Goal: Task Accomplishment & Management: Manage account settings

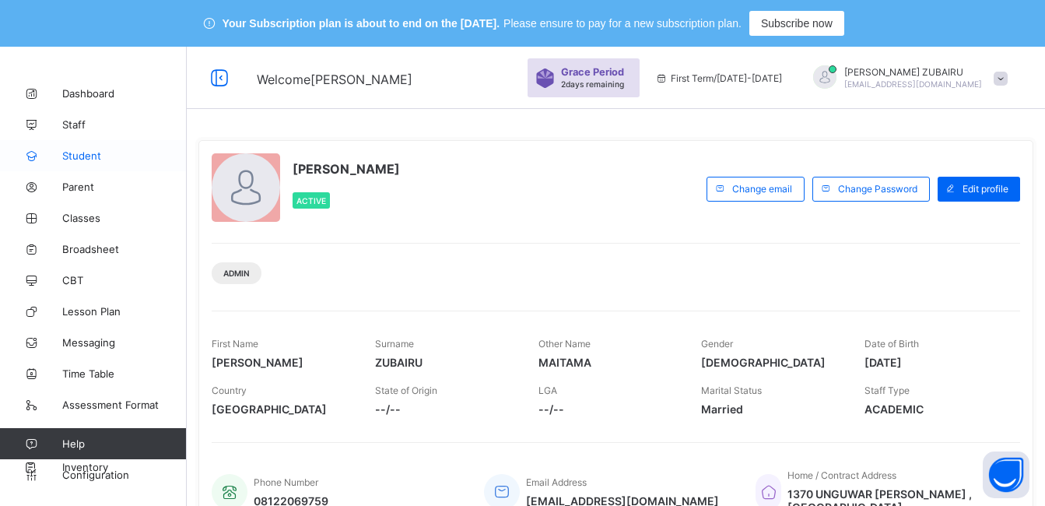
click at [86, 156] on span "Student" at bounding box center [124, 155] width 125 height 12
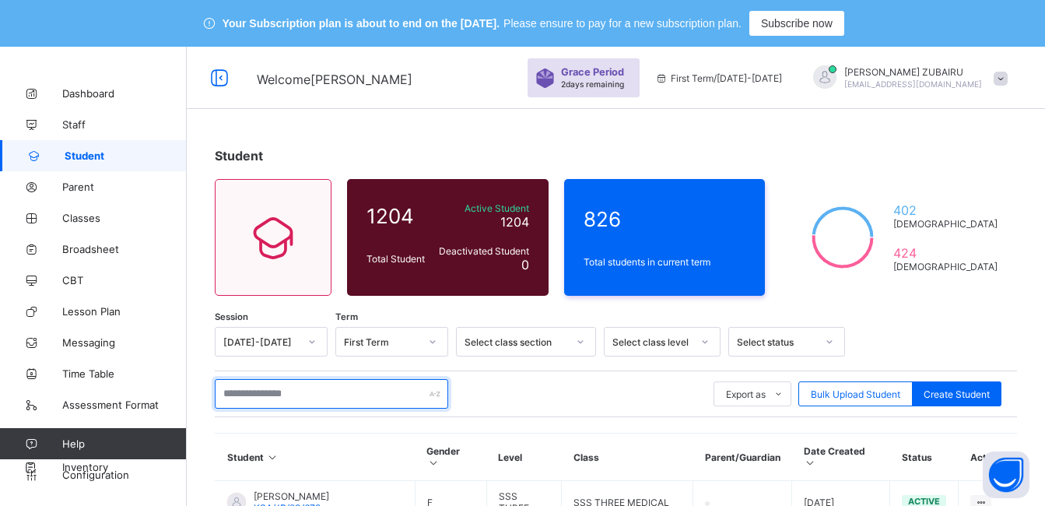
click at [242, 390] on input "text" at bounding box center [331, 394] width 233 height 30
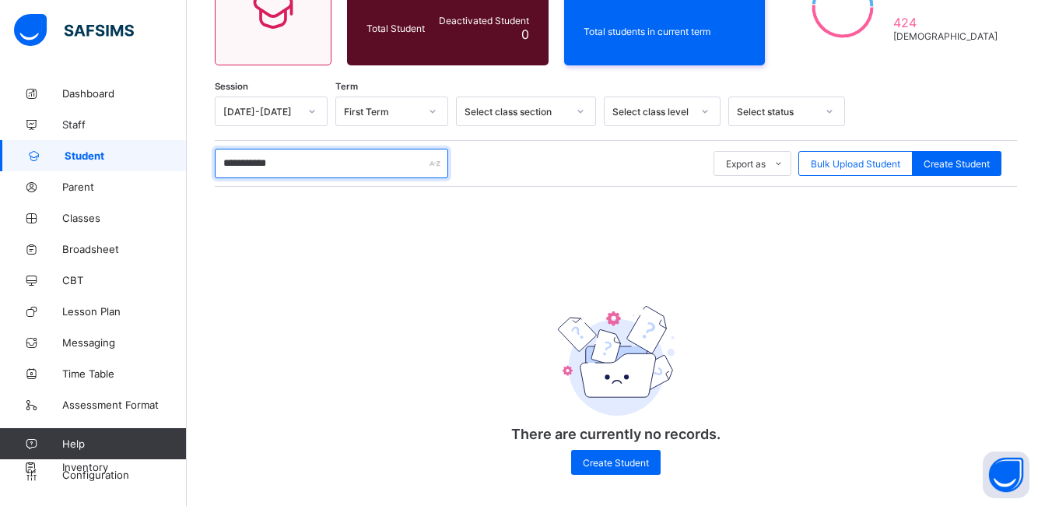
scroll to position [240, 0]
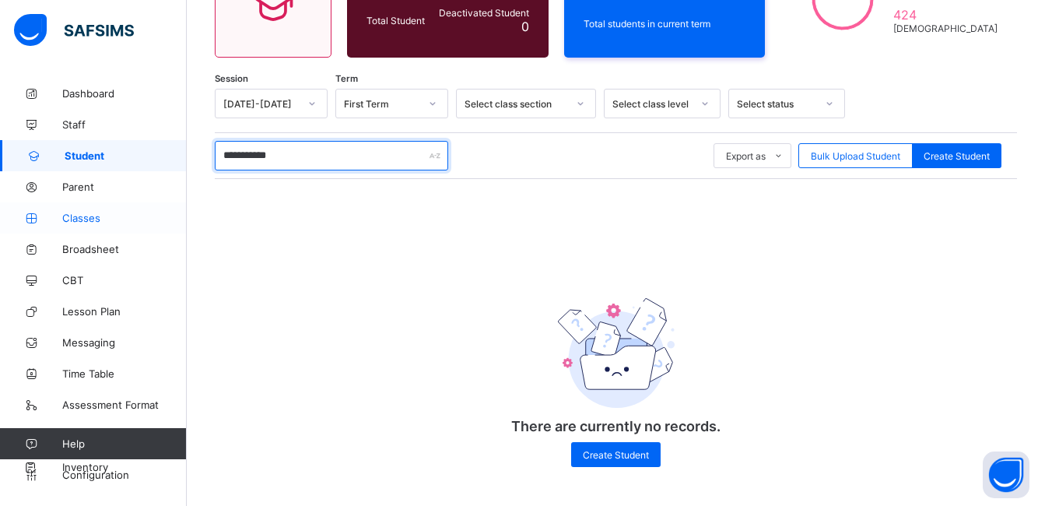
type input "**********"
click at [83, 220] on span "Classes" at bounding box center [124, 218] width 125 height 12
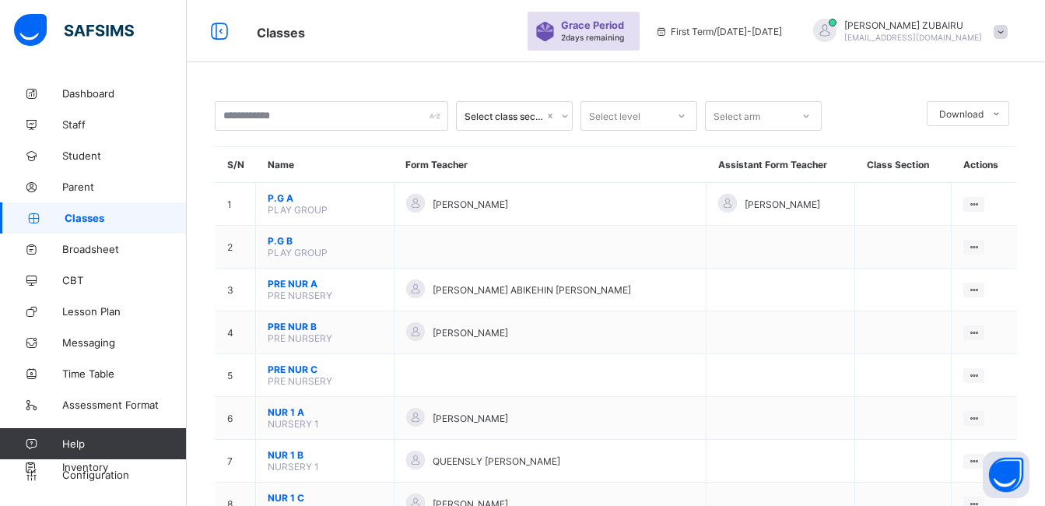
scroll to position [240, 0]
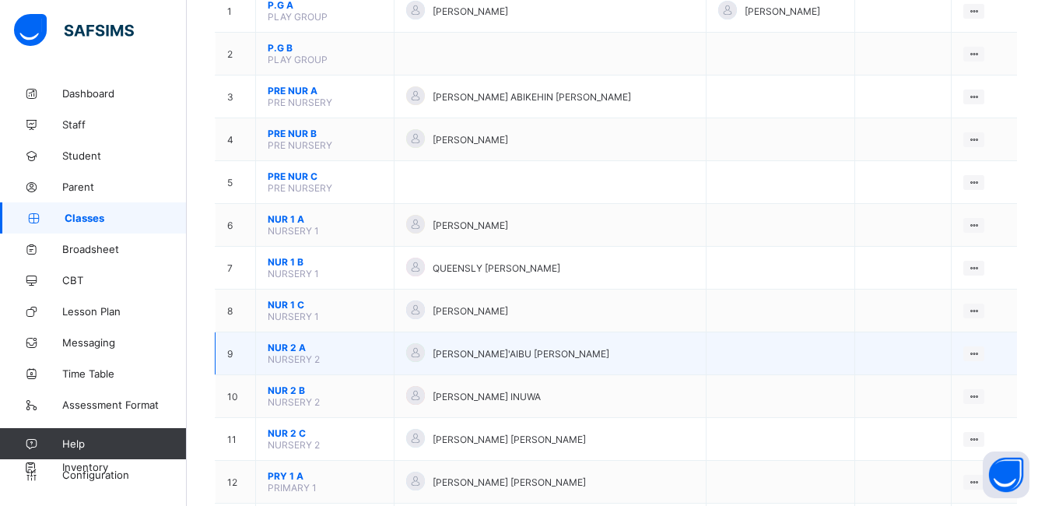
click at [293, 349] on span "NUR 2 A" at bounding box center [325, 348] width 114 height 12
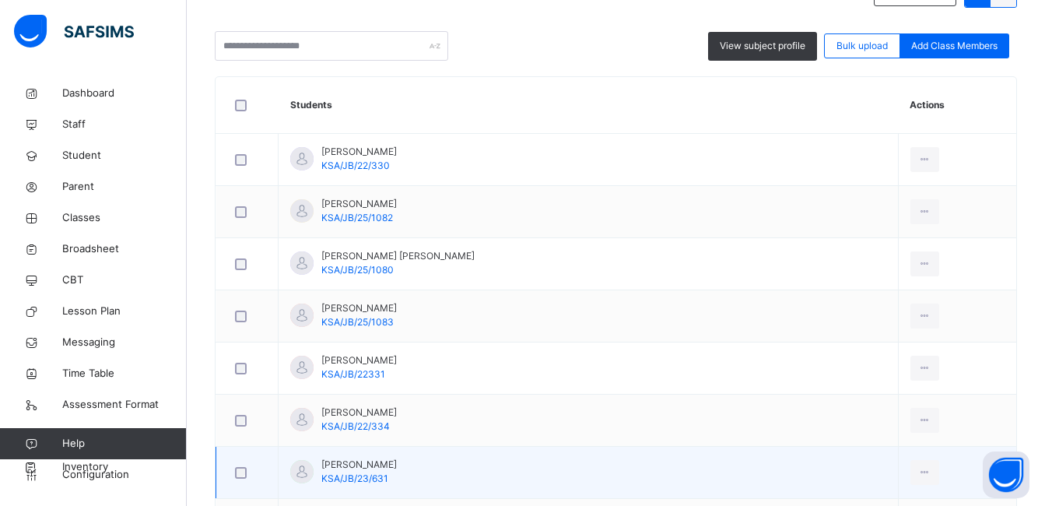
scroll to position [84, 0]
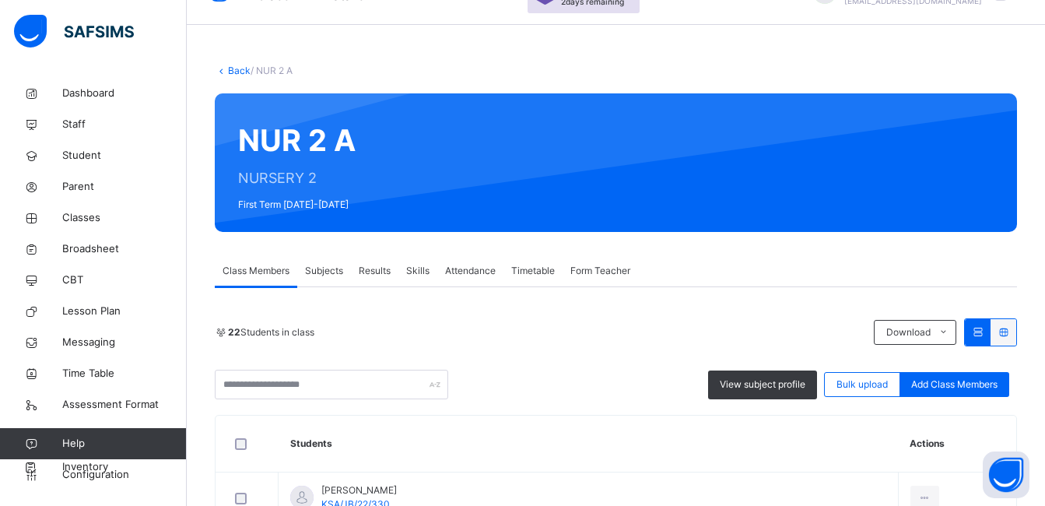
click at [321, 272] on span "Subjects" at bounding box center [324, 271] width 38 height 14
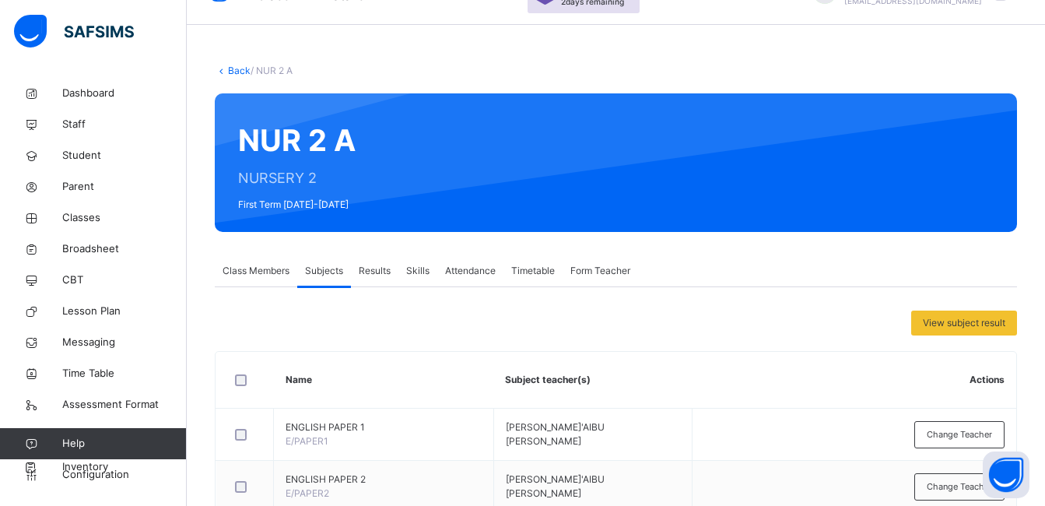
drag, startPoint x: 338, startPoint y: 487, endPoint x: 265, endPoint y: 245, distance: 252.6
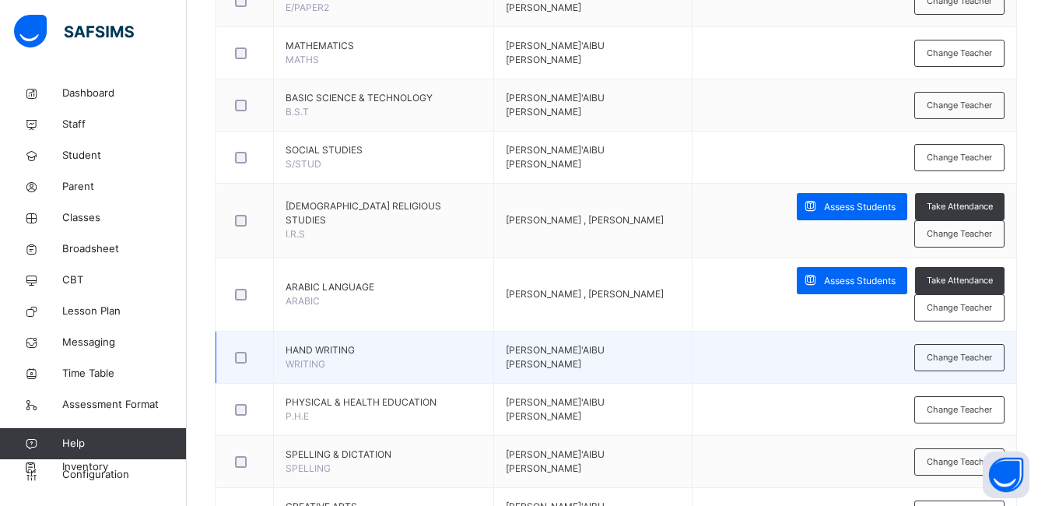
scroll to position [651, 0]
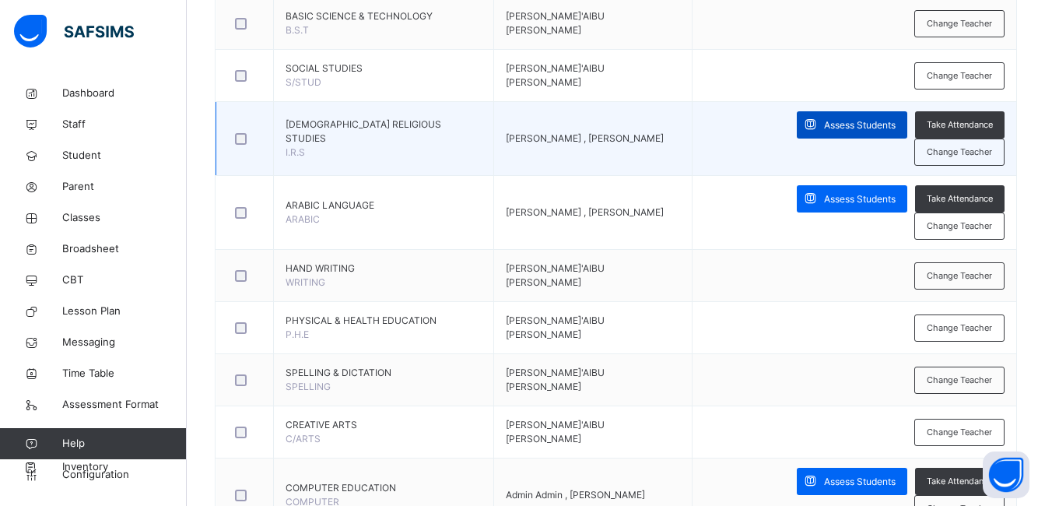
click at [824, 121] on span "Assess Students" at bounding box center [860, 125] width 72 height 14
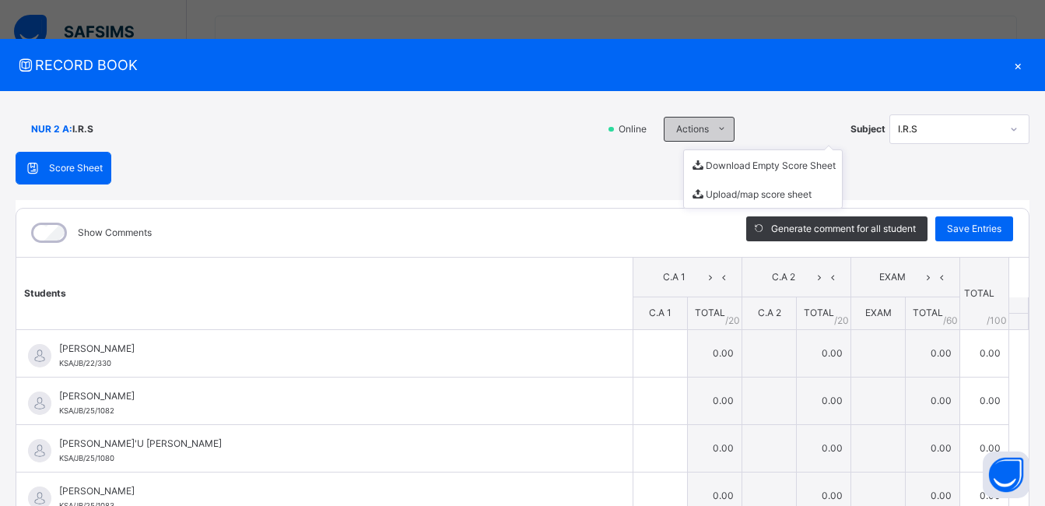
scroll to position [418, 0]
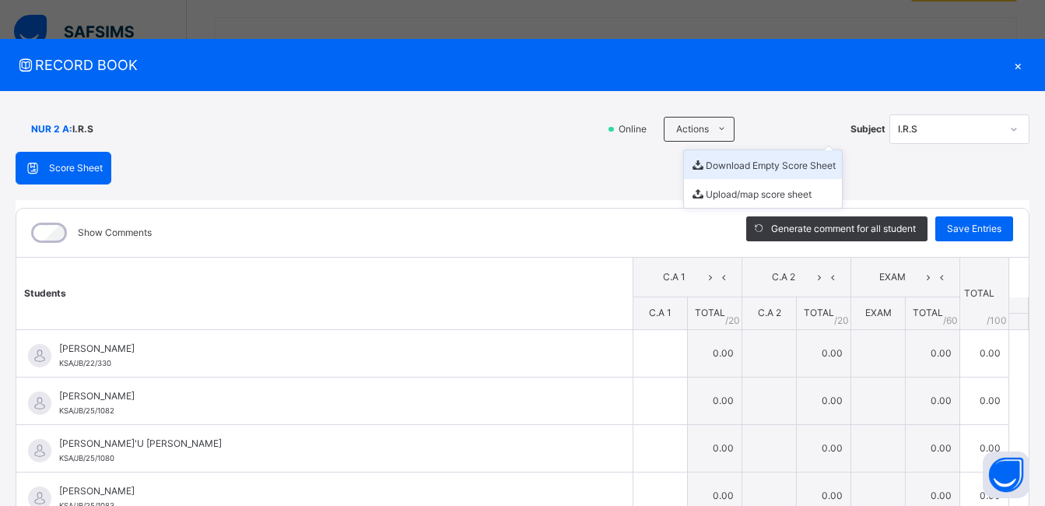
click at [732, 168] on li "Download Empty Score Sheet" at bounding box center [763, 164] width 158 height 29
click at [1013, 65] on div "×" at bounding box center [1017, 64] width 23 height 21
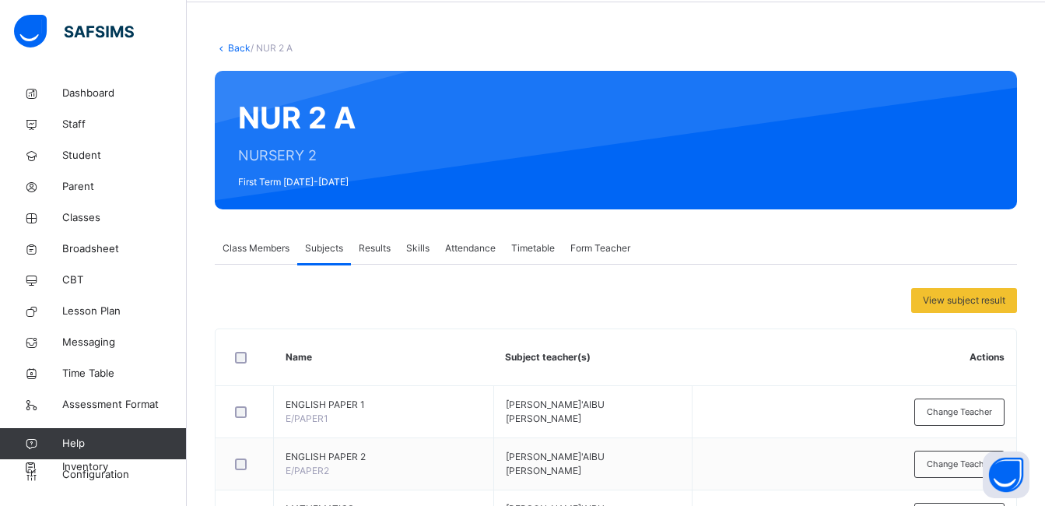
scroll to position [0, 0]
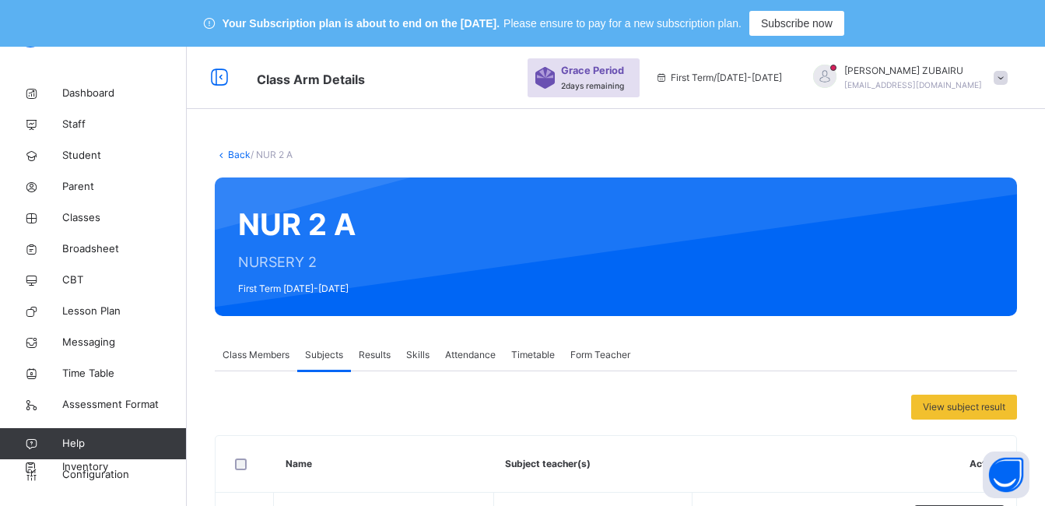
click at [237, 156] on link "Back" at bounding box center [239, 155] width 23 height 12
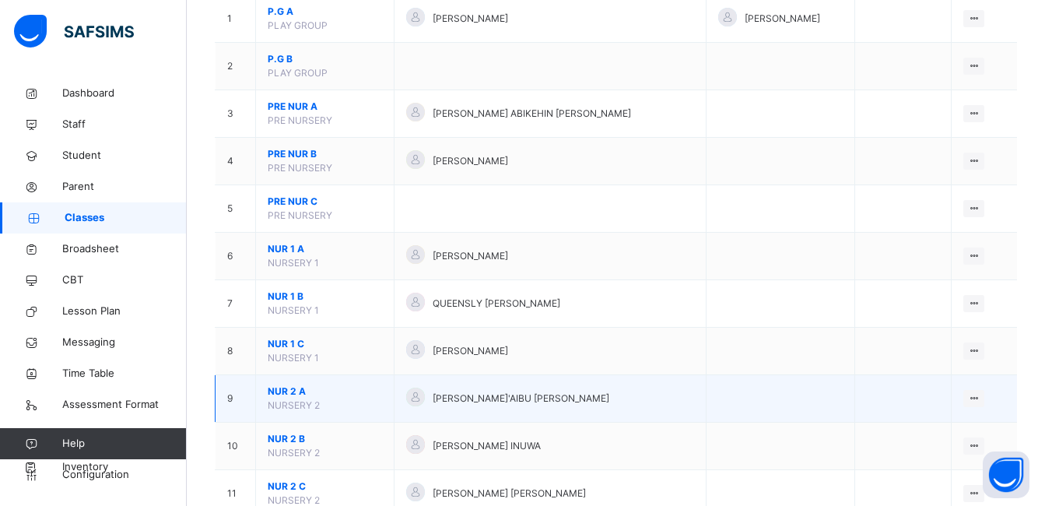
scroll to position [389, 0]
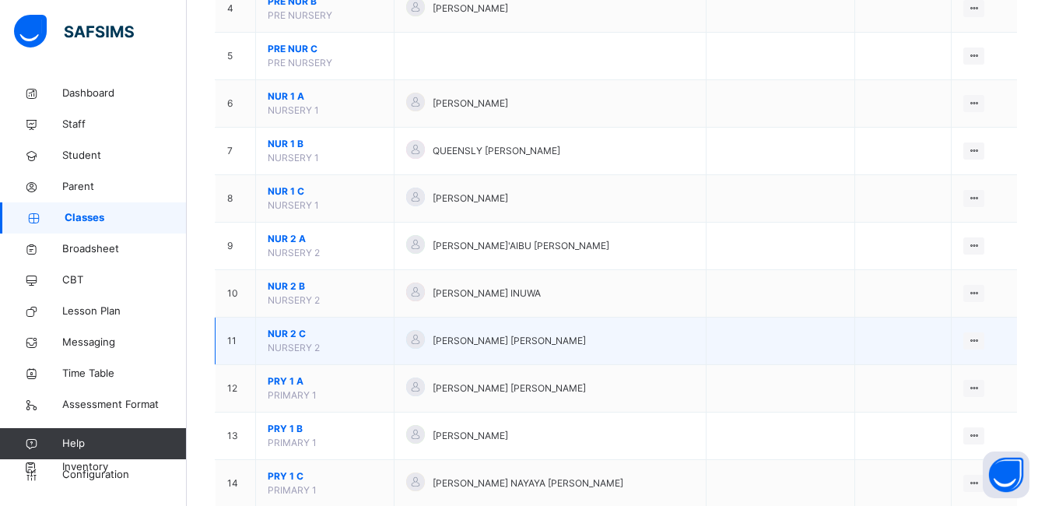
click at [281, 333] on span "NUR 2 C" at bounding box center [325, 334] width 114 height 14
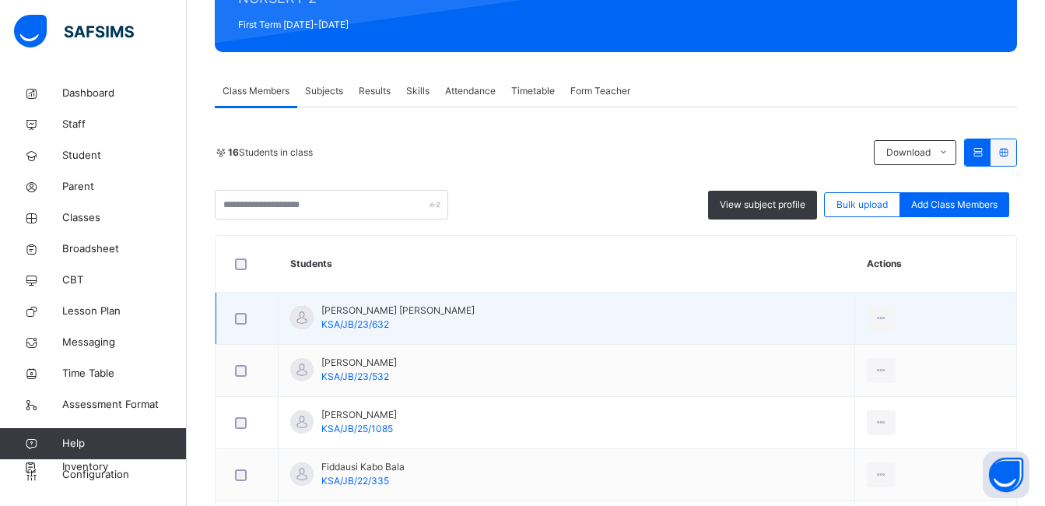
scroll to position [156, 0]
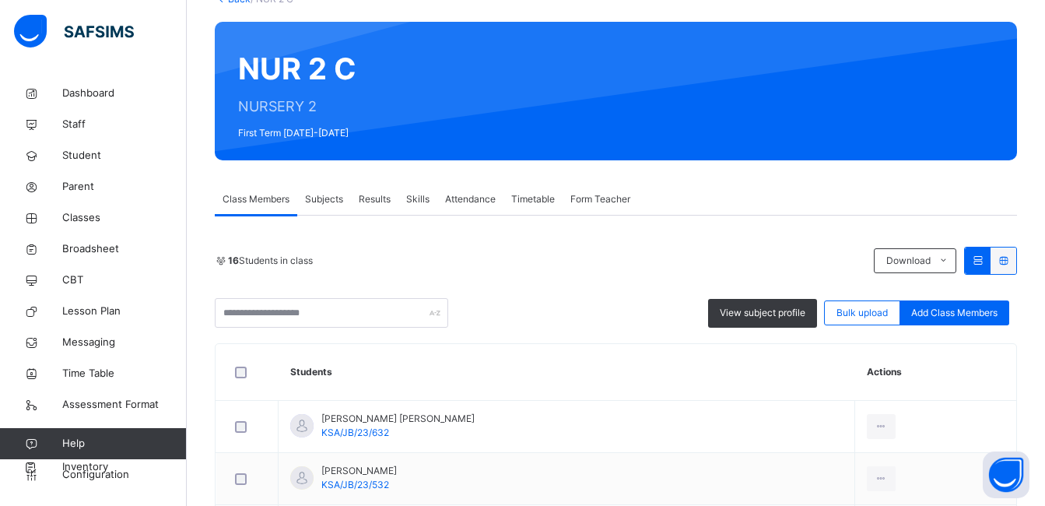
click at [322, 198] on span "Subjects" at bounding box center [324, 199] width 38 height 14
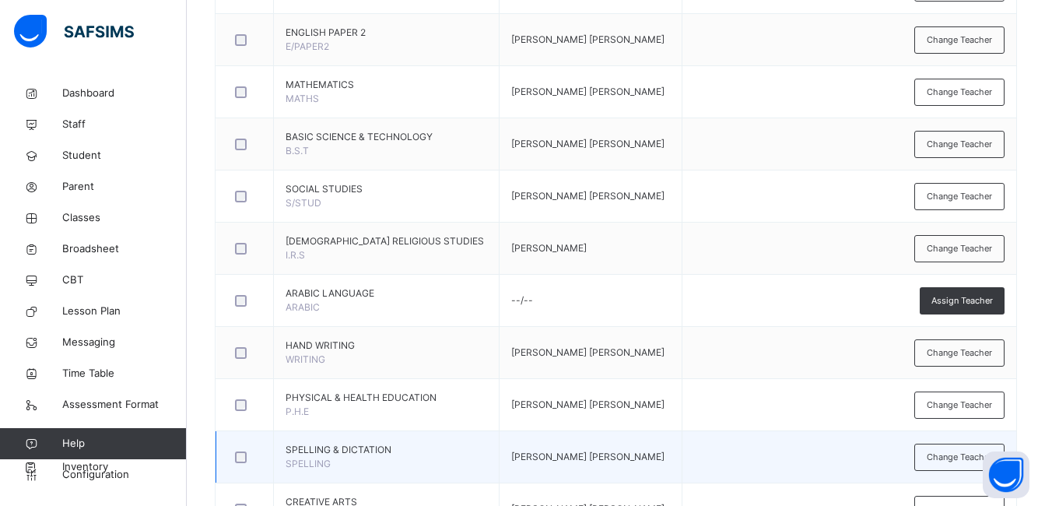
scroll to position [692, 0]
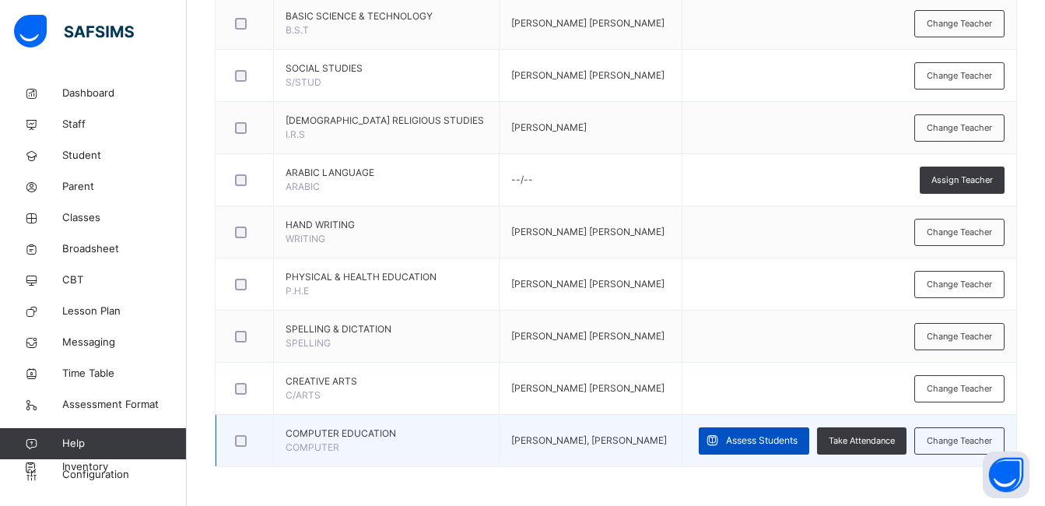
click at [798, 433] on span "Assess Students" at bounding box center [762, 440] width 72 height 14
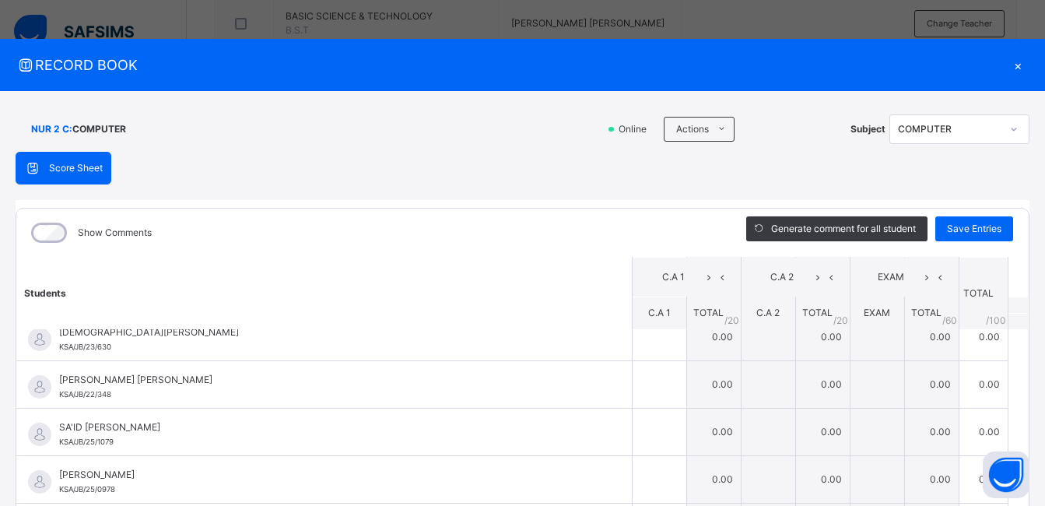
scroll to position [132, 0]
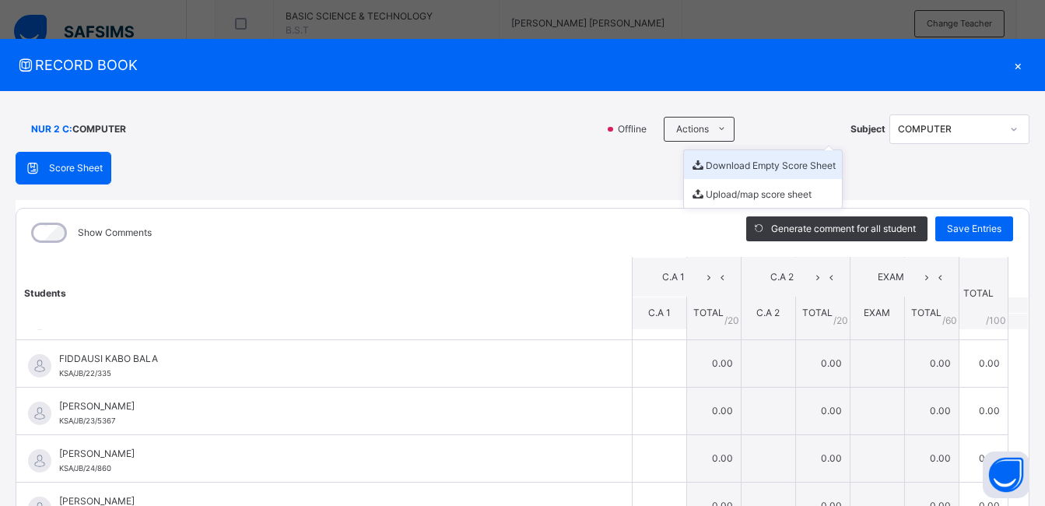
click at [708, 162] on li "Download Empty Score Sheet" at bounding box center [763, 164] width 158 height 29
click at [1009, 65] on div "×" at bounding box center [1017, 64] width 23 height 21
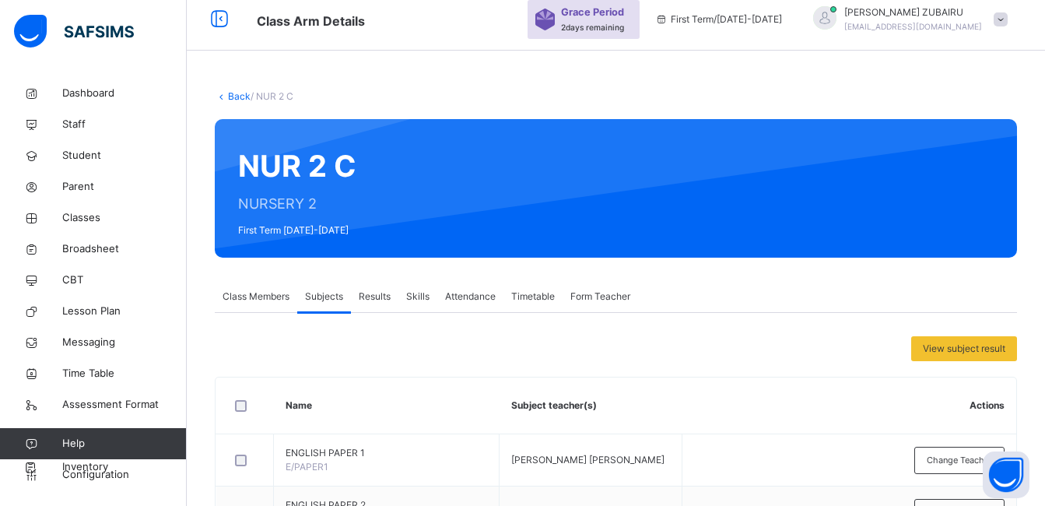
scroll to position [0, 0]
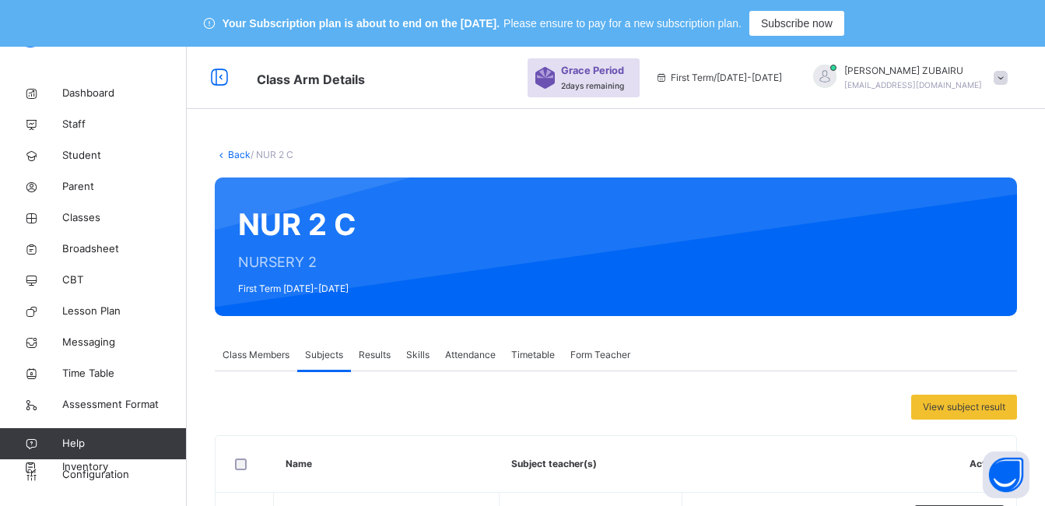
click at [233, 153] on link "Back" at bounding box center [239, 155] width 23 height 12
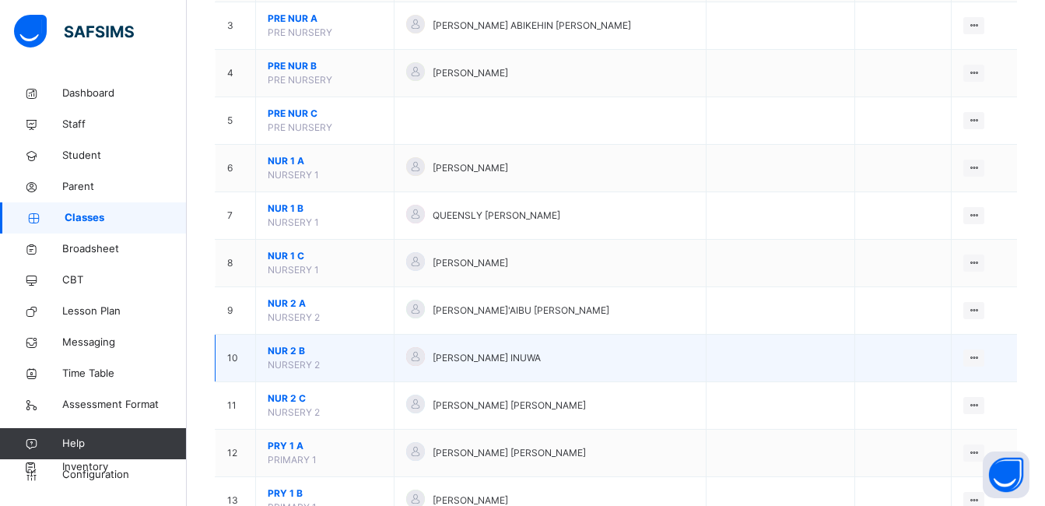
scroll to position [436, 0]
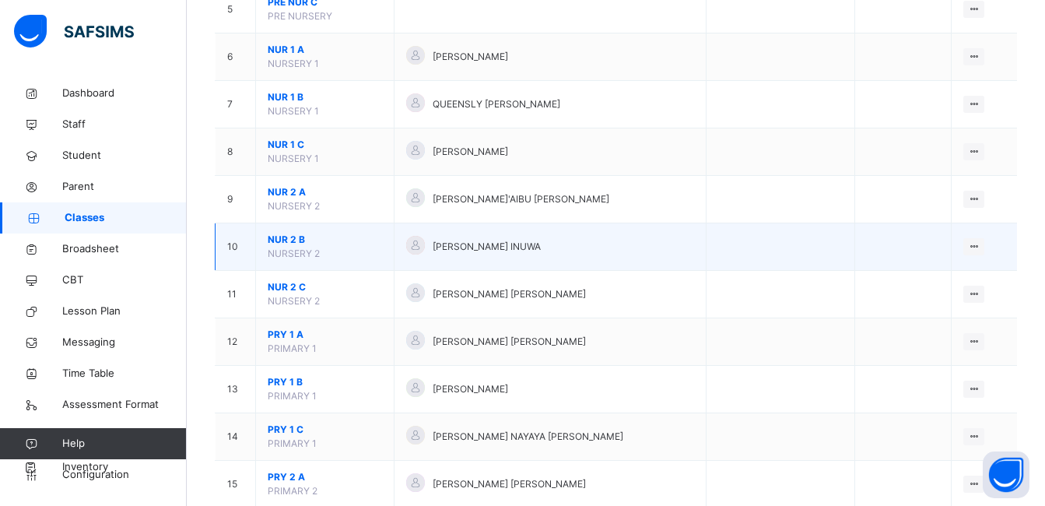
click at [296, 237] on span "NUR 2 B" at bounding box center [325, 240] width 114 height 14
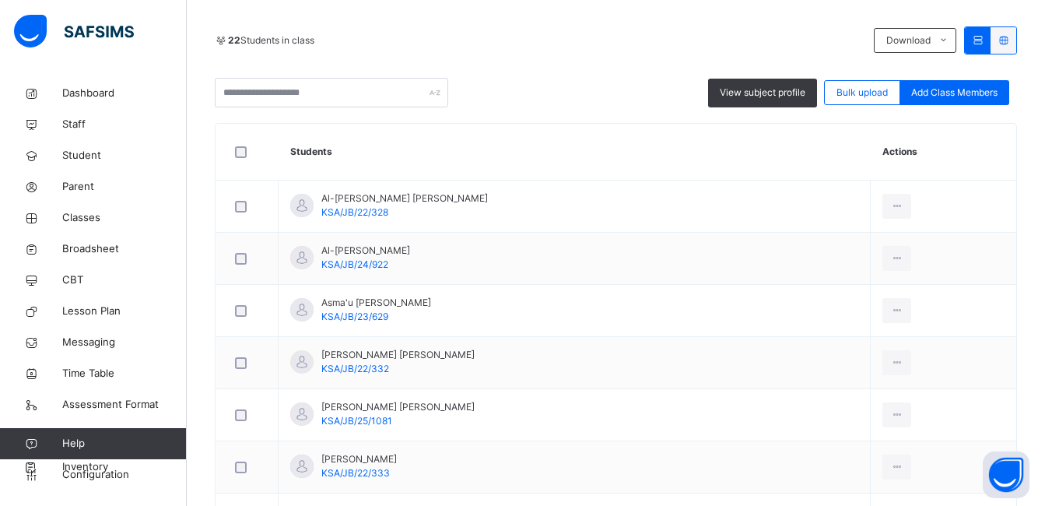
scroll to position [202, 0]
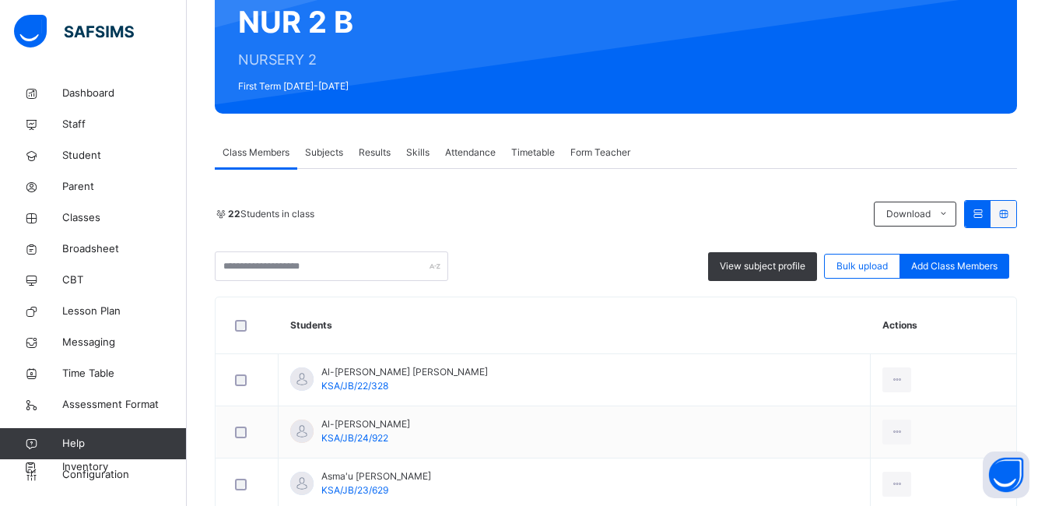
click at [330, 152] on span "Subjects" at bounding box center [324, 153] width 38 height 14
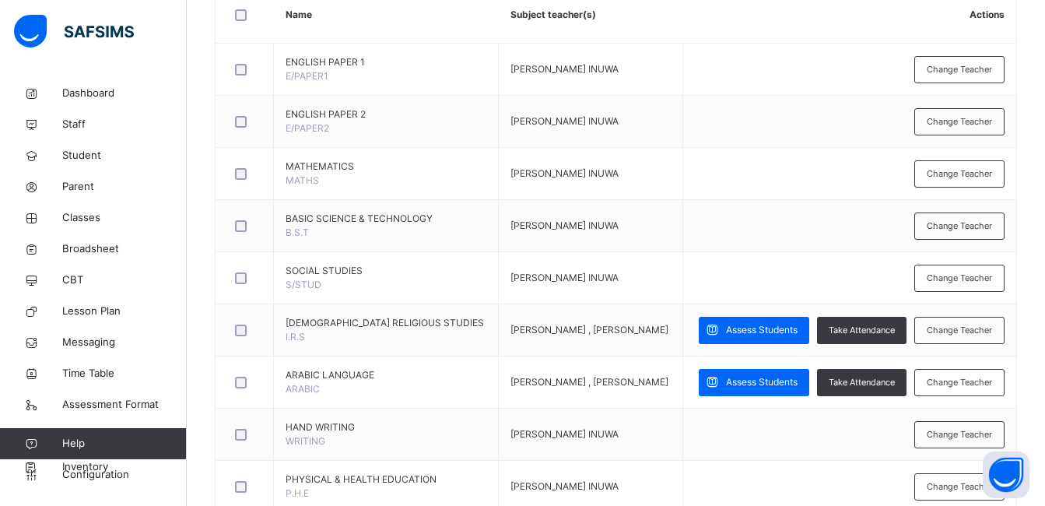
scroll to position [514, 0]
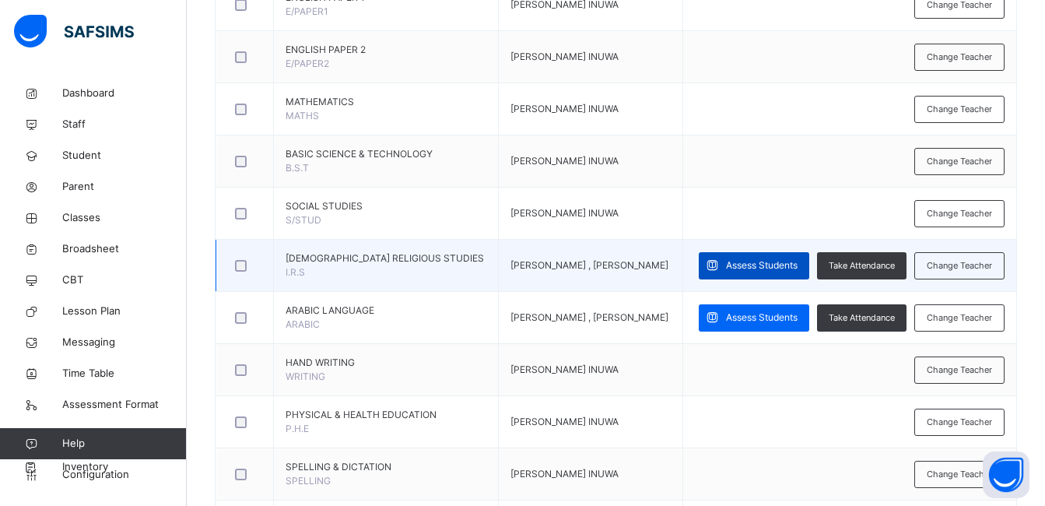
click at [753, 261] on span "Assess Students" at bounding box center [762, 265] width 72 height 14
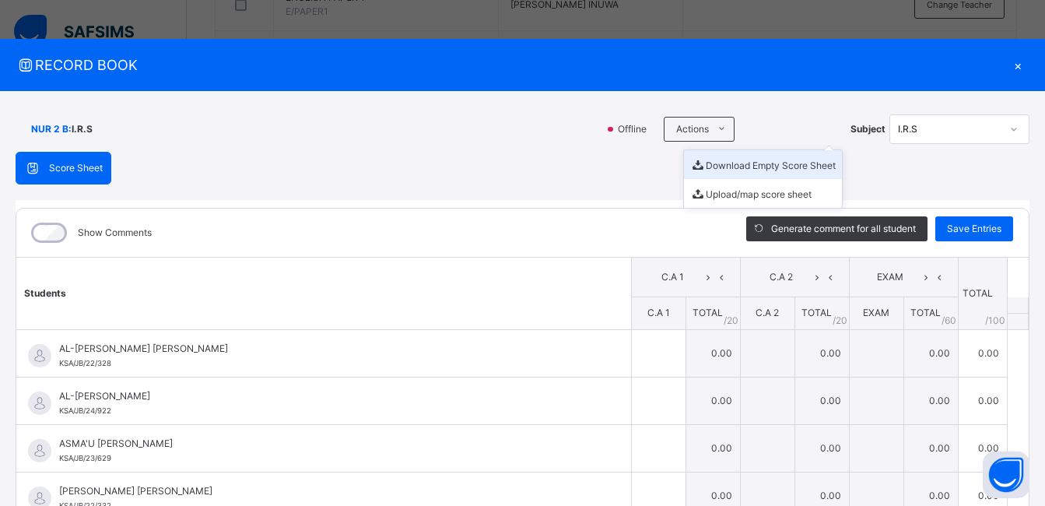
click at [717, 167] on li "Download Empty Score Sheet" at bounding box center [763, 164] width 158 height 29
click at [605, 64] on span "RECORD BOOK" at bounding box center [511, 64] width 991 height 21
click at [1012, 65] on div "×" at bounding box center [1017, 64] width 23 height 21
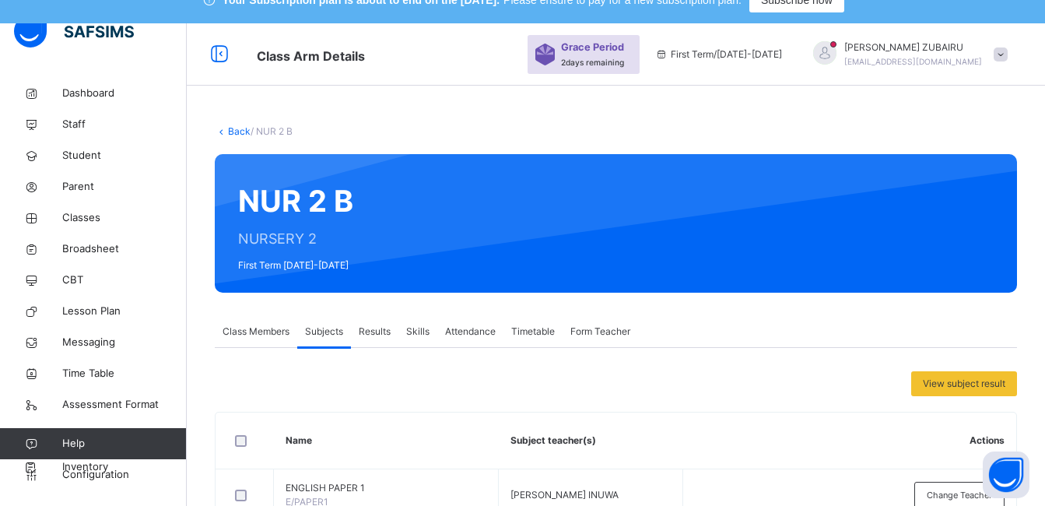
scroll to position [0, 0]
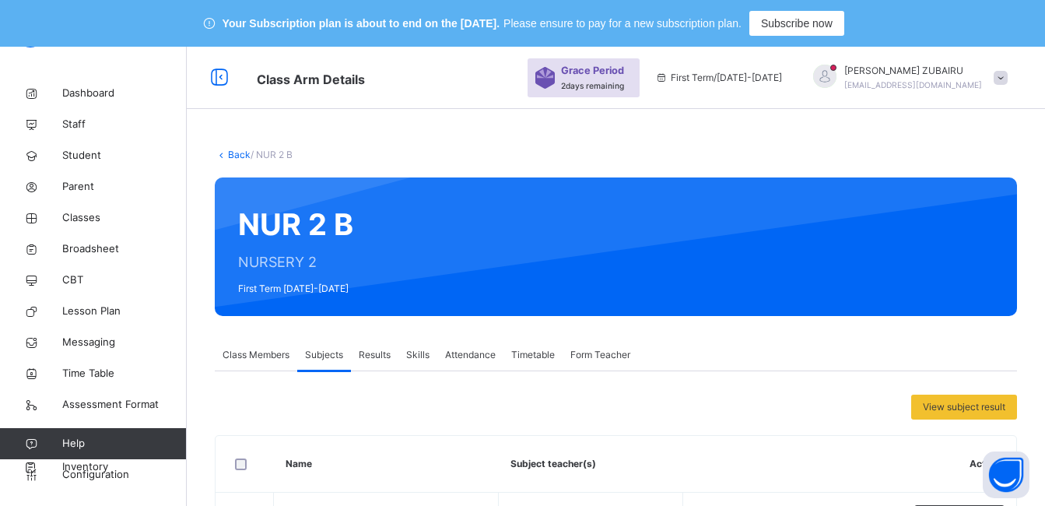
click at [234, 153] on link "Back" at bounding box center [239, 155] width 23 height 12
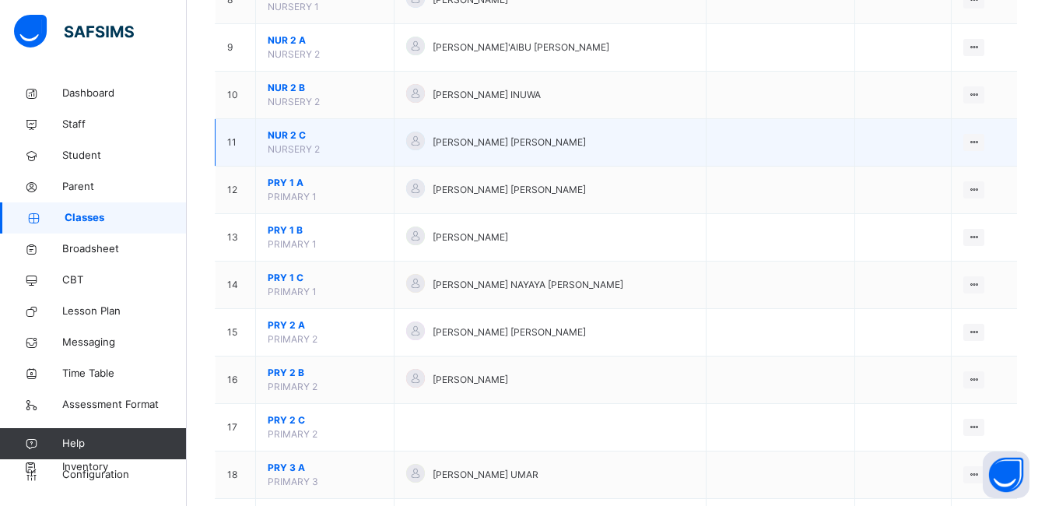
scroll to position [623, 0]
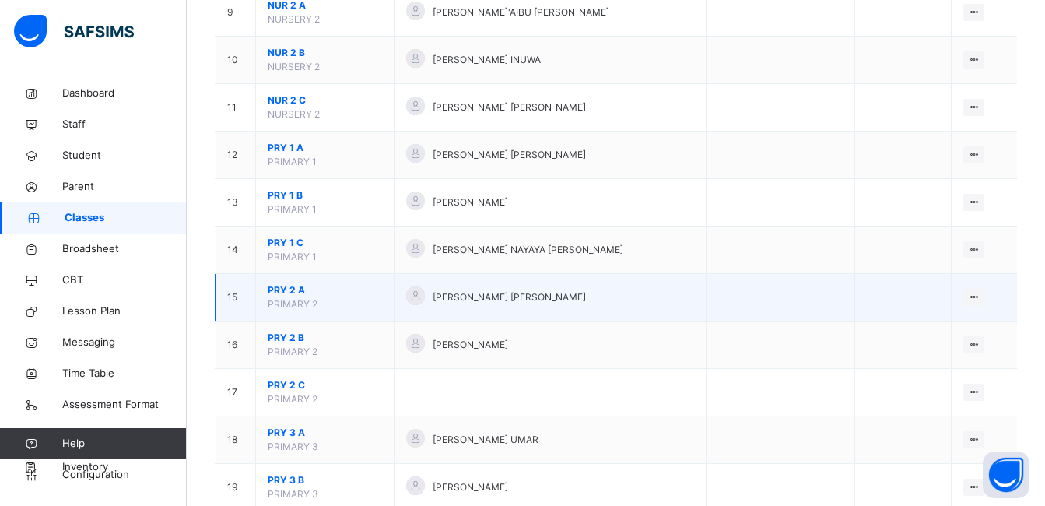
click at [293, 290] on span "PRY 2 A" at bounding box center [325, 290] width 114 height 14
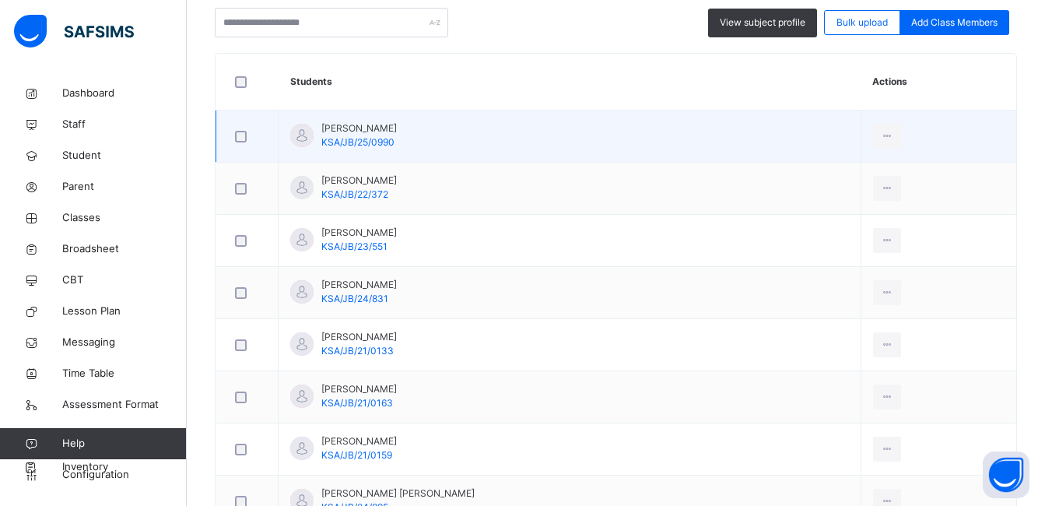
scroll to position [351, 0]
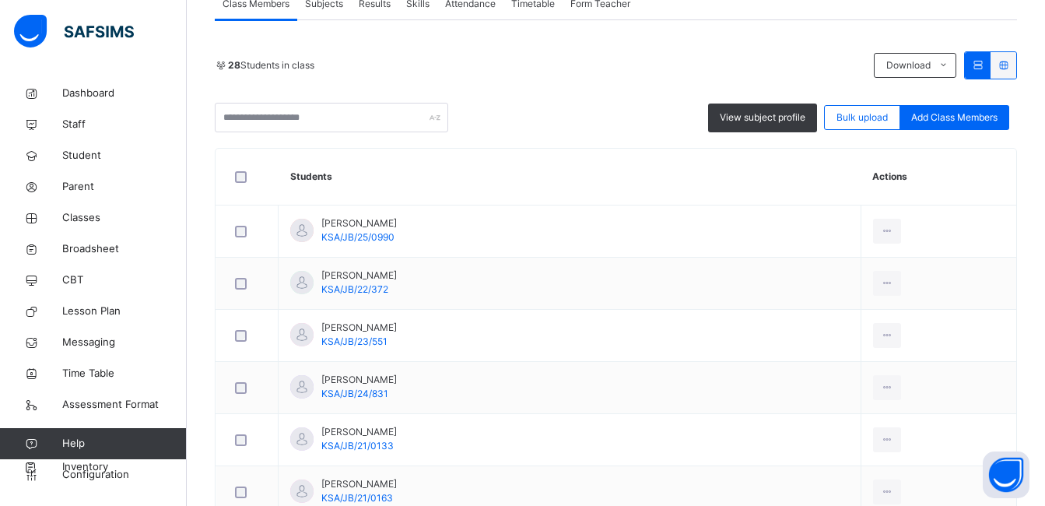
click at [328, 2] on span "Subjects" at bounding box center [324, 4] width 38 height 14
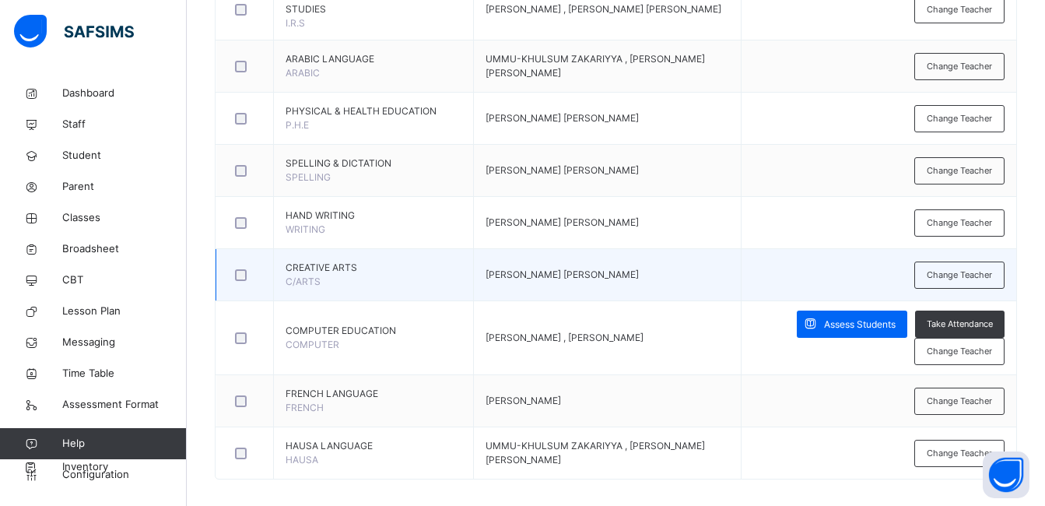
scroll to position [848, 0]
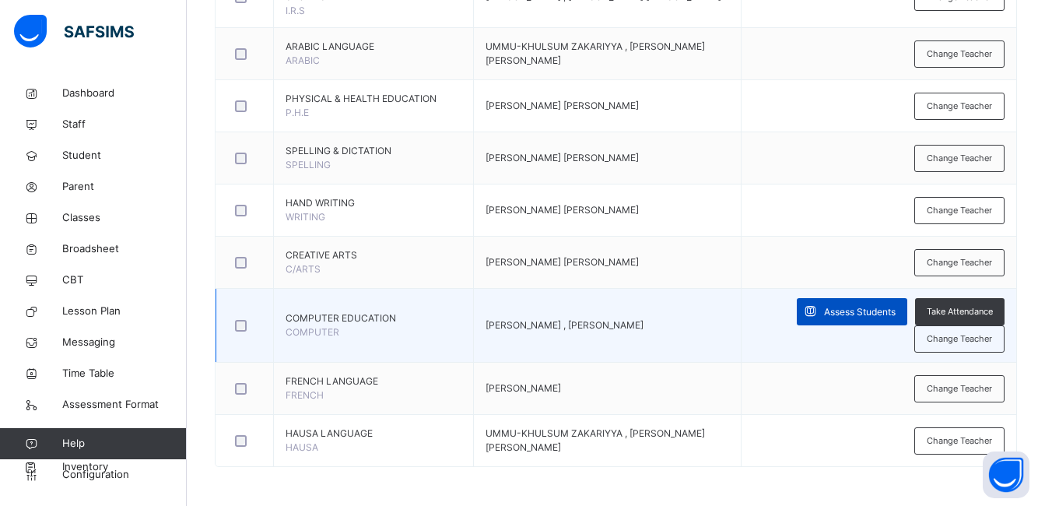
click at [858, 311] on span "Assess Students" at bounding box center [860, 312] width 72 height 14
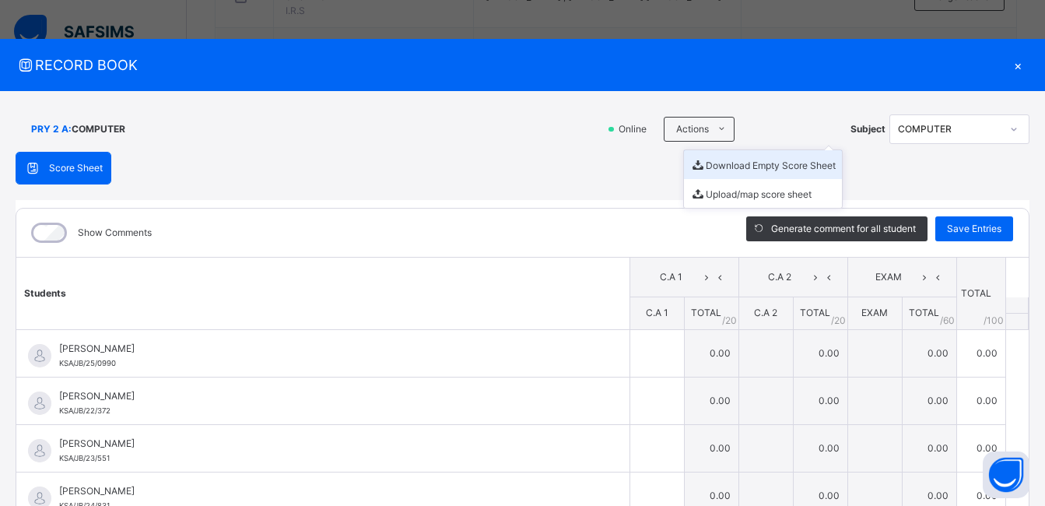
click at [742, 163] on li "Download Empty Score Sheet" at bounding box center [763, 164] width 158 height 29
drag, startPoint x: 1009, startPoint y: 62, endPoint x: 747, endPoint y: 72, distance: 261.7
click at [1009, 62] on div "×" at bounding box center [1017, 64] width 23 height 21
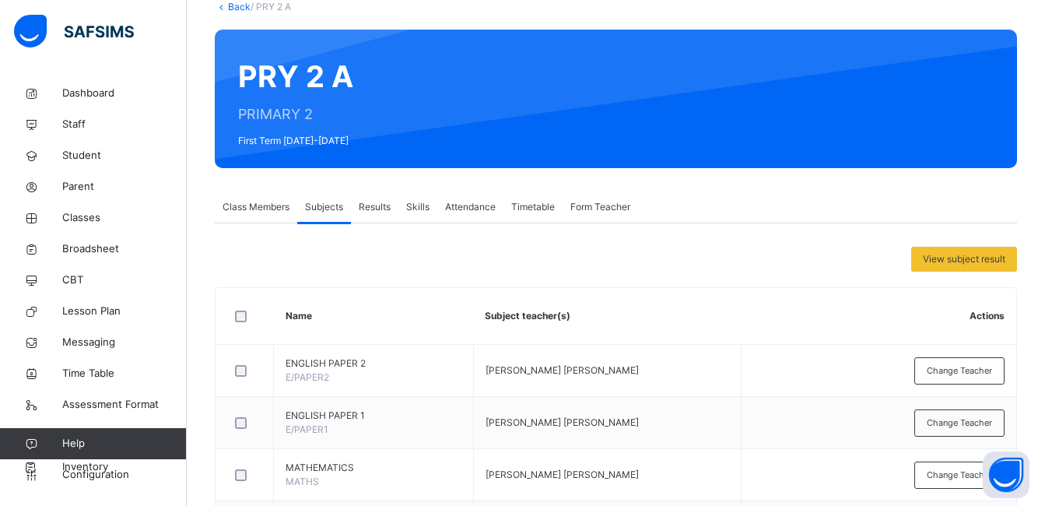
scroll to position [70, 0]
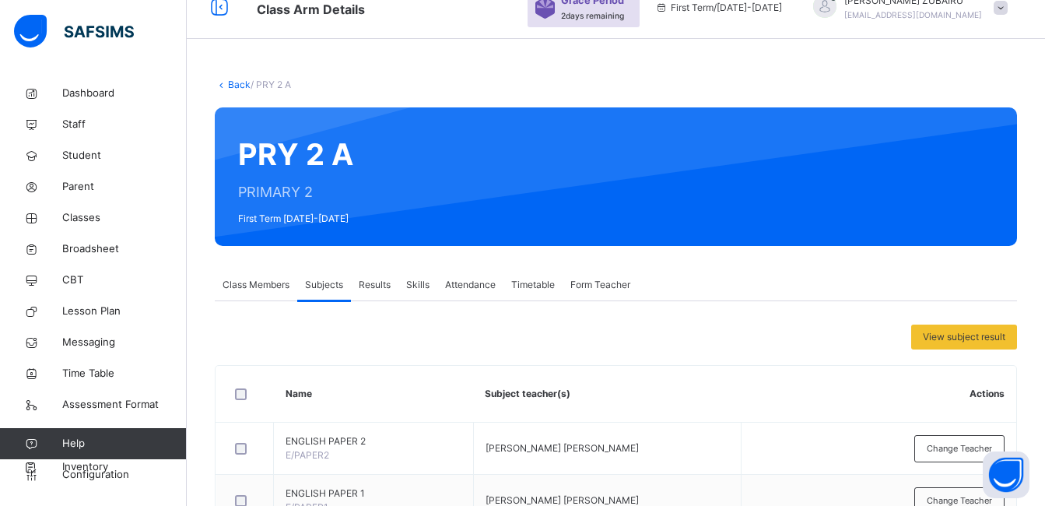
click at [230, 83] on link "Back" at bounding box center [239, 85] width 23 height 12
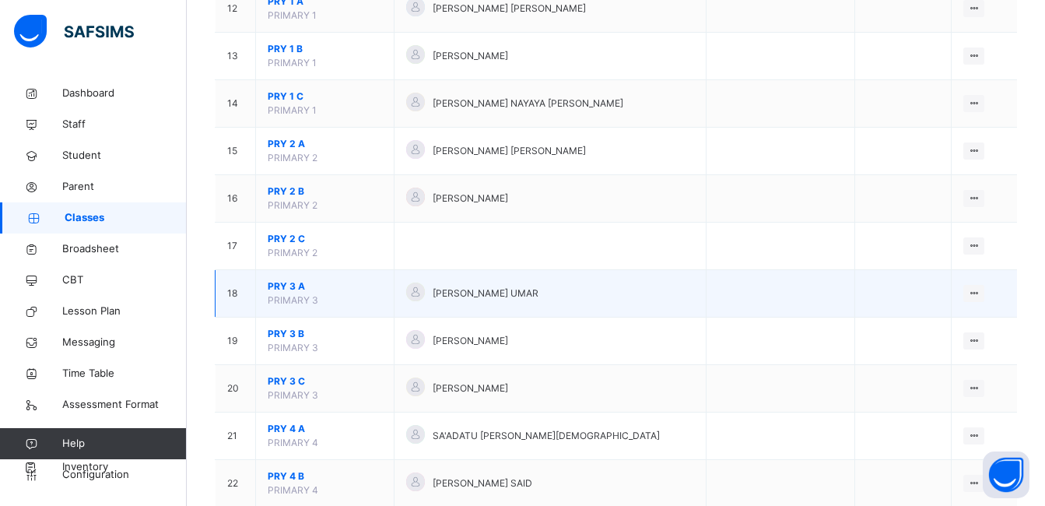
scroll to position [770, 0]
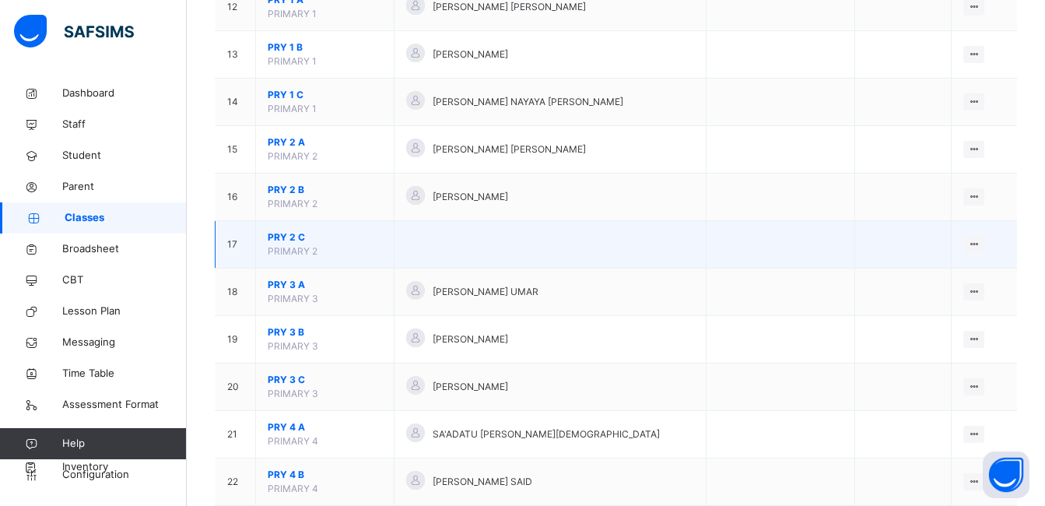
click at [293, 237] on span "PRY 2 C" at bounding box center [325, 237] width 114 height 14
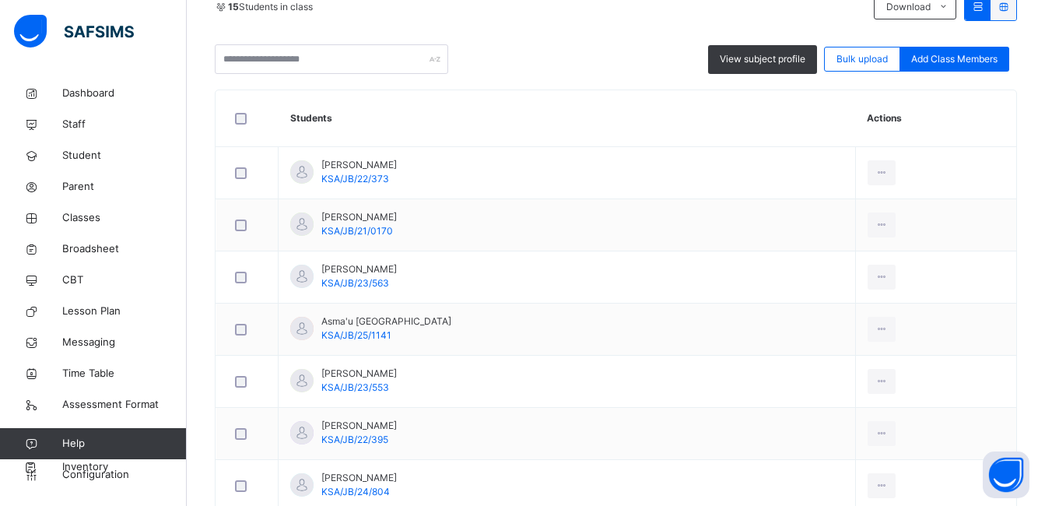
scroll to position [374, 0]
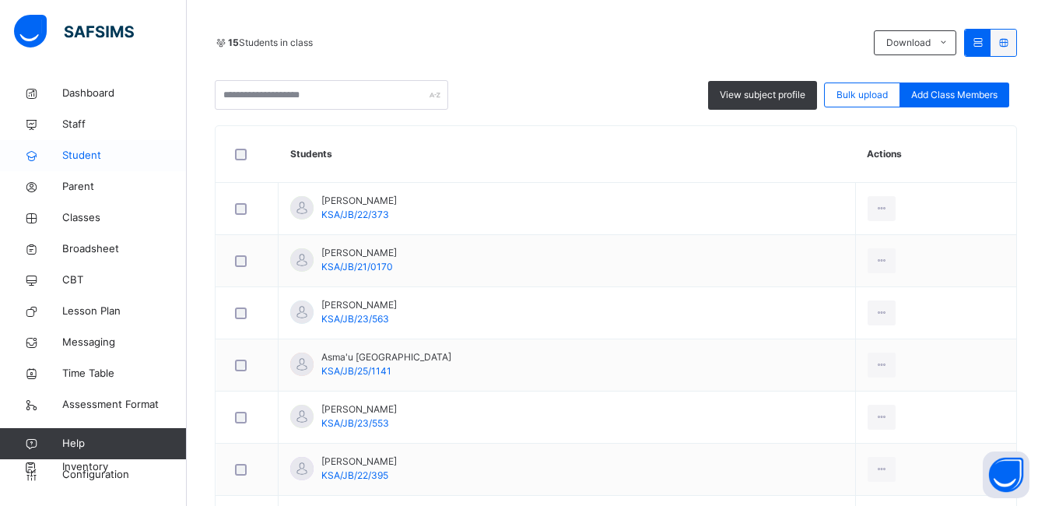
click at [89, 156] on span "Student" at bounding box center [124, 156] width 125 height 16
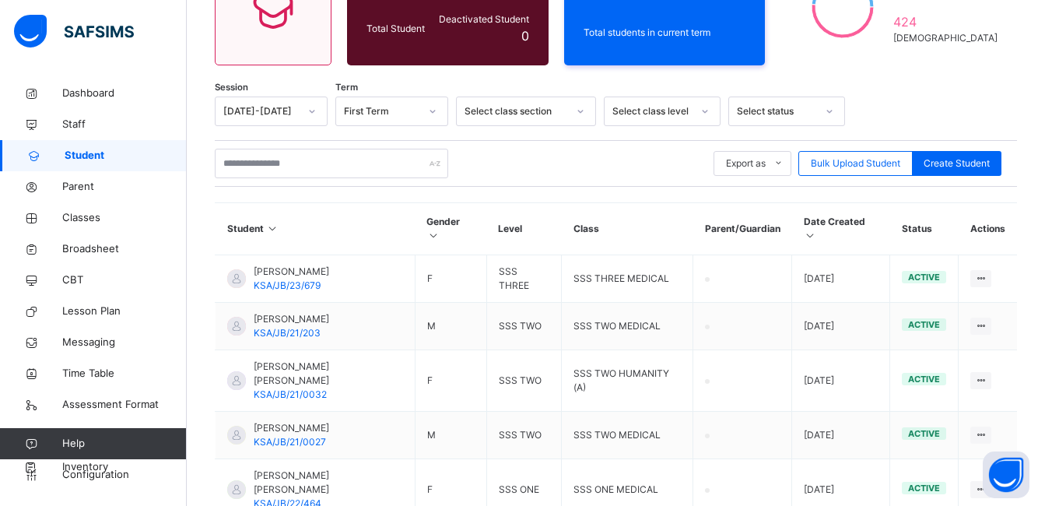
scroll to position [374, 0]
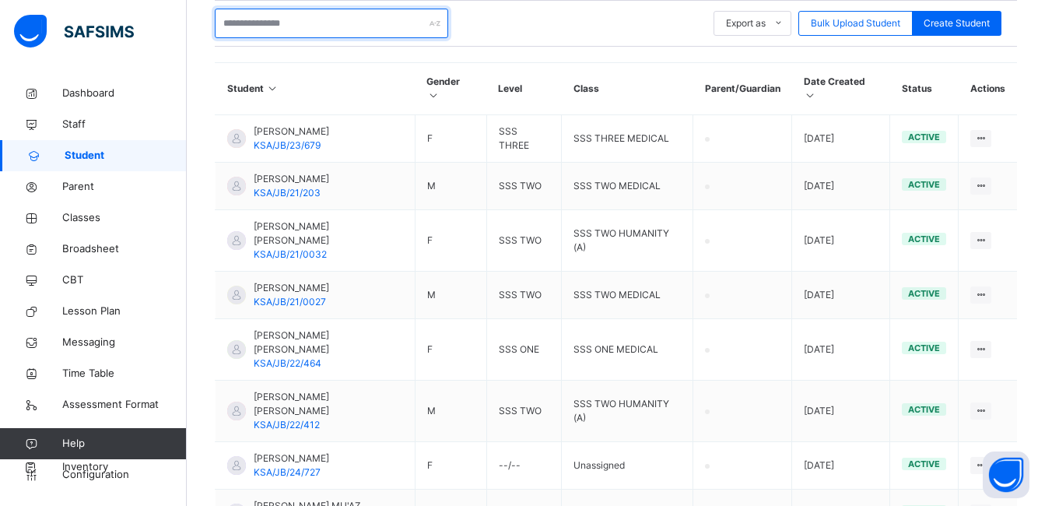
click at [342, 29] on input "text" at bounding box center [331, 24] width 233 height 30
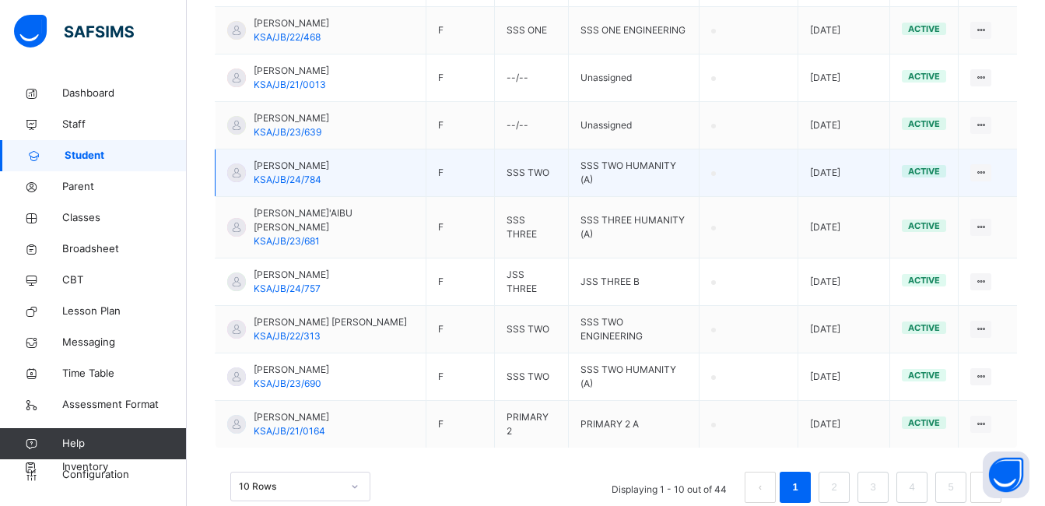
scroll to position [565, 0]
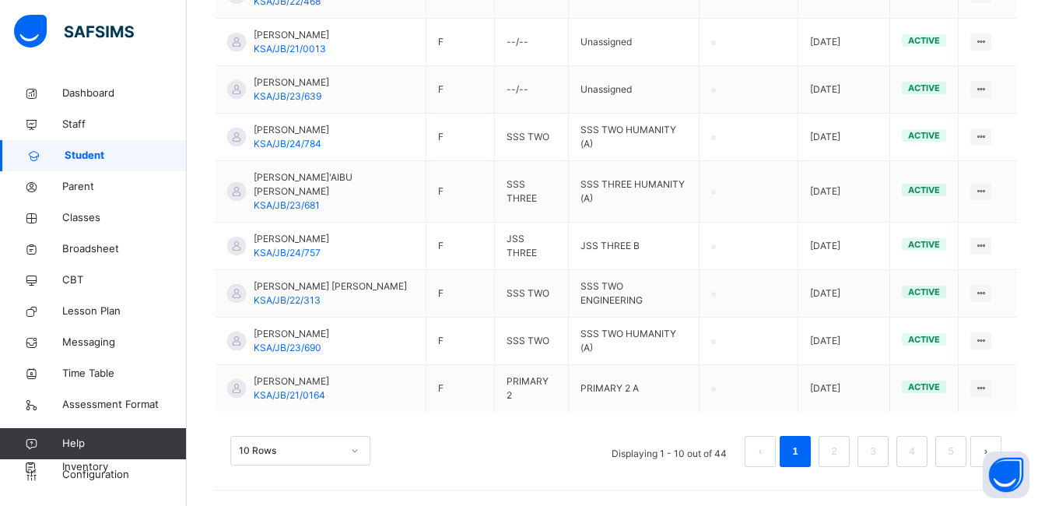
type input "******"
click at [350, 451] on div "option 10 Rows focused, 1 of 3. 3 results available. Use Up and Down to choose …" at bounding box center [300, 451] width 140 height 30
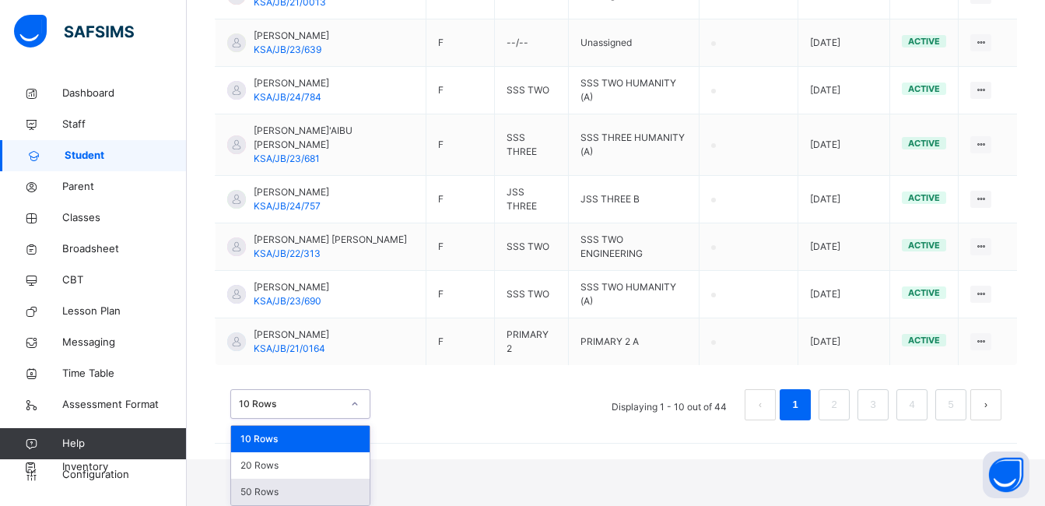
click at [312, 498] on div "50 Rows" at bounding box center [300, 492] width 139 height 26
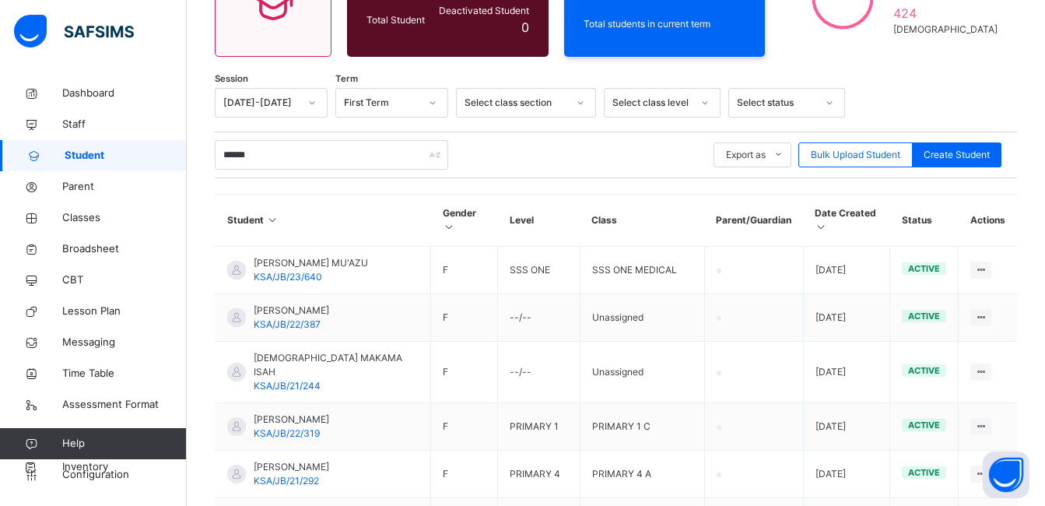
scroll to position [92, 0]
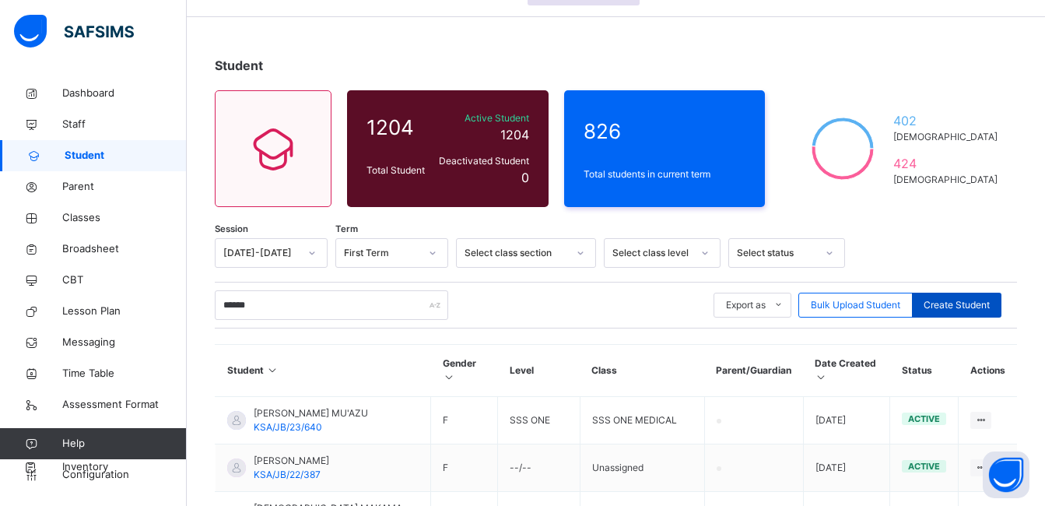
click at [971, 301] on span "Create Student" at bounding box center [957, 305] width 66 height 14
select select "**"
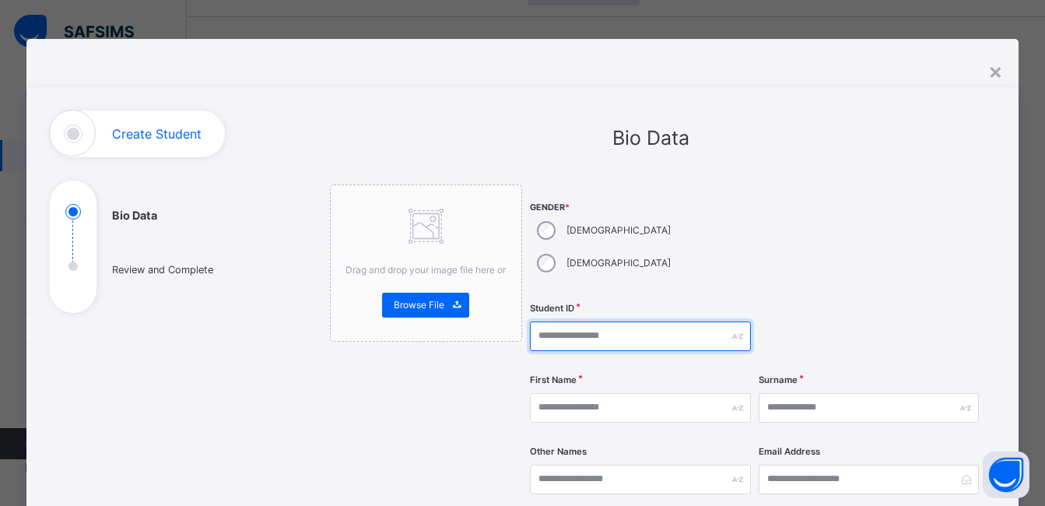
click at [600, 321] on input "text" at bounding box center [640, 336] width 220 height 30
type input "**********"
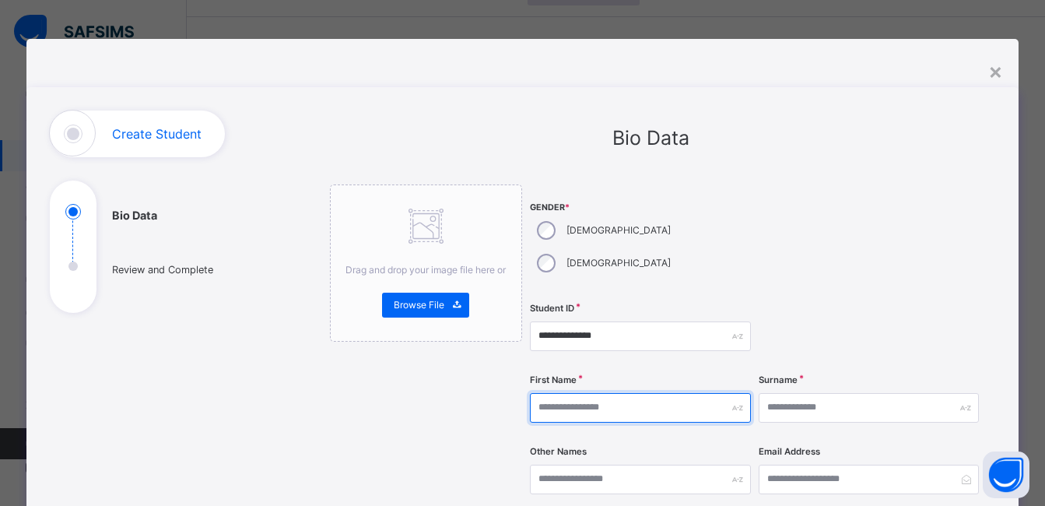
click at [574, 393] on input "text" at bounding box center [640, 408] width 220 height 30
type input "******"
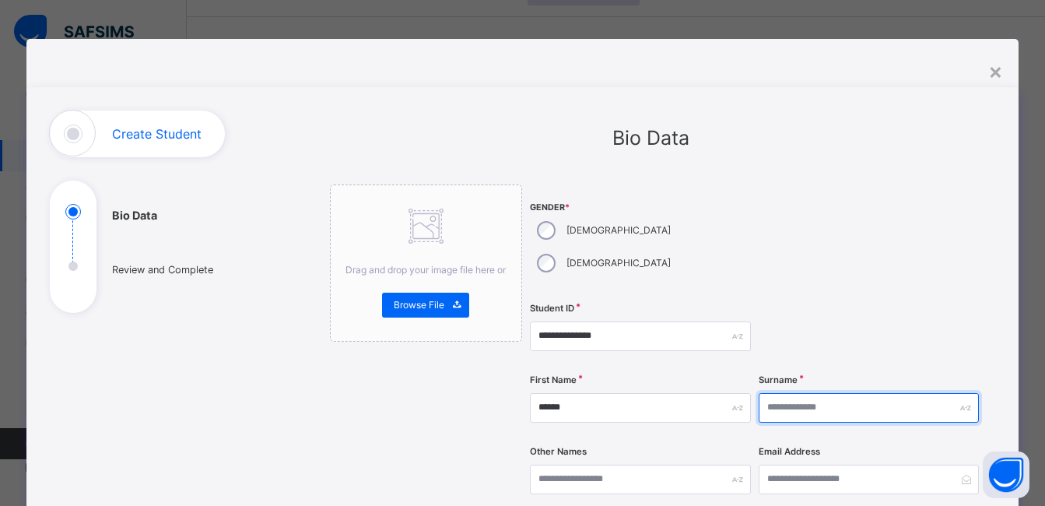
click at [799, 393] on input "text" at bounding box center [869, 408] width 220 height 30
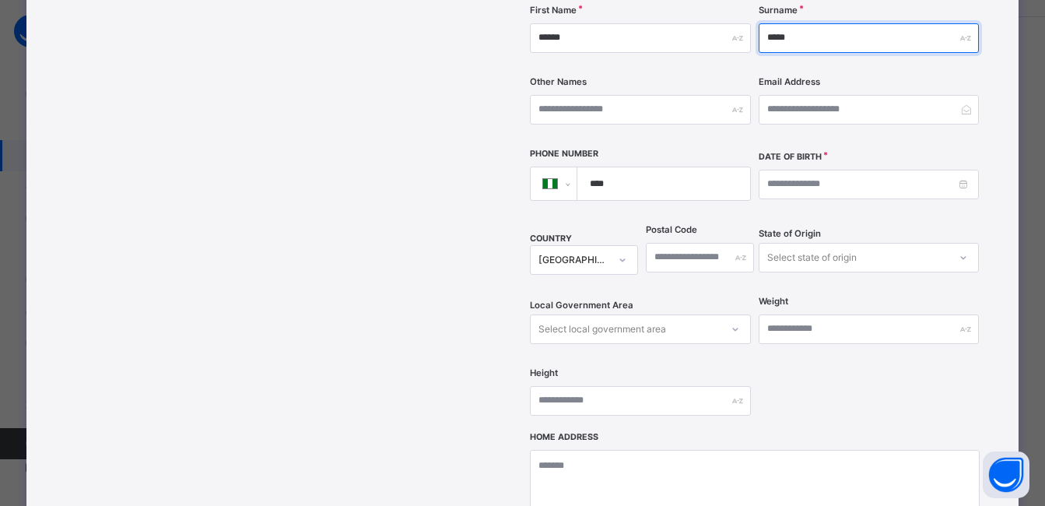
scroll to position [389, 0]
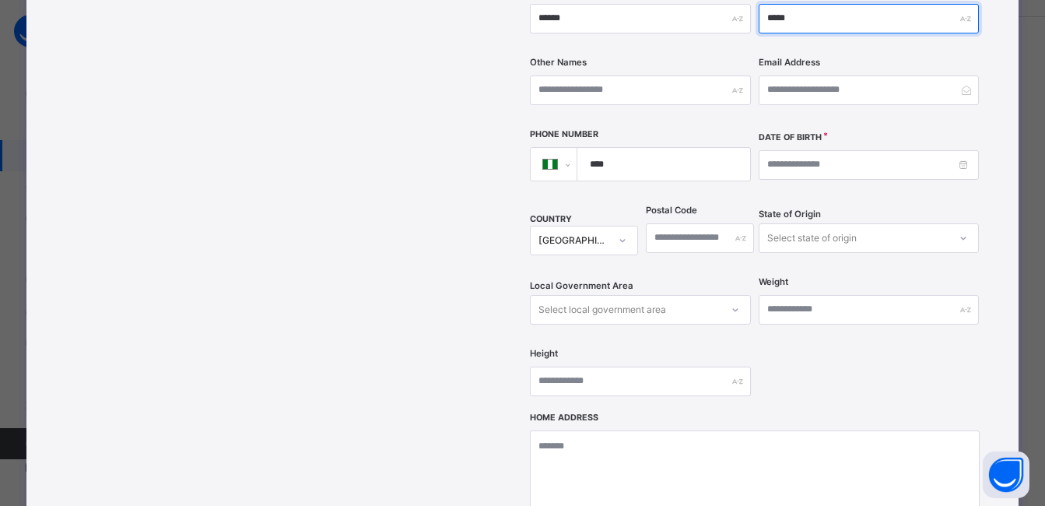
type input "*****"
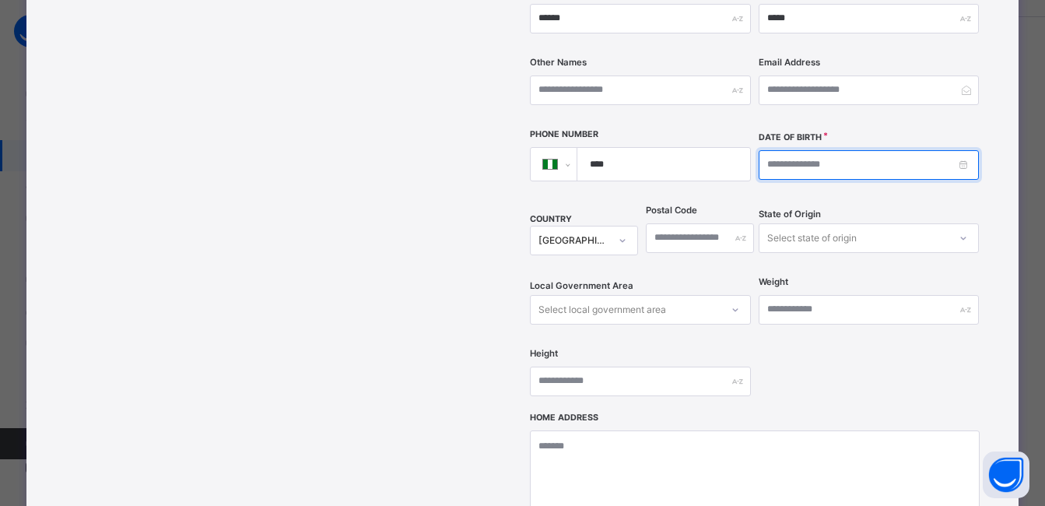
click at [804, 150] on input at bounding box center [869, 165] width 220 height 30
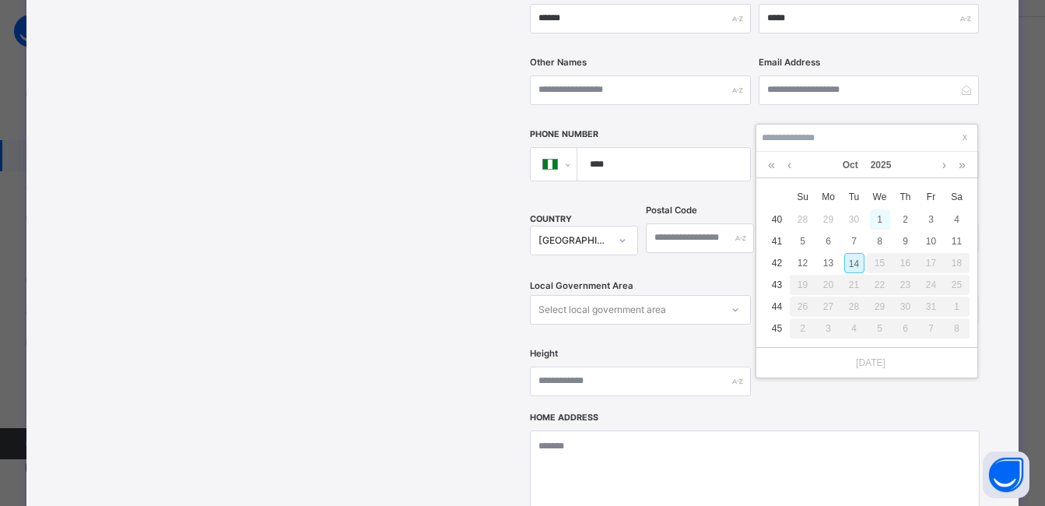
click at [879, 215] on div "1" at bounding box center [880, 219] width 20 height 20
type input "**********"
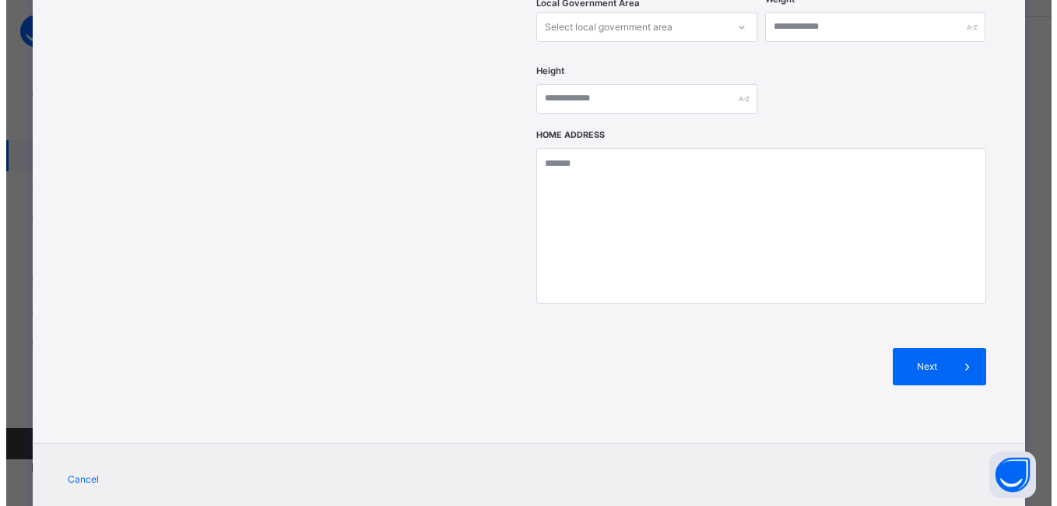
scroll to position [687, 0]
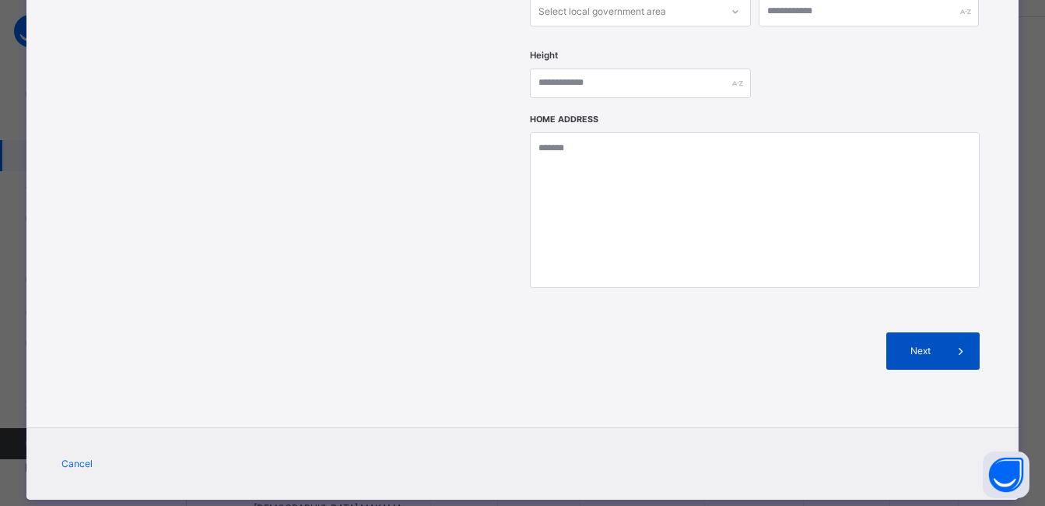
click at [928, 332] on div "Next" at bounding box center [932, 350] width 93 height 37
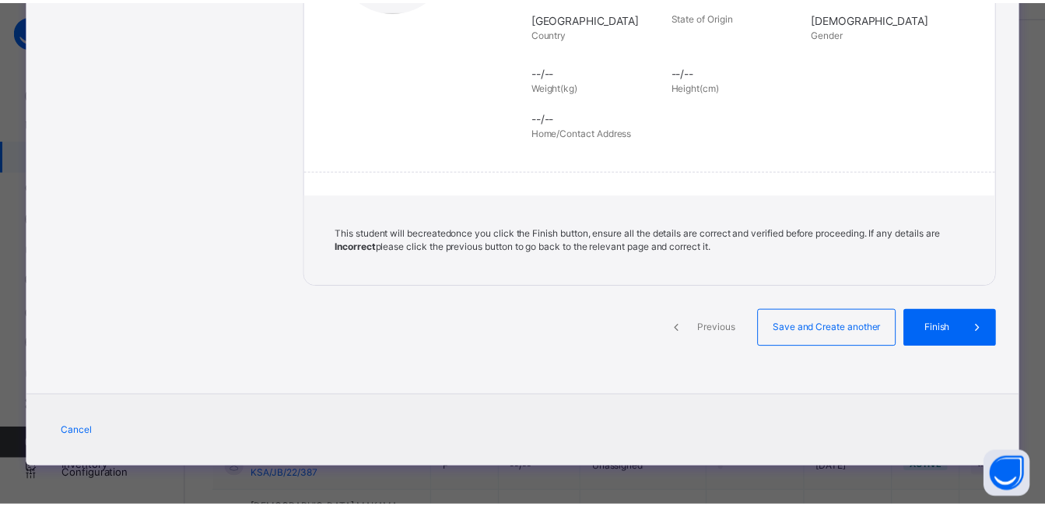
scroll to position [350, 0]
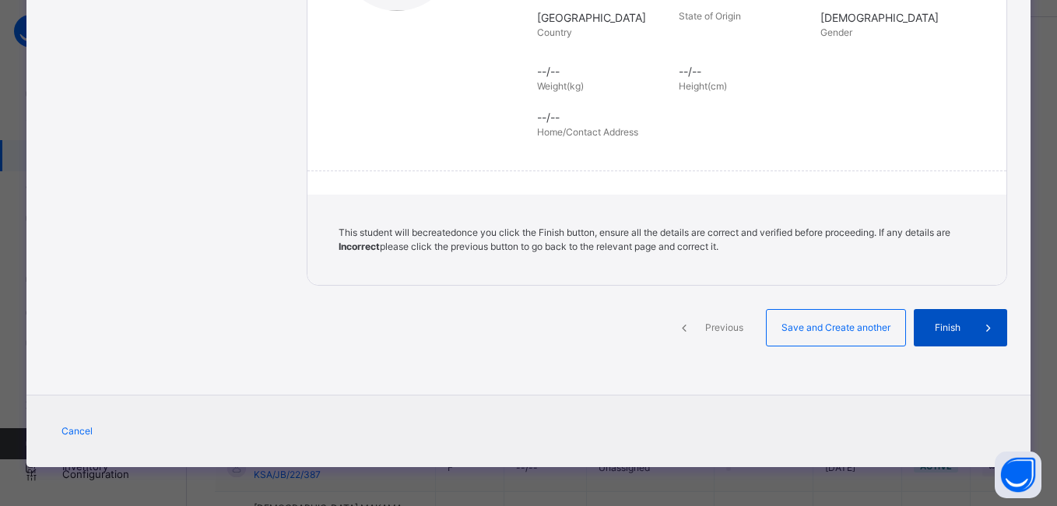
click at [928, 321] on span "Finish" at bounding box center [947, 328] width 44 height 14
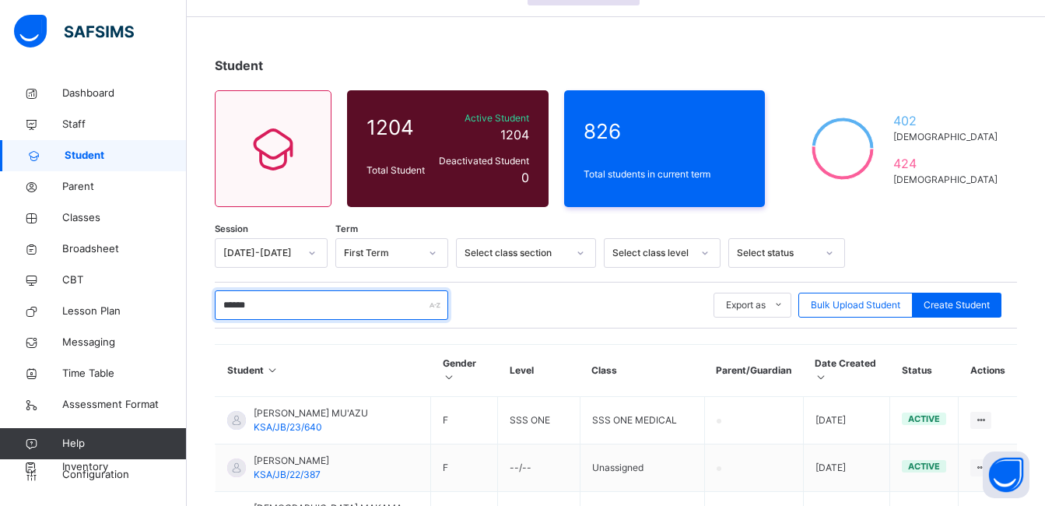
click at [337, 294] on input "******" at bounding box center [331, 305] width 233 height 30
type input "*"
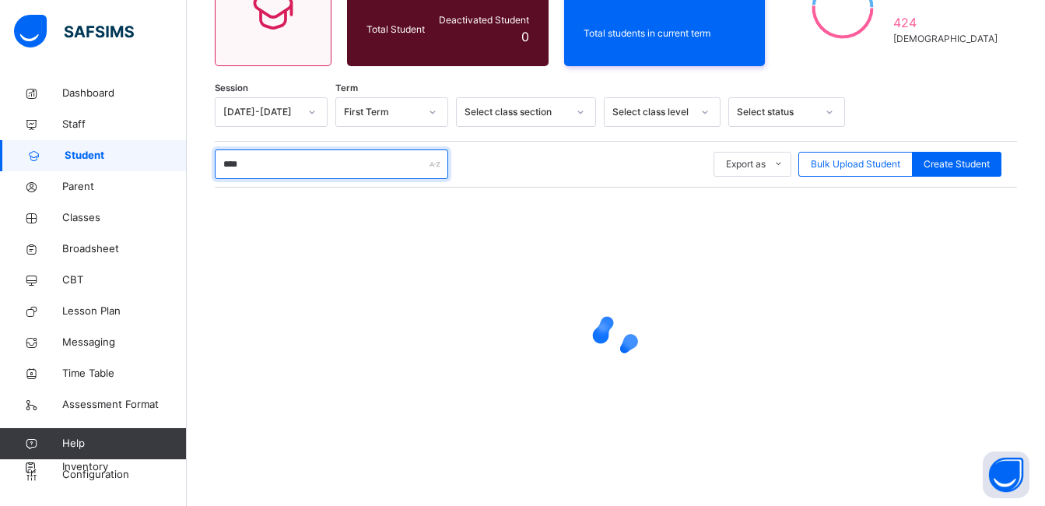
scroll to position [233, 0]
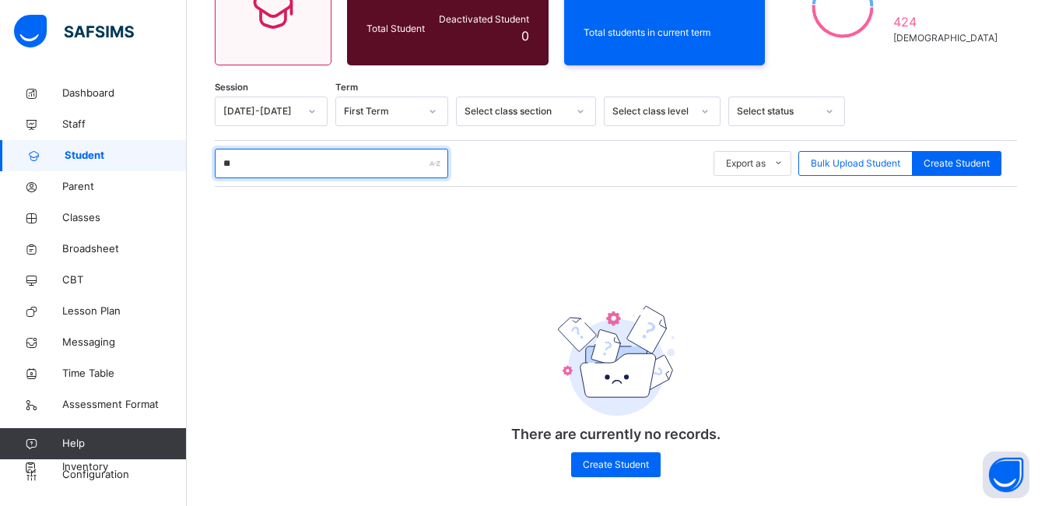
type input "*"
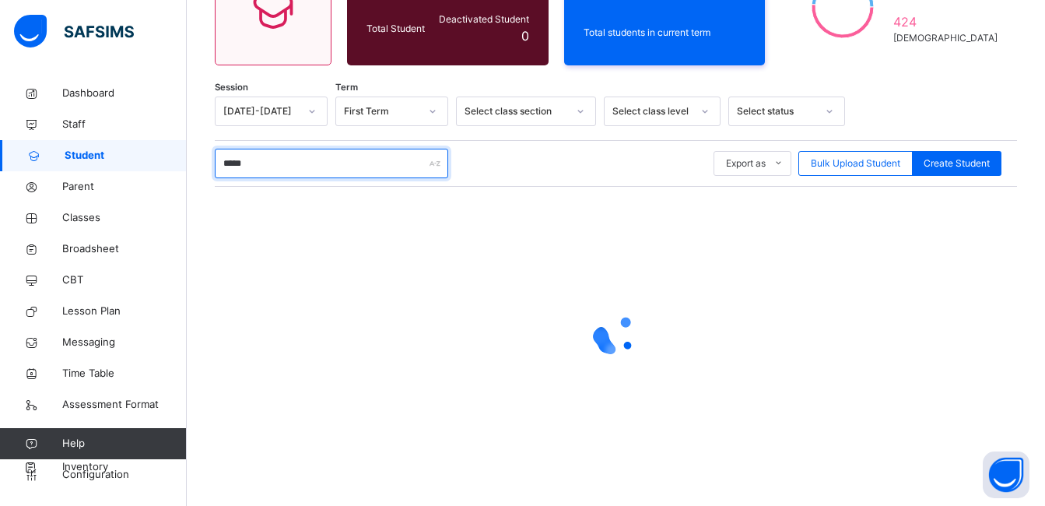
type input "******"
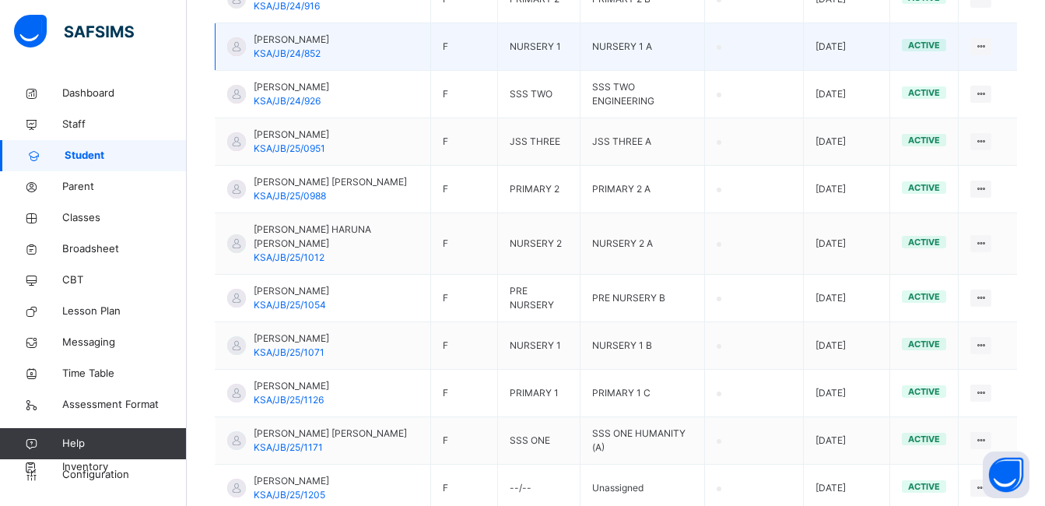
scroll to position [2241, 0]
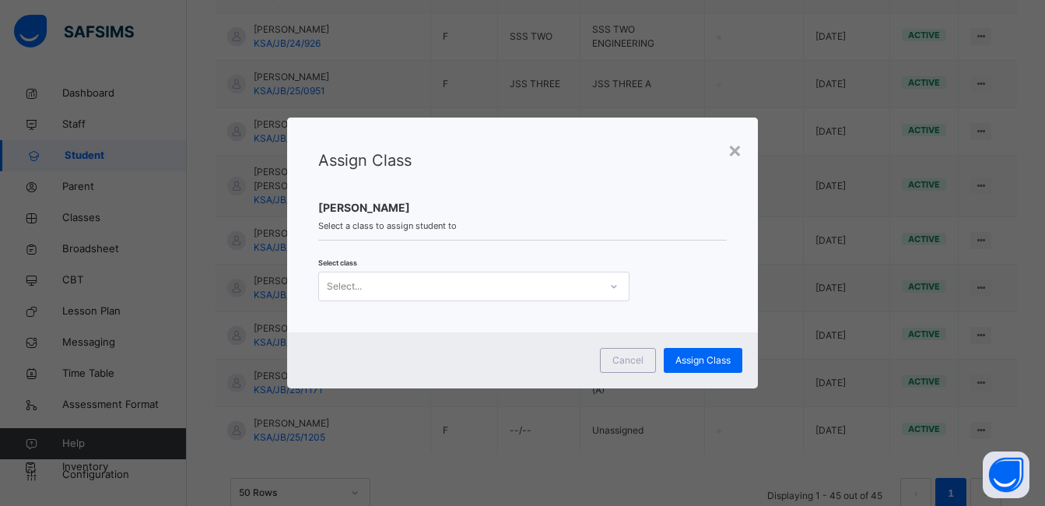
click at [609, 281] on icon at bounding box center [613, 287] width 9 height 16
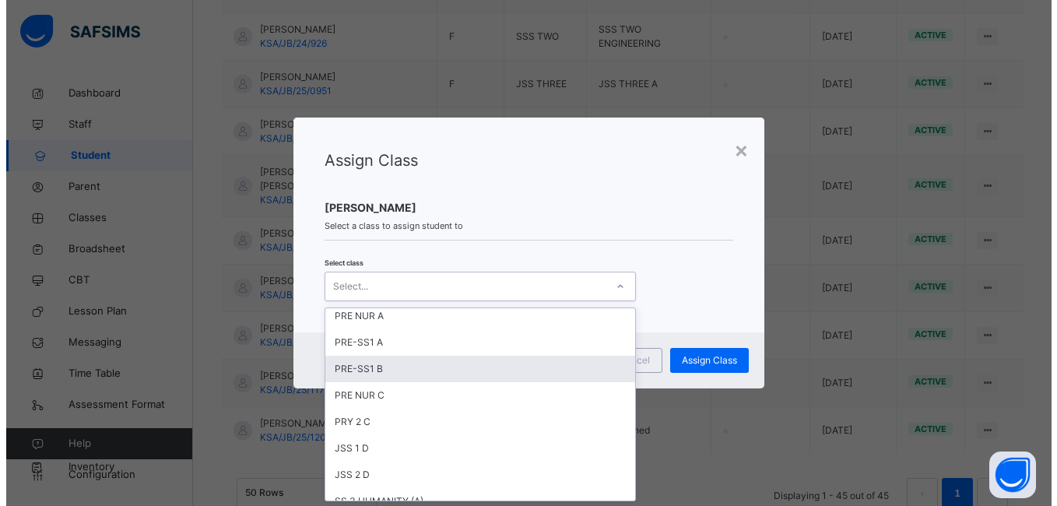
scroll to position [856, 0]
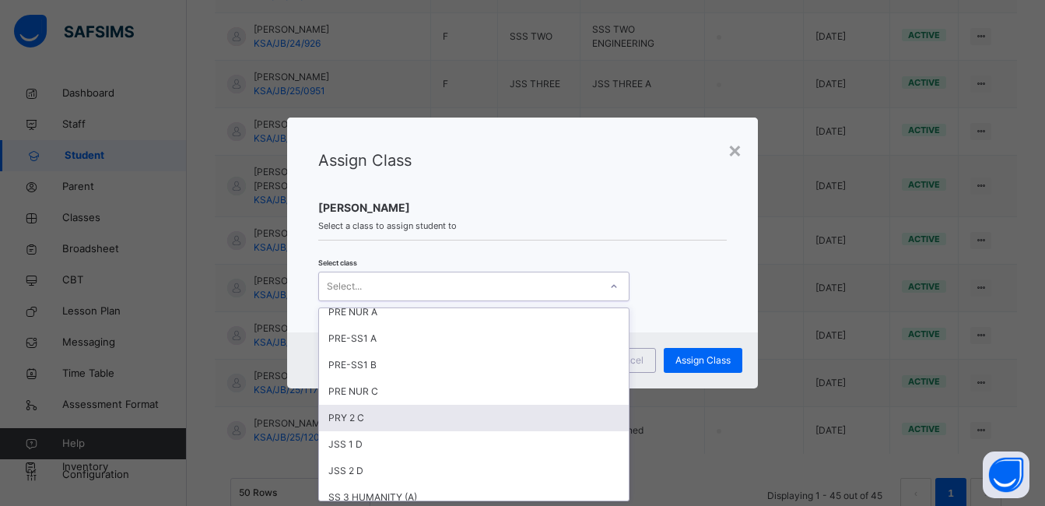
click at [367, 416] on div "PRY 2 C" at bounding box center [474, 418] width 310 height 26
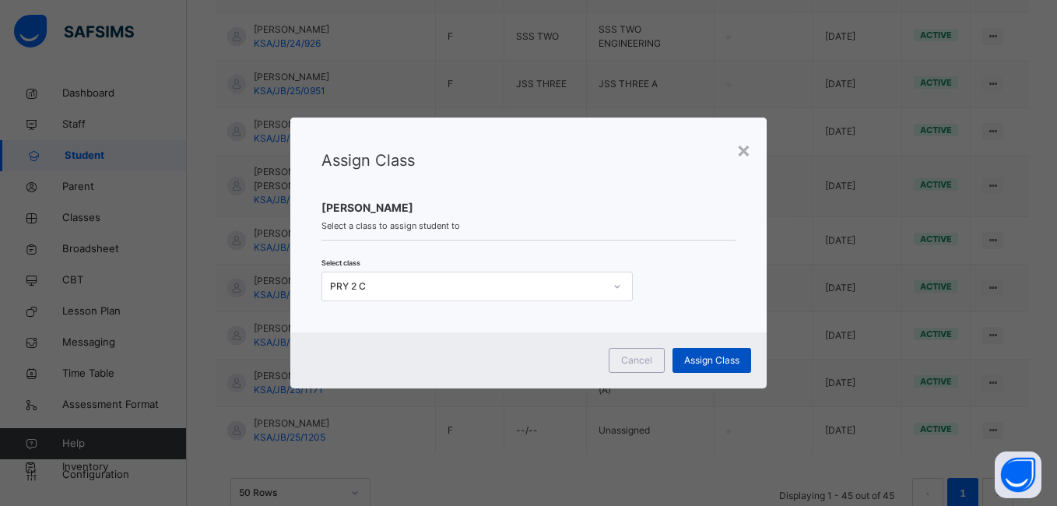
click at [704, 356] on span "Assign Class" at bounding box center [711, 360] width 55 height 14
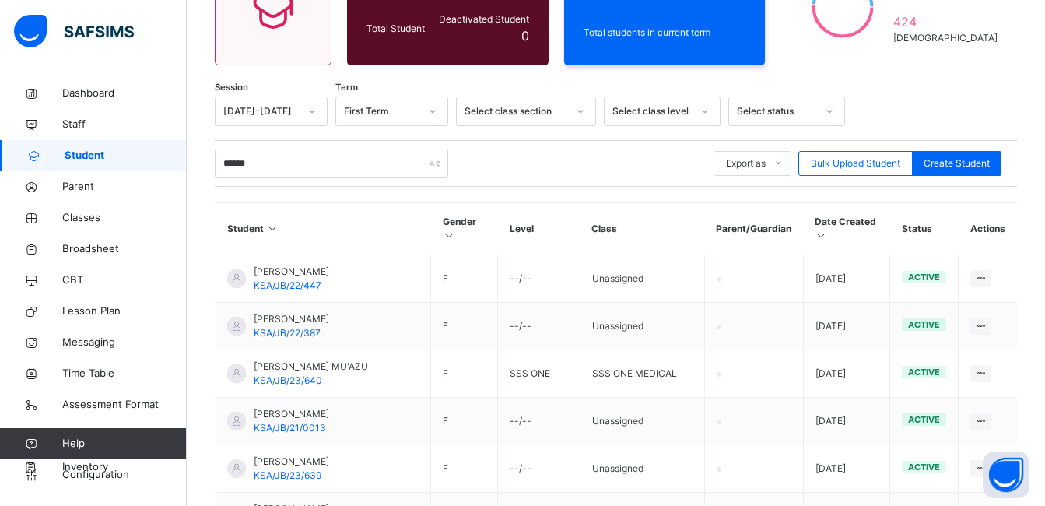
scroll to position [2241, 0]
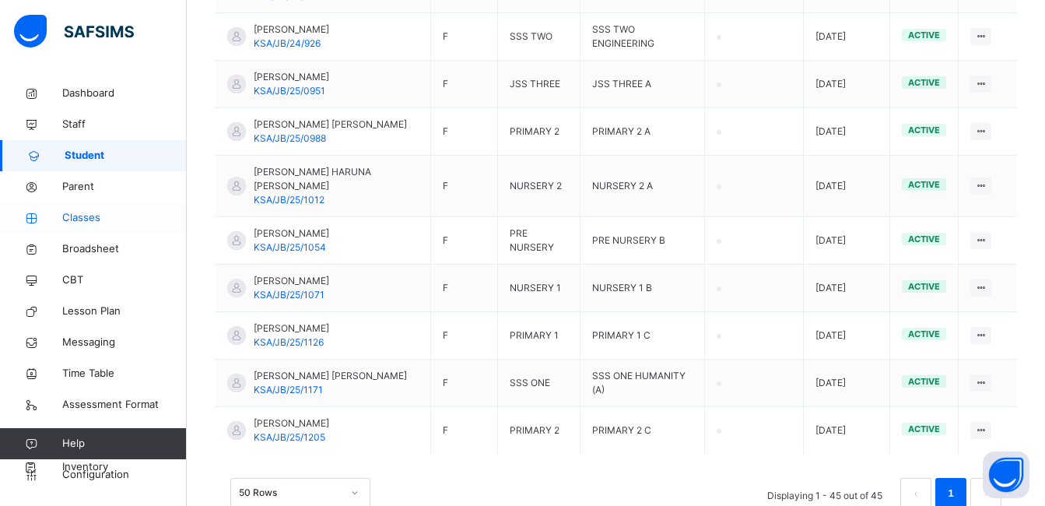
click at [98, 216] on span "Classes" at bounding box center [124, 218] width 125 height 16
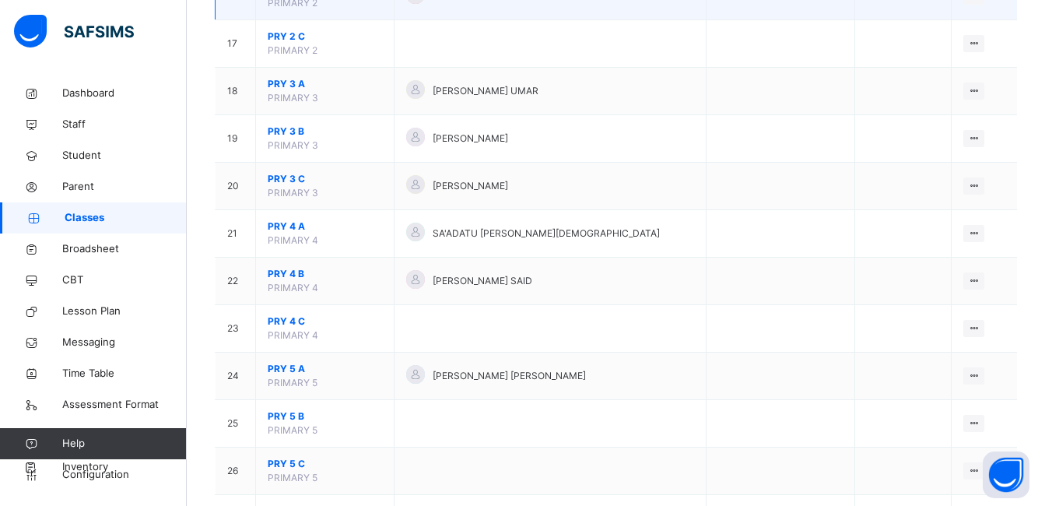
scroll to position [738, 0]
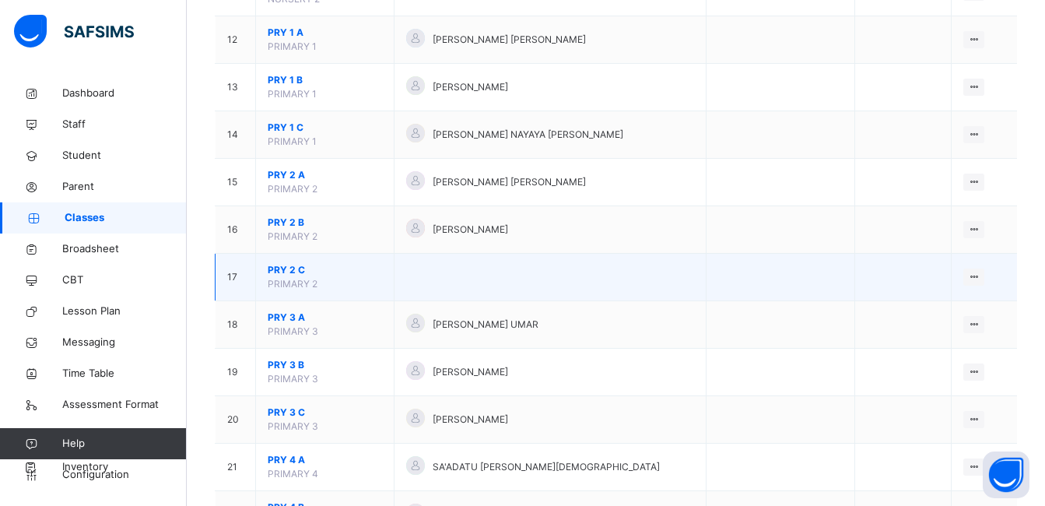
click at [284, 268] on span "PRY 2 C" at bounding box center [325, 270] width 114 height 14
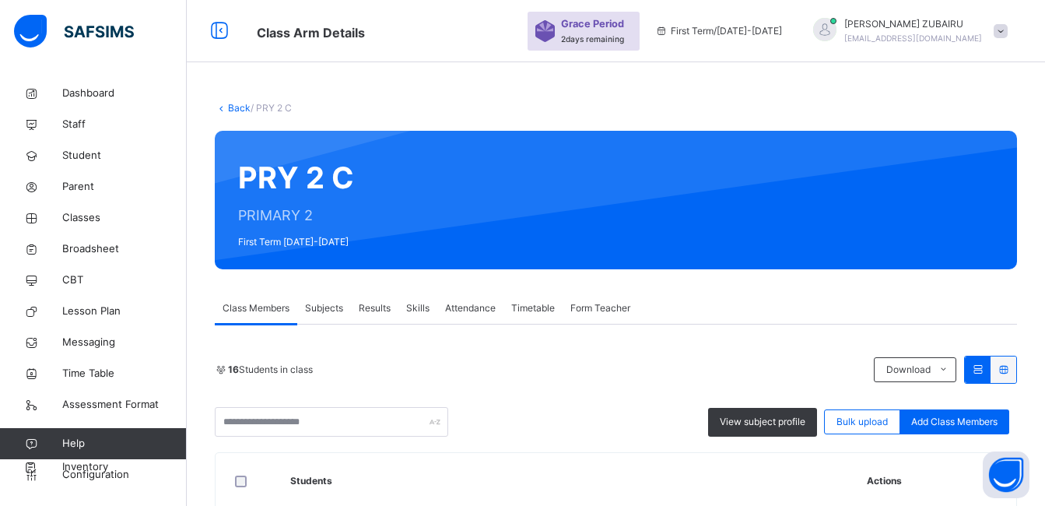
scroll to position [738, 0]
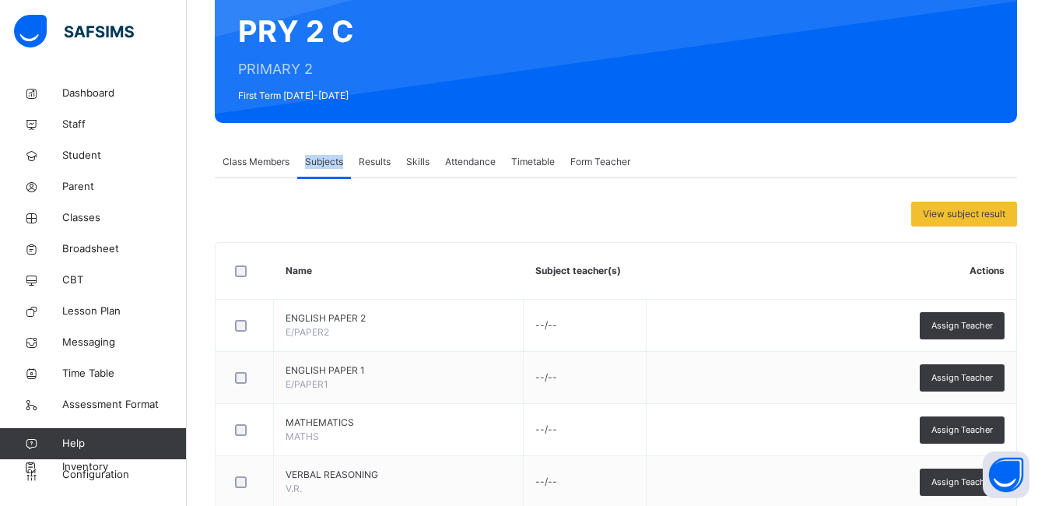
click at [324, 166] on span "Subjects" at bounding box center [324, 162] width 38 height 14
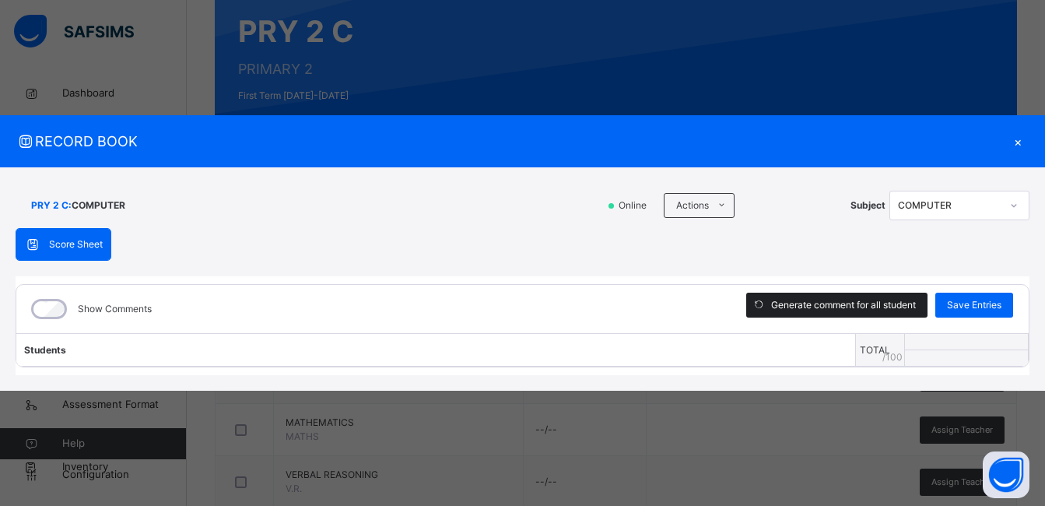
scroll to position [808, 0]
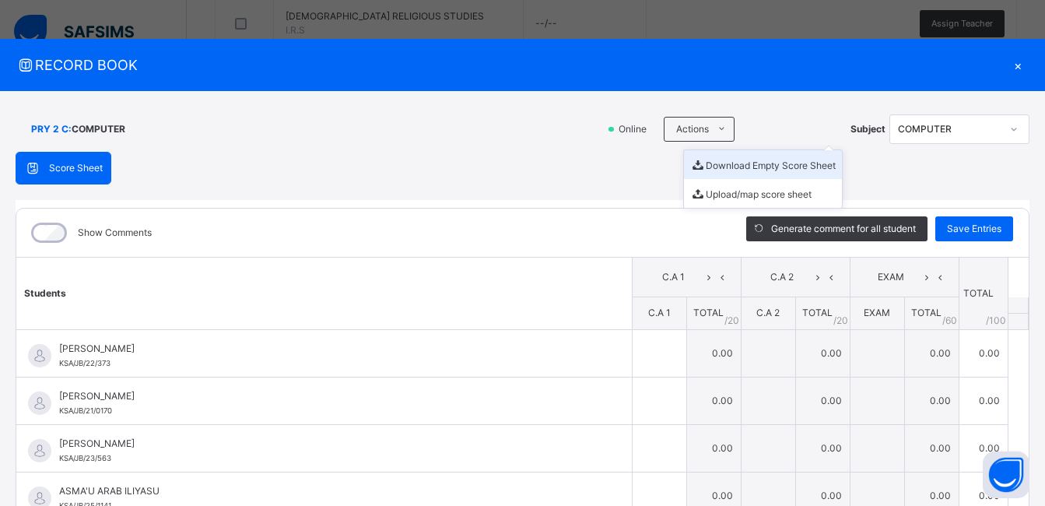
click at [715, 165] on li "Download Empty Score Sheet" at bounding box center [763, 164] width 158 height 29
click at [1009, 65] on div "×" at bounding box center [1017, 64] width 23 height 21
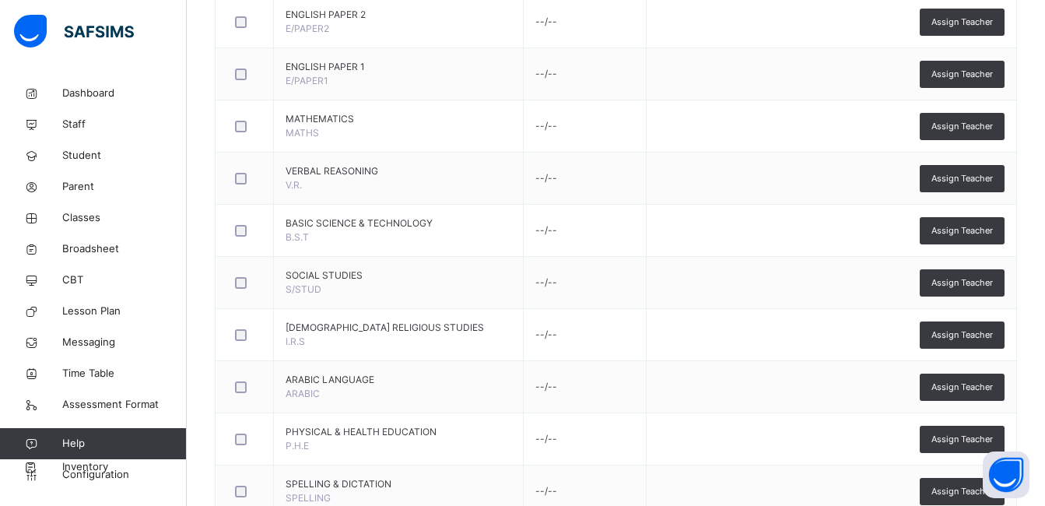
scroll to position [107, 0]
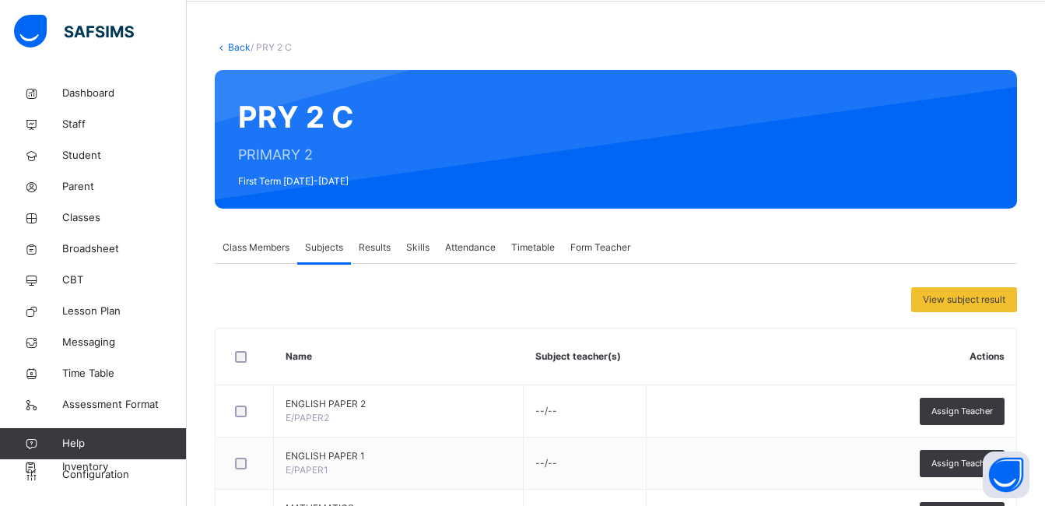
click at [243, 42] on link "Back" at bounding box center [239, 47] width 23 height 12
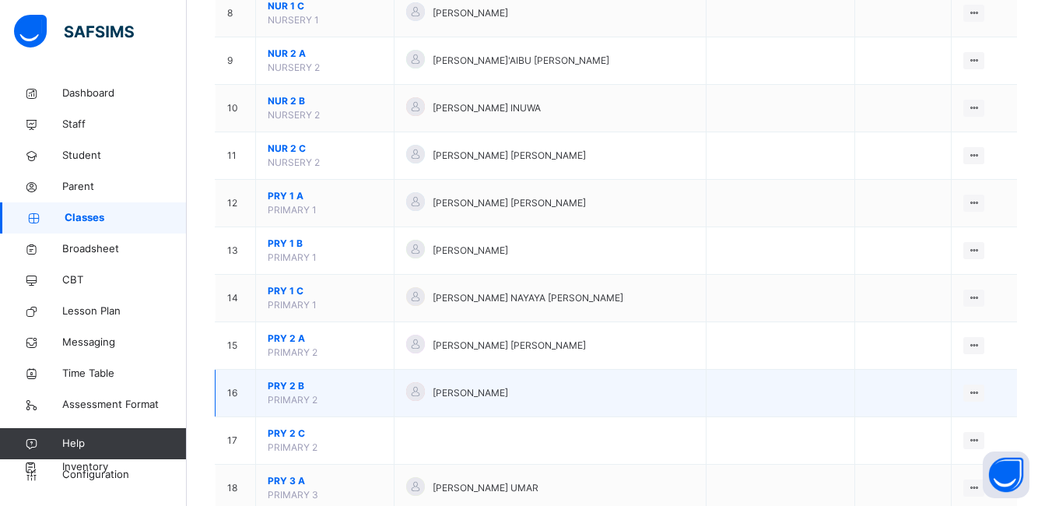
scroll to position [652, 0]
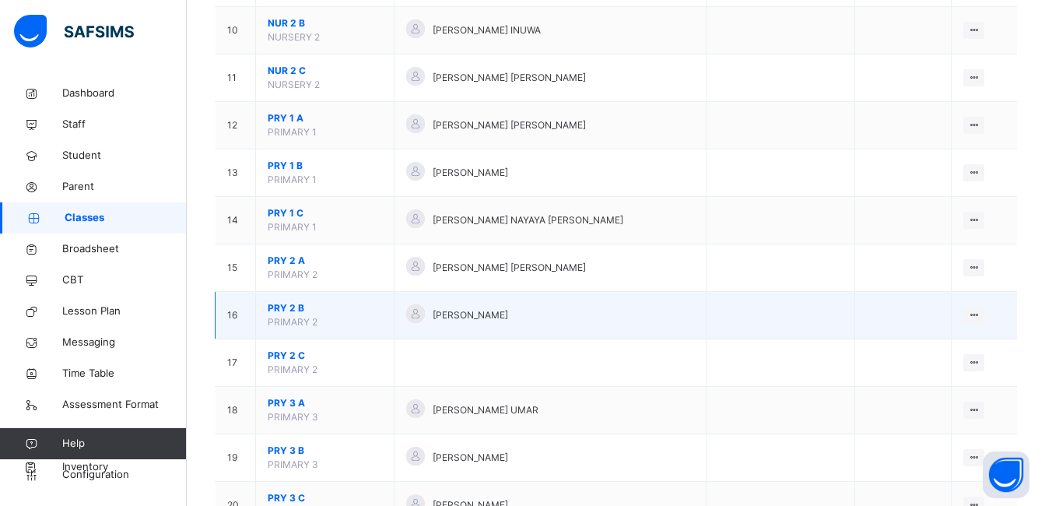
click at [290, 311] on span "PRY 2 B" at bounding box center [325, 308] width 114 height 14
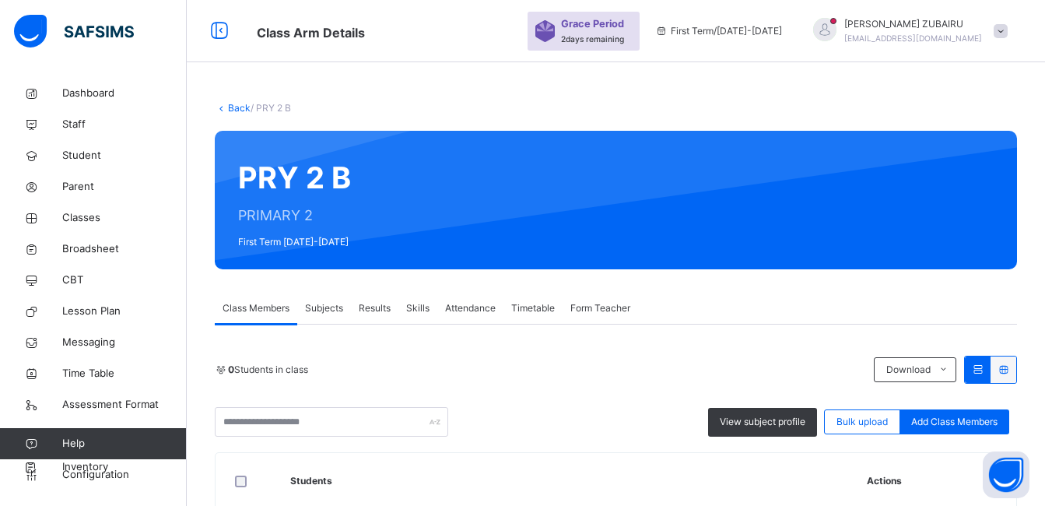
scroll to position [652, 0]
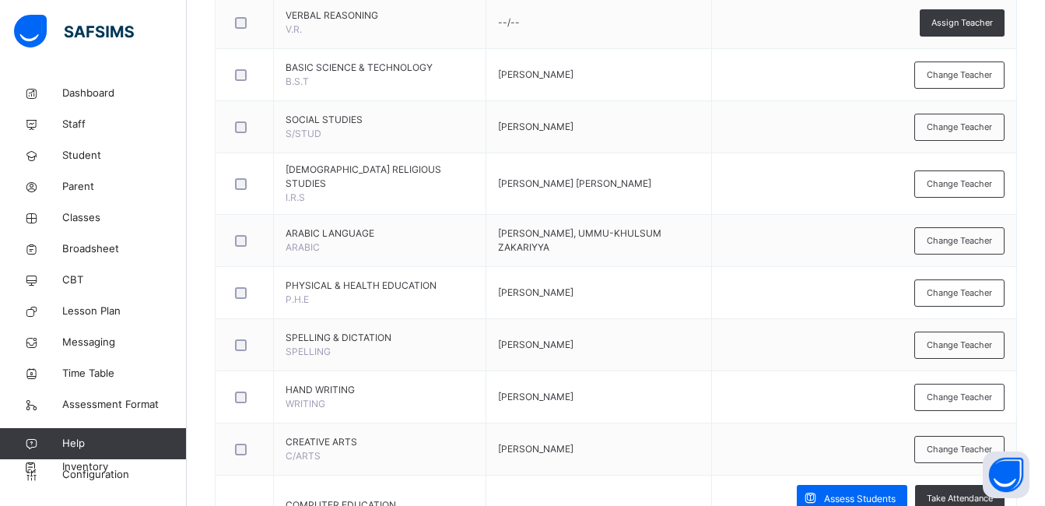
scroll to position [263, 0]
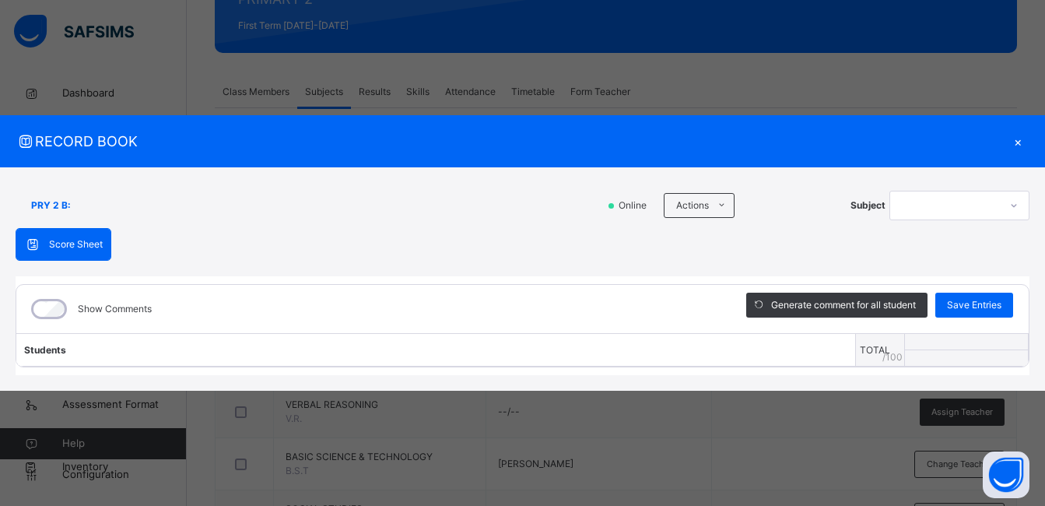
scroll to position [808, 0]
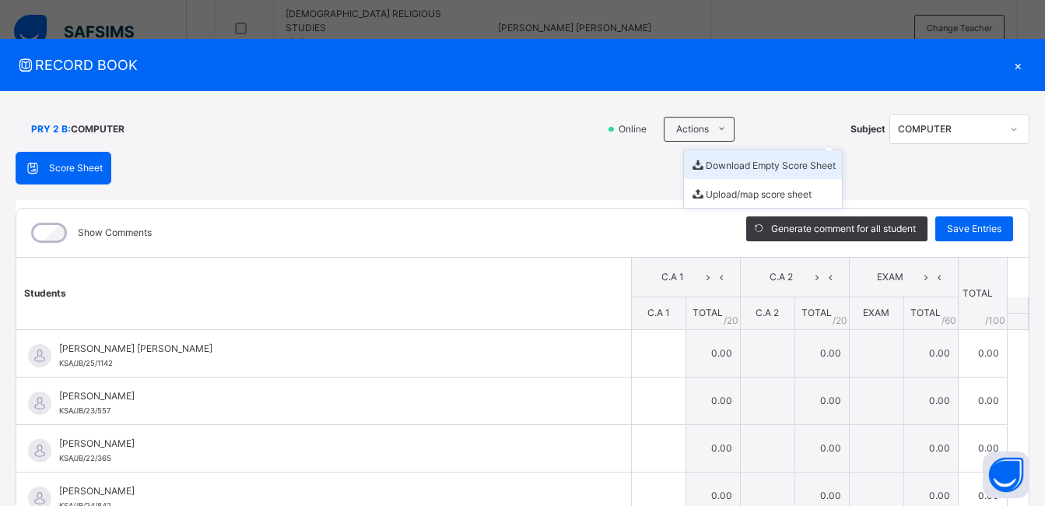
click at [703, 168] on li "Download Empty Score Sheet" at bounding box center [763, 164] width 158 height 29
click at [574, 68] on span "RECORD BOOK" at bounding box center [511, 64] width 991 height 21
click at [1009, 61] on div "×" at bounding box center [1017, 64] width 23 height 21
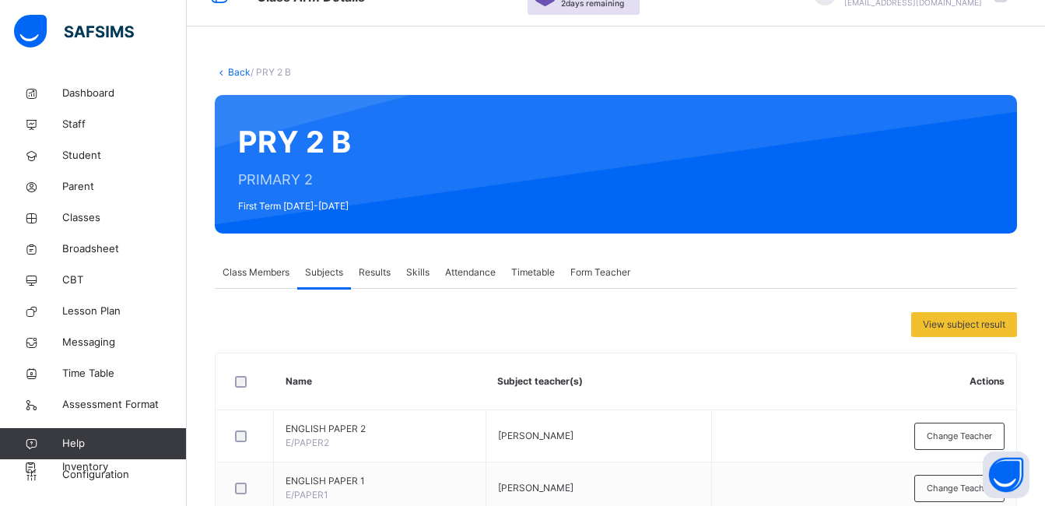
scroll to position [0, 0]
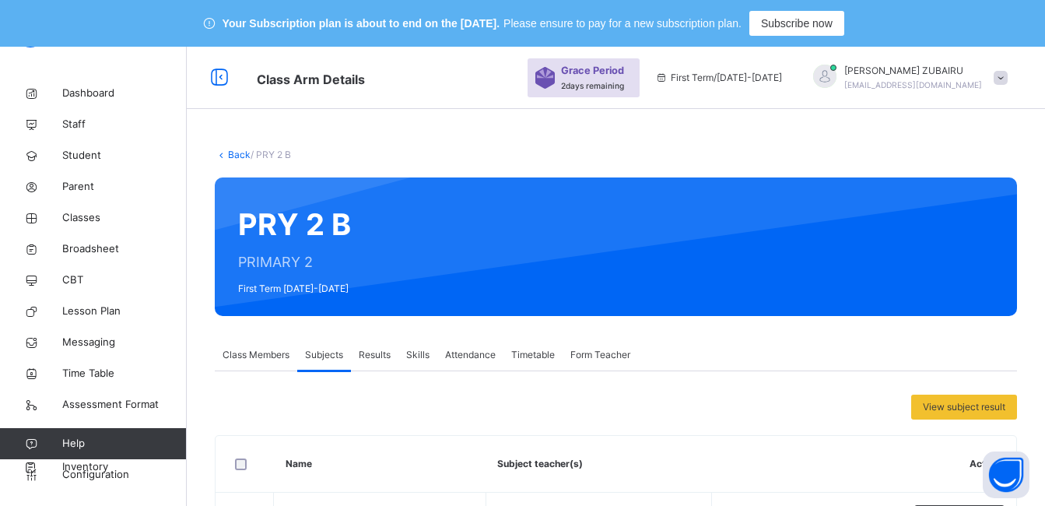
click at [237, 154] on link "Back" at bounding box center [239, 155] width 23 height 12
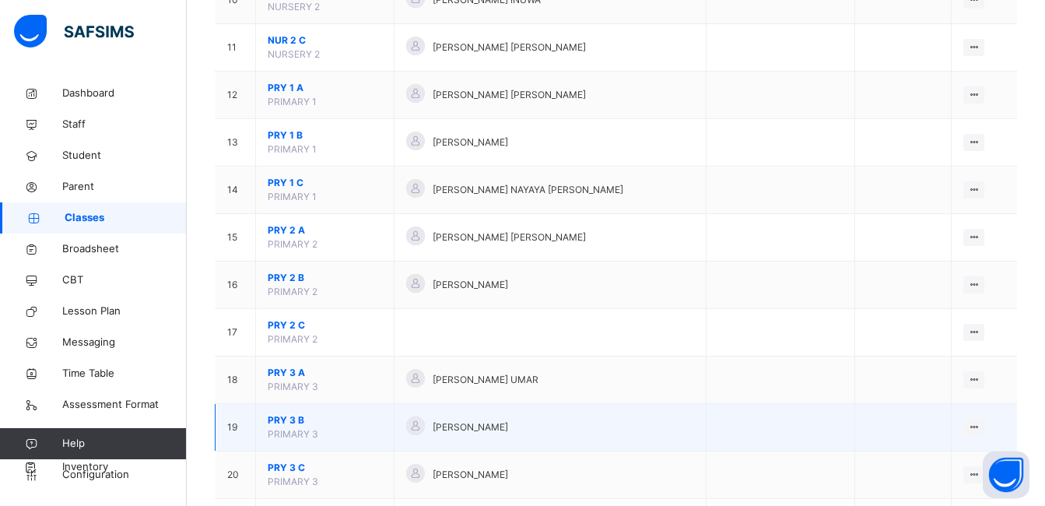
scroll to position [778, 0]
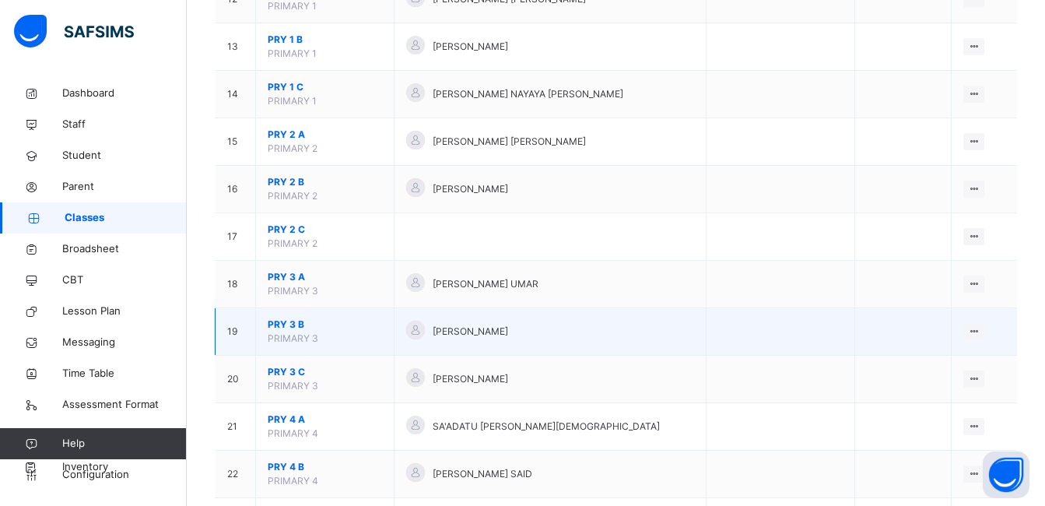
click at [295, 321] on span "PRY 3 B" at bounding box center [325, 325] width 114 height 14
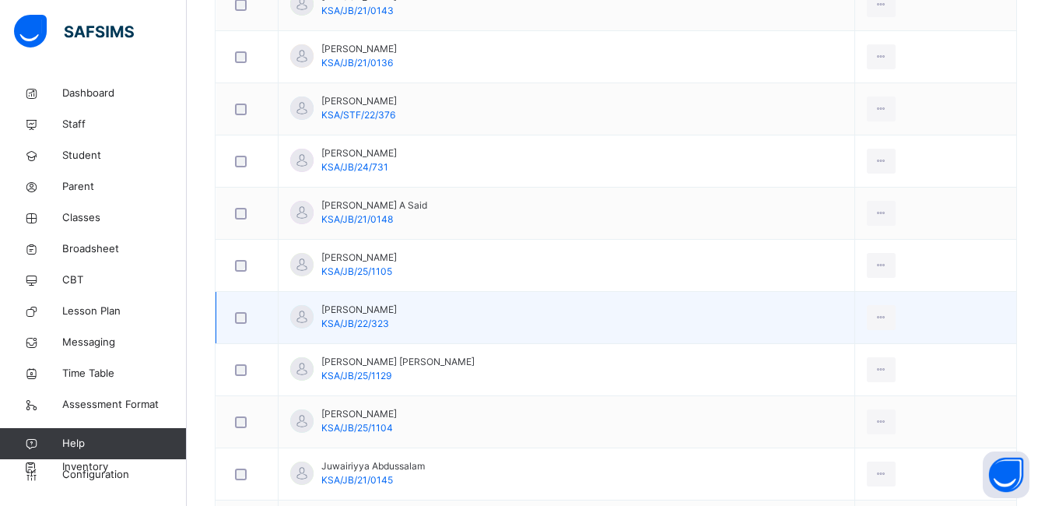
scroll to position [467, 0]
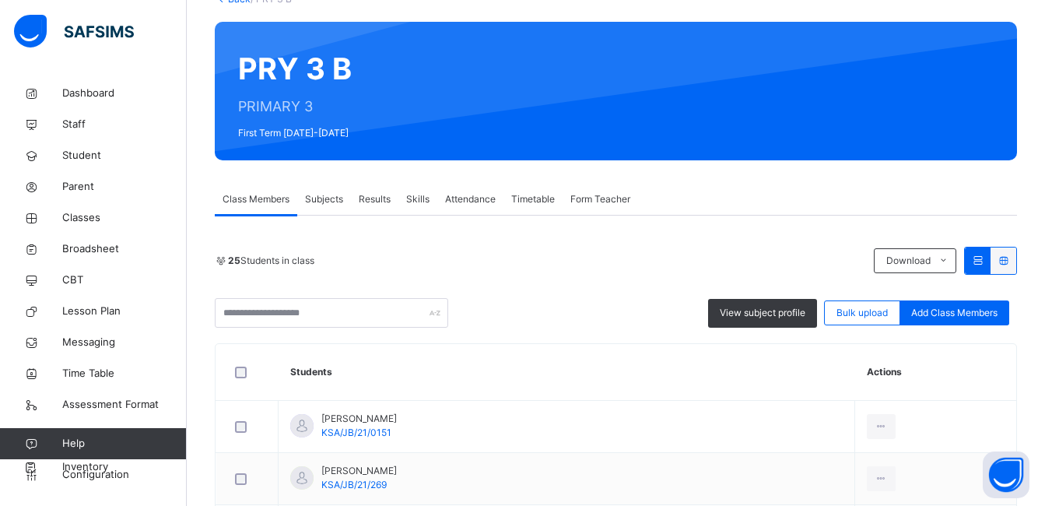
click at [332, 199] on span "Subjects" at bounding box center [324, 199] width 38 height 14
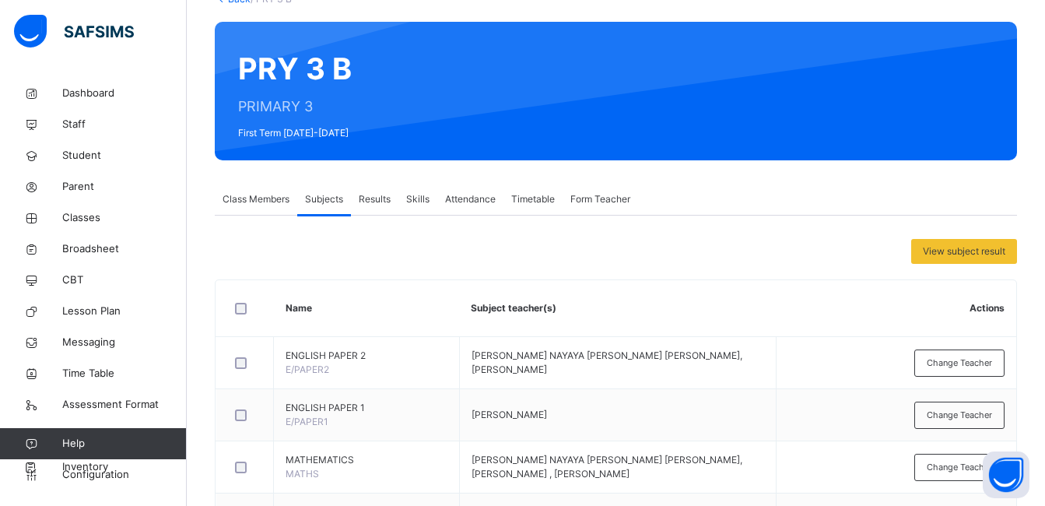
scroll to position [234, 0]
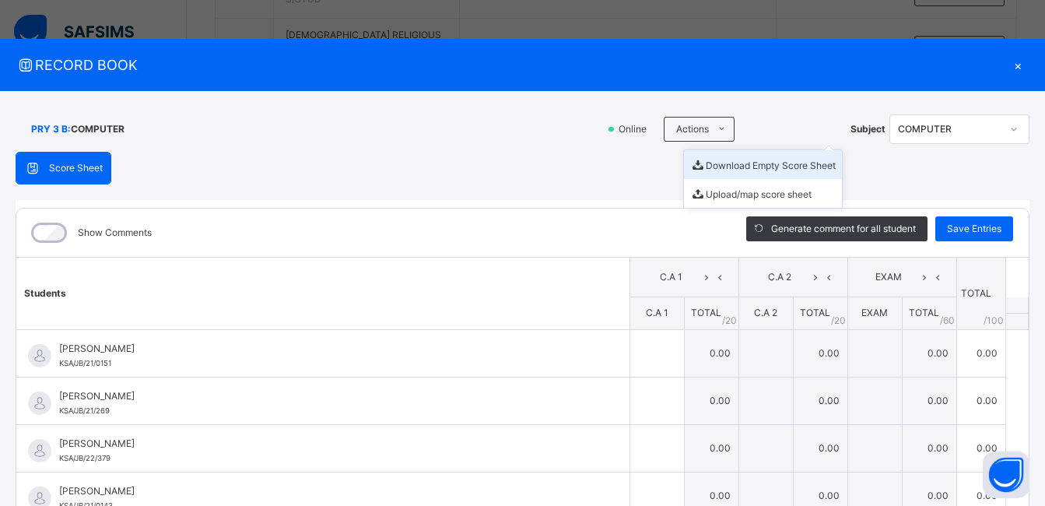
click at [728, 159] on li "Download Empty Score Sheet" at bounding box center [763, 164] width 158 height 29
click at [673, 65] on span "RECORD BOOK" at bounding box center [511, 64] width 991 height 21
click at [1011, 62] on div "×" at bounding box center [1017, 64] width 23 height 21
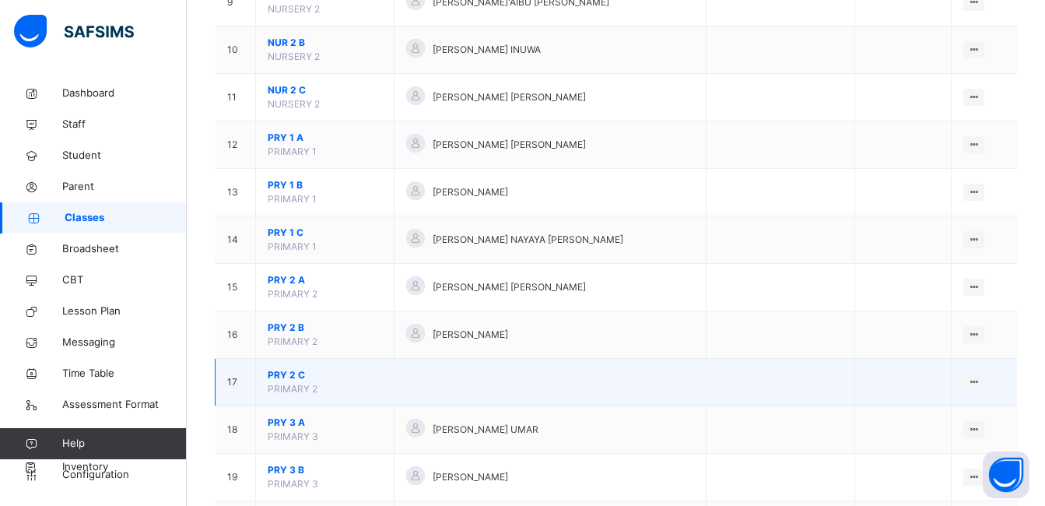
scroll to position [856, 0]
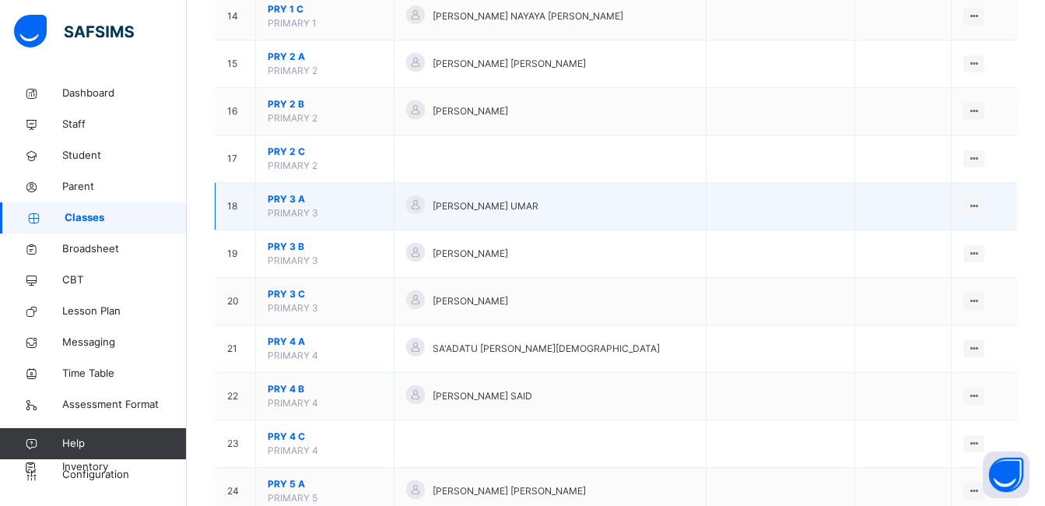
click at [290, 199] on span "PRY 3 A" at bounding box center [325, 199] width 114 height 14
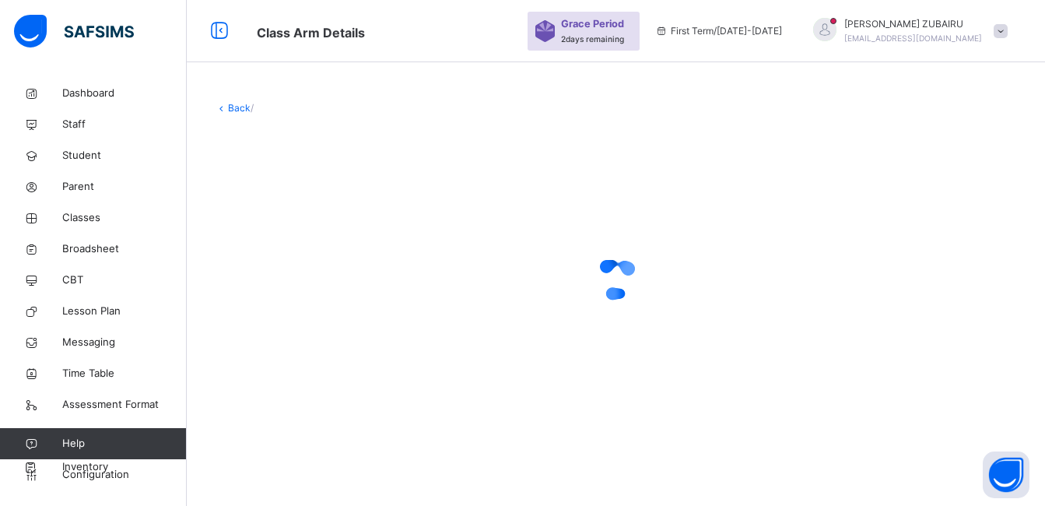
scroll to position [856, 0]
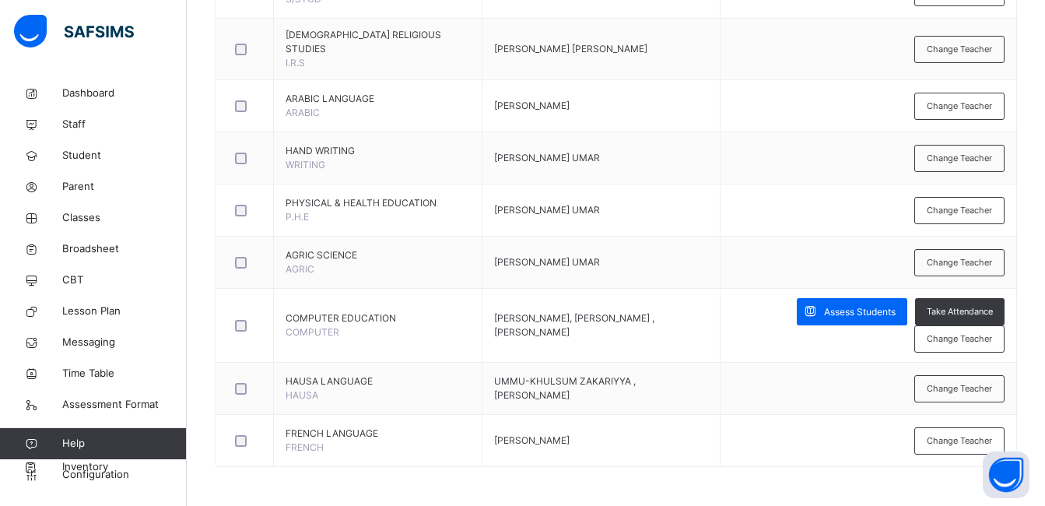
scroll to position [233, 0]
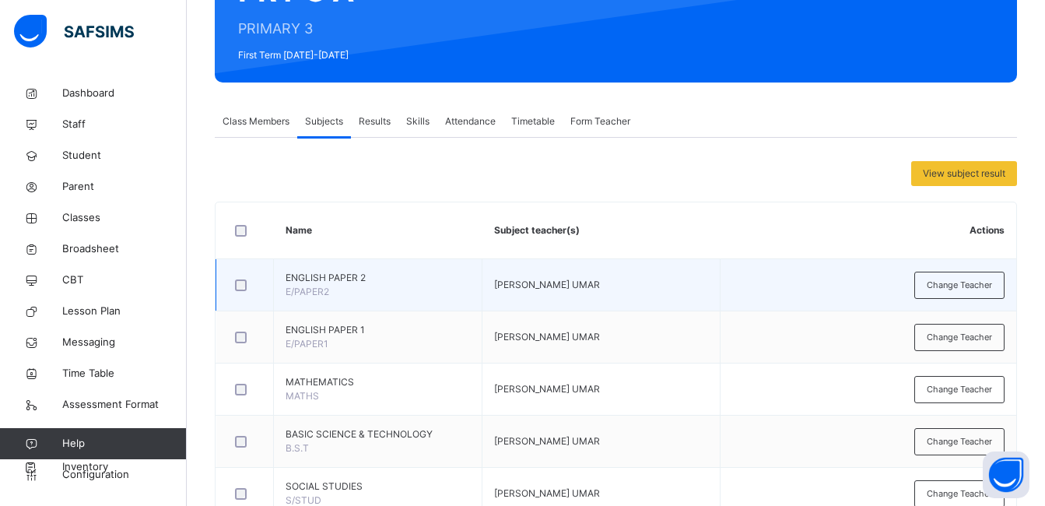
click at [867, 308] on td "Change Teacher" at bounding box center [869, 285] width 296 height 52
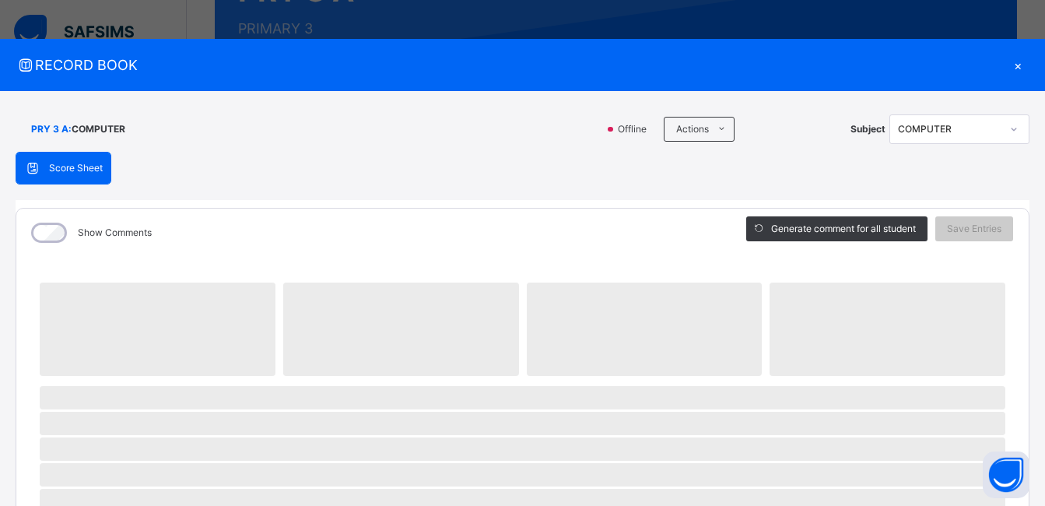
scroll to position [753, 0]
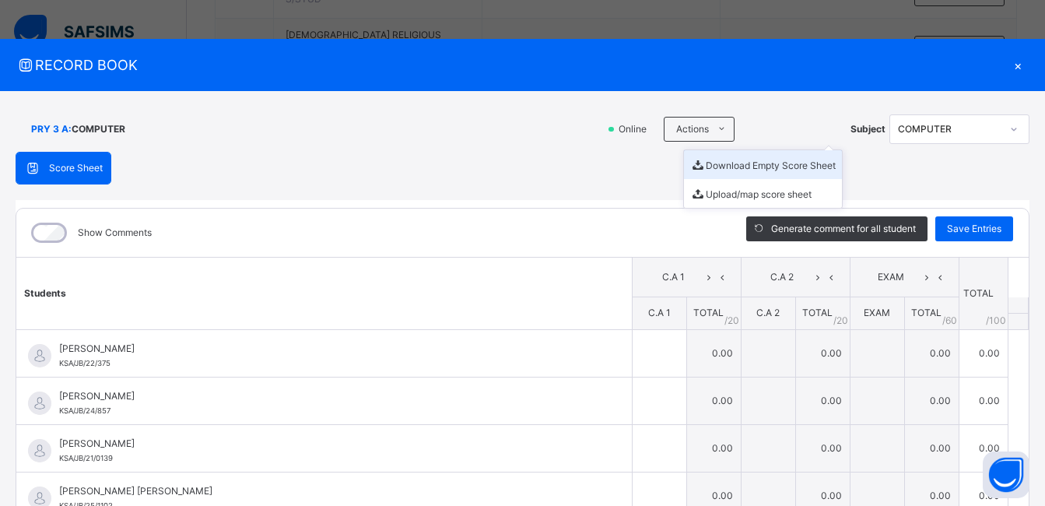
click at [714, 163] on li "Download Empty Score Sheet" at bounding box center [763, 164] width 158 height 29
drag, startPoint x: 616, startPoint y: 69, endPoint x: 1055, endPoint y: 62, distance: 439.0
click at [616, 69] on span "RECORD BOOK" at bounding box center [511, 64] width 991 height 21
drag, startPoint x: 1013, startPoint y: 65, endPoint x: 1000, endPoint y: 65, distance: 13.3
click at [1012, 64] on div "×" at bounding box center [1017, 64] width 23 height 21
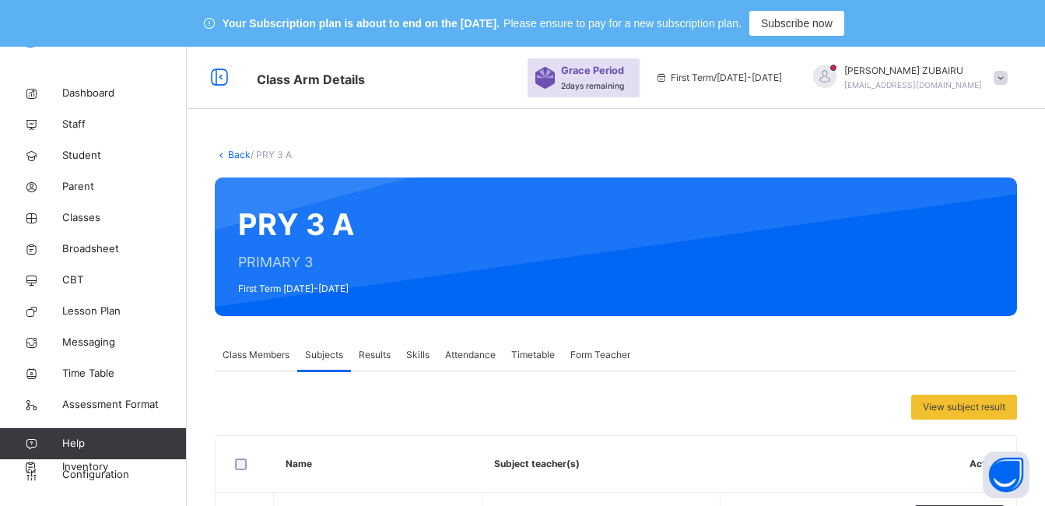
click at [237, 153] on link "Back" at bounding box center [239, 155] width 23 height 12
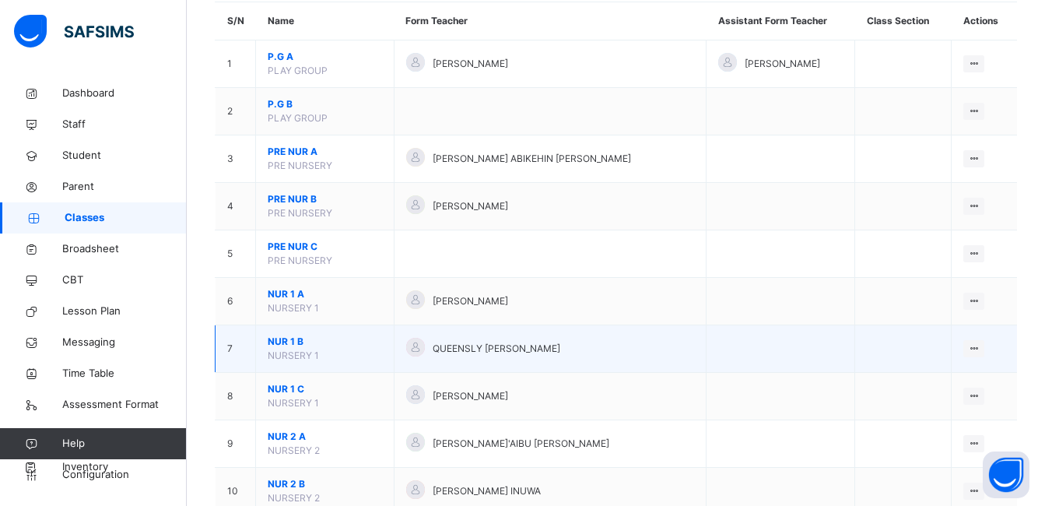
scroll to position [233, 0]
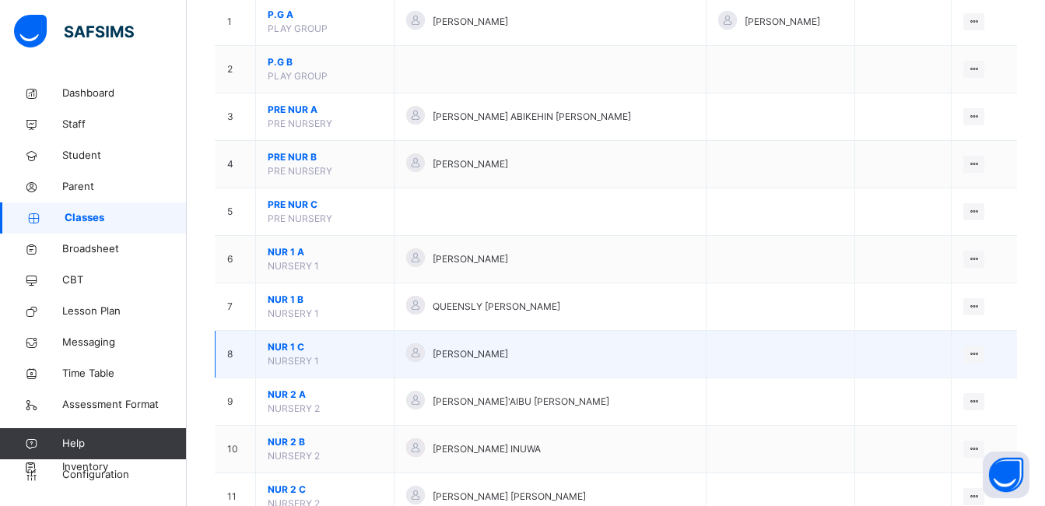
click at [283, 345] on span "NUR 1 C" at bounding box center [325, 347] width 114 height 14
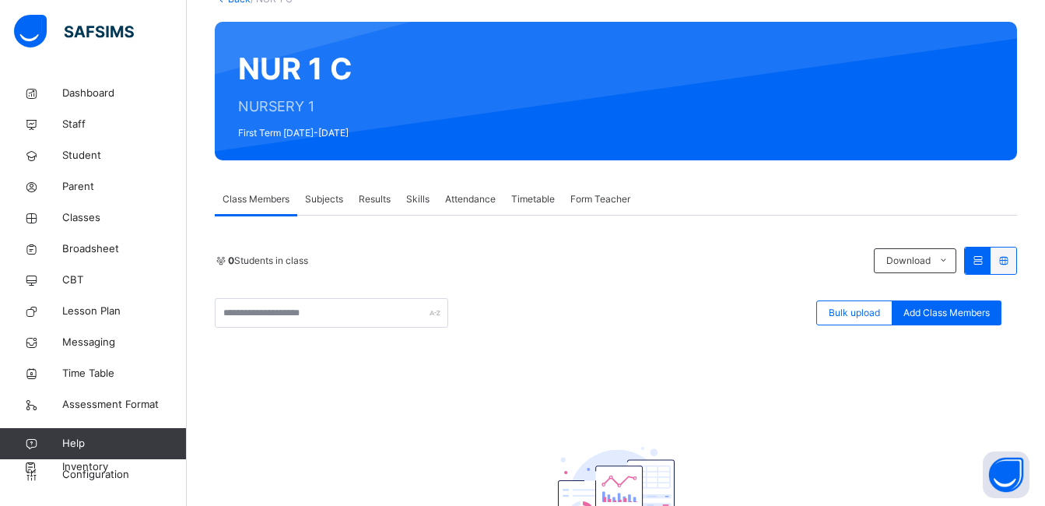
scroll to position [78, 0]
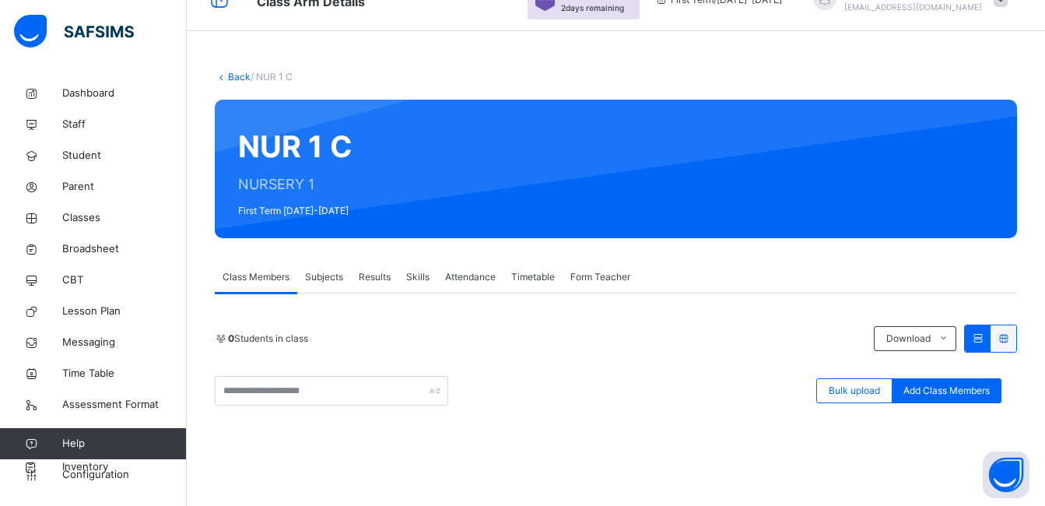
click at [233, 77] on link "Back" at bounding box center [239, 77] width 23 height 12
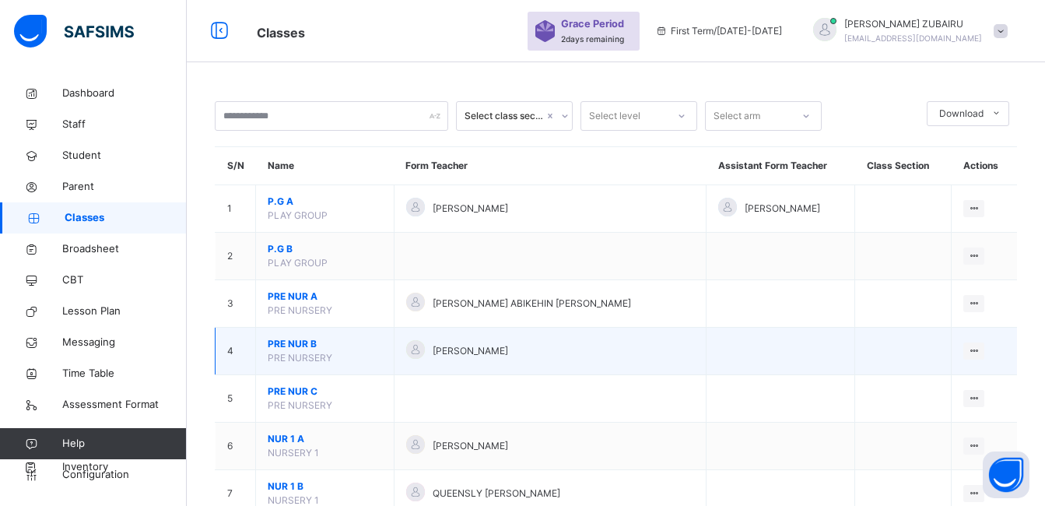
scroll to position [78, 0]
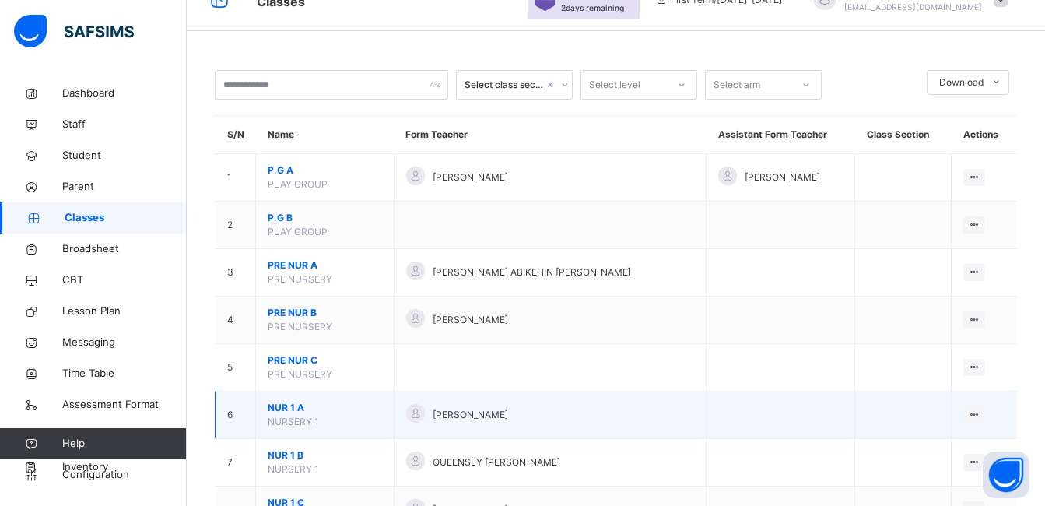
click at [286, 406] on span "NUR 1 A" at bounding box center [325, 408] width 114 height 14
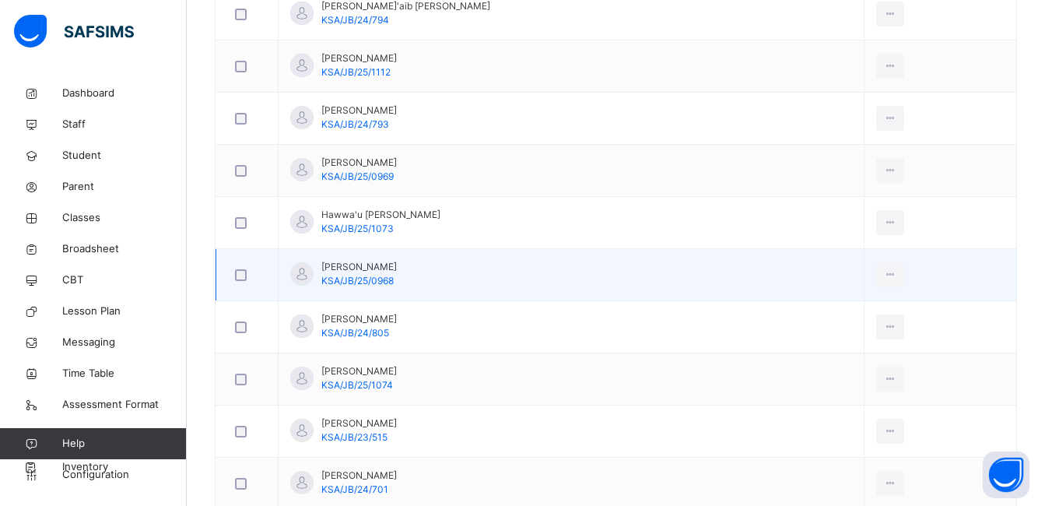
scroll to position [1012, 0]
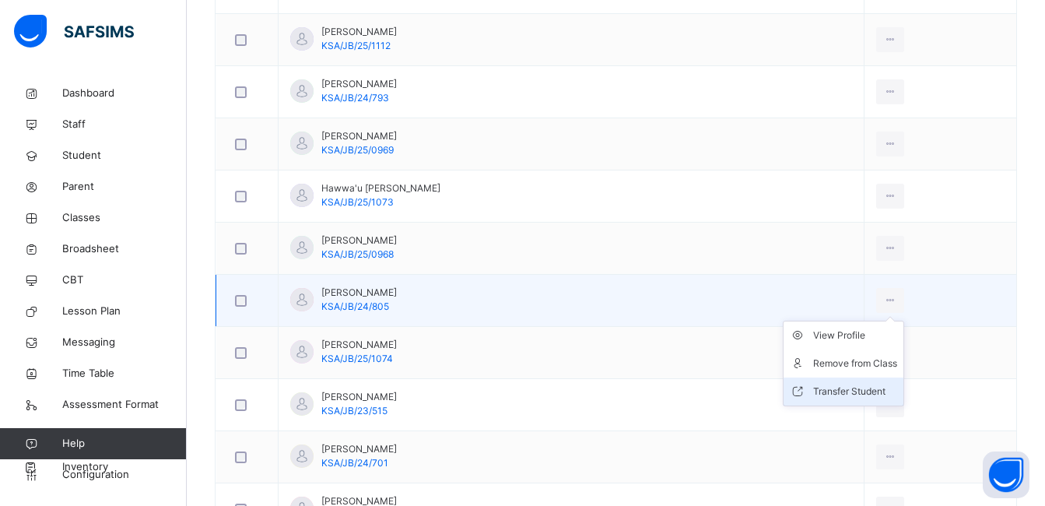
click at [851, 393] on div "Transfer Student" at bounding box center [855, 392] width 84 height 16
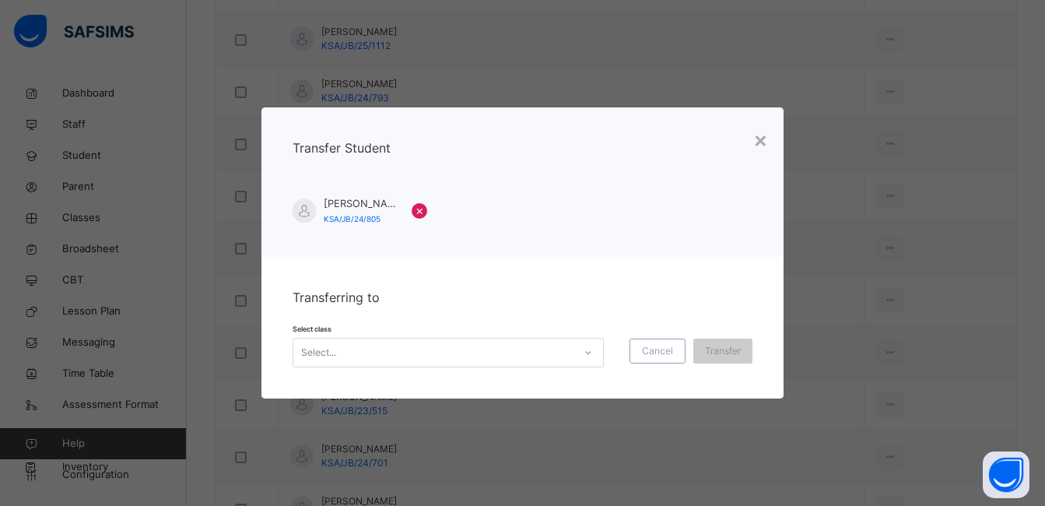
click at [584, 349] on icon at bounding box center [588, 353] width 9 height 16
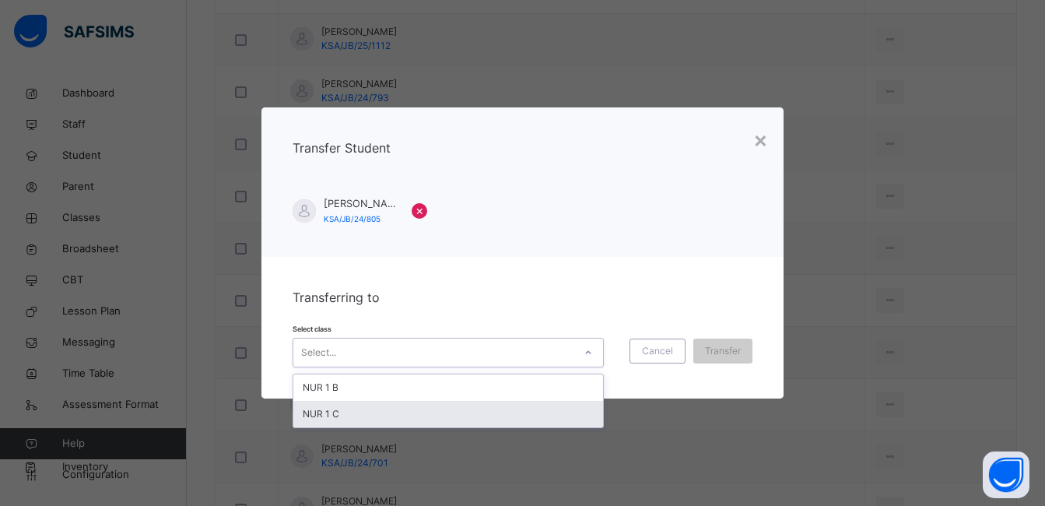
click at [550, 410] on div "NUR 1 C" at bounding box center [448, 414] width 310 height 26
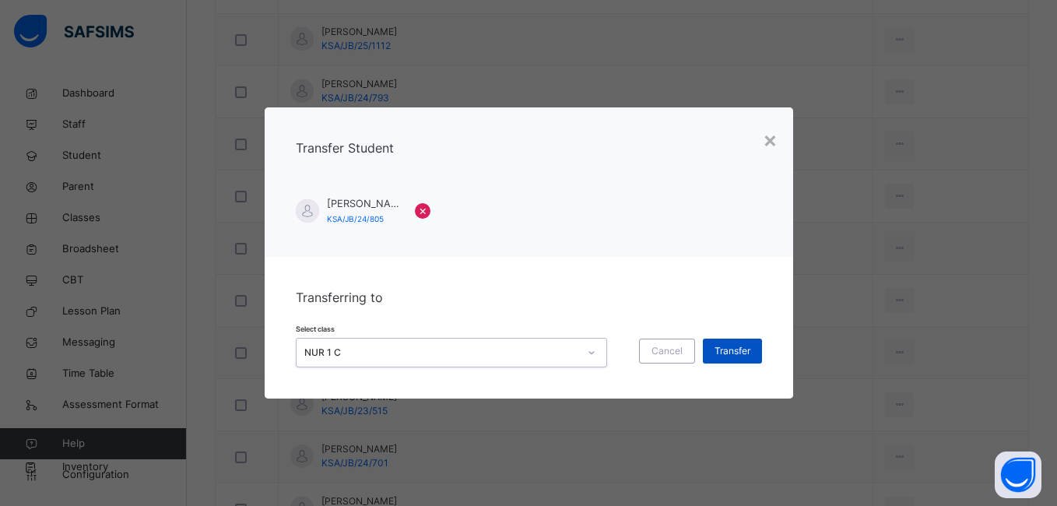
click at [725, 351] on span "Transfer" at bounding box center [732, 351] width 36 height 14
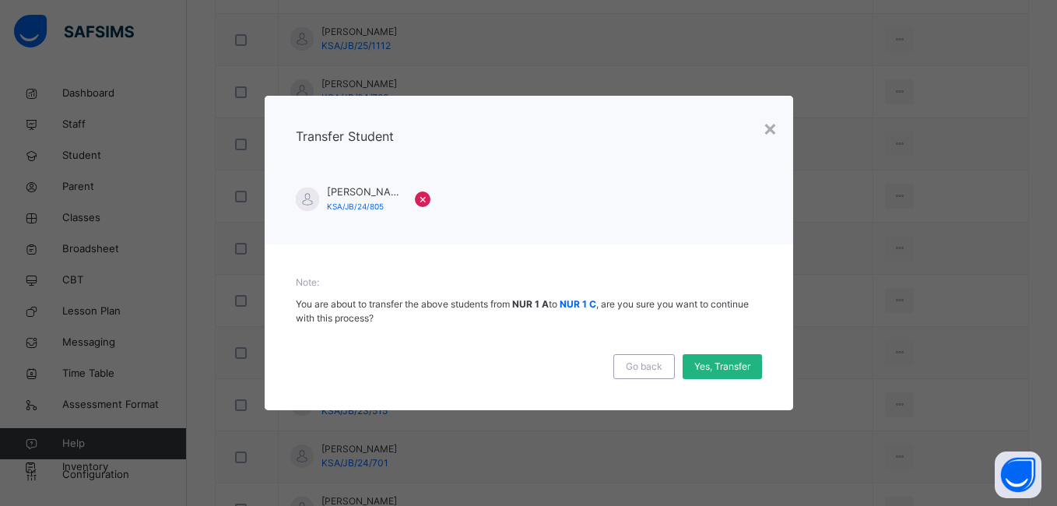
click at [725, 363] on span "Yes, Transfer" at bounding box center [722, 367] width 56 height 14
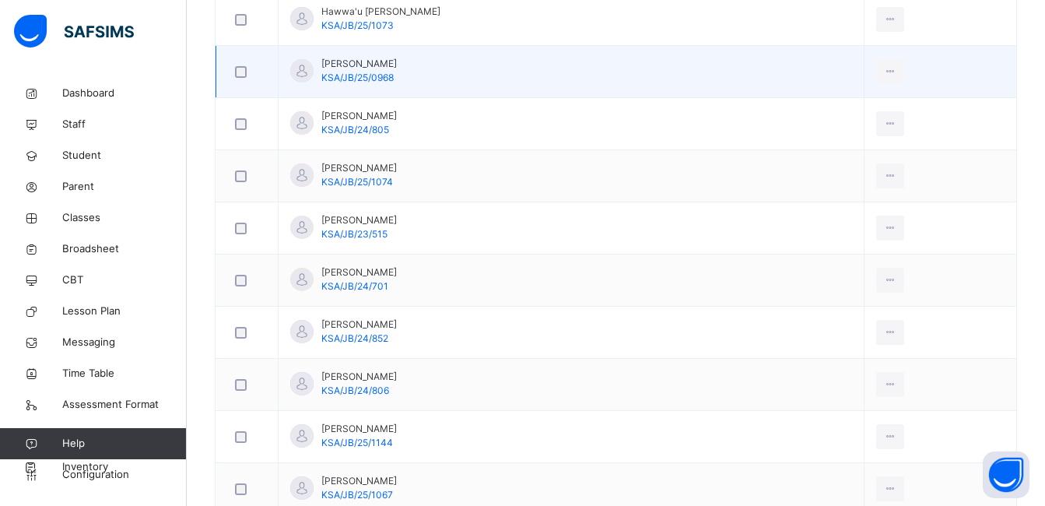
scroll to position [1245, 0]
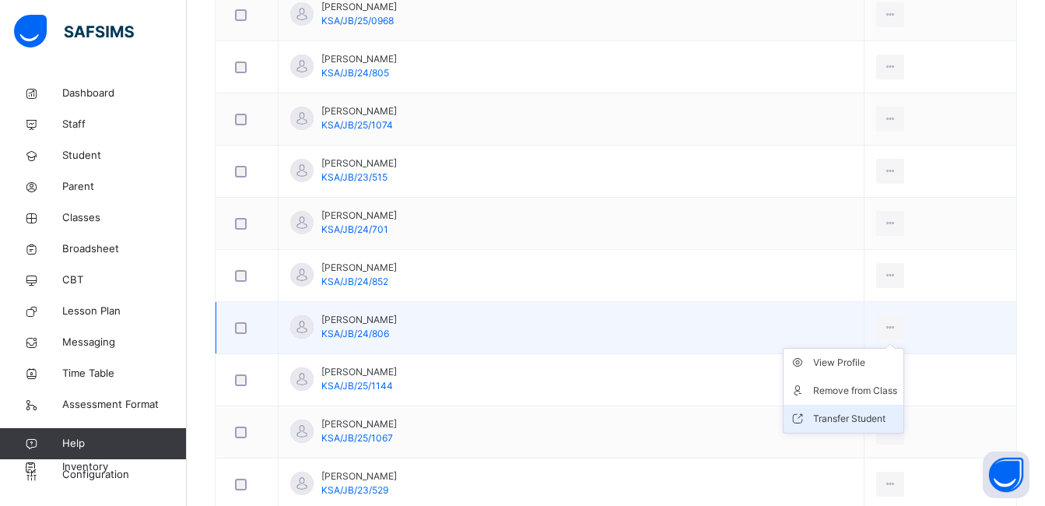
click at [876, 416] on div "Transfer Student" at bounding box center [855, 419] width 84 height 16
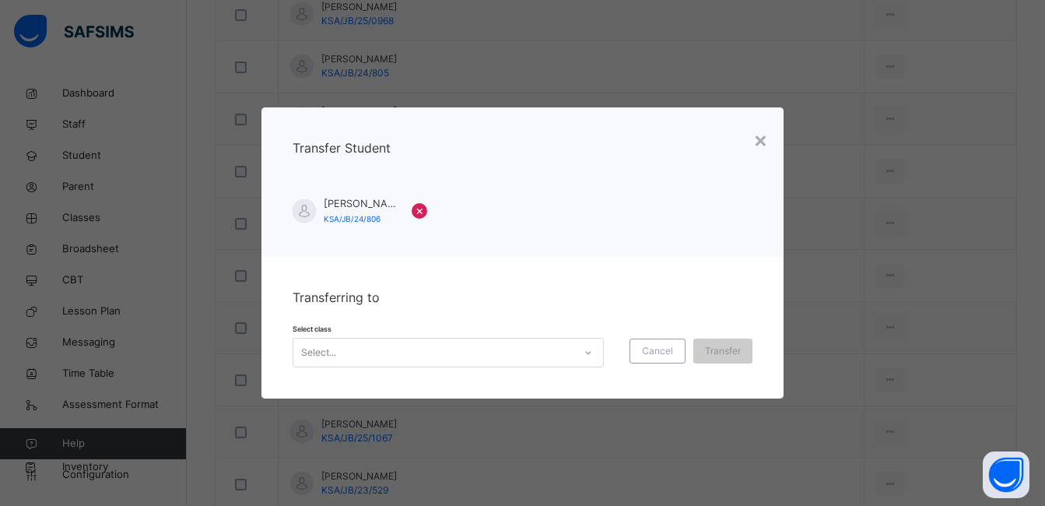
click at [588, 351] on icon at bounding box center [588, 353] width 9 height 16
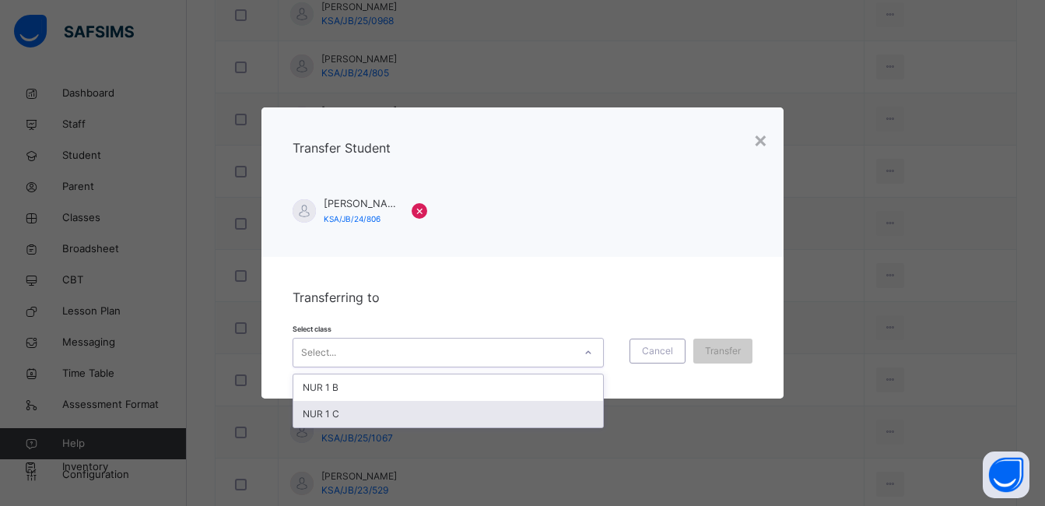
click at [514, 415] on div "NUR 1 C" at bounding box center [448, 414] width 310 height 26
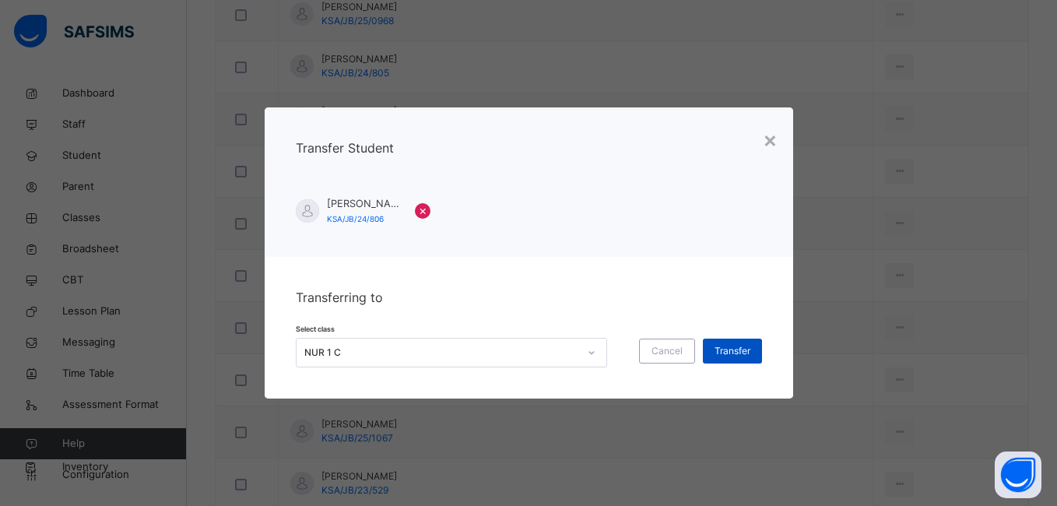
click at [725, 355] on span "Transfer" at bounding box center [732, 351] width 36 height 14
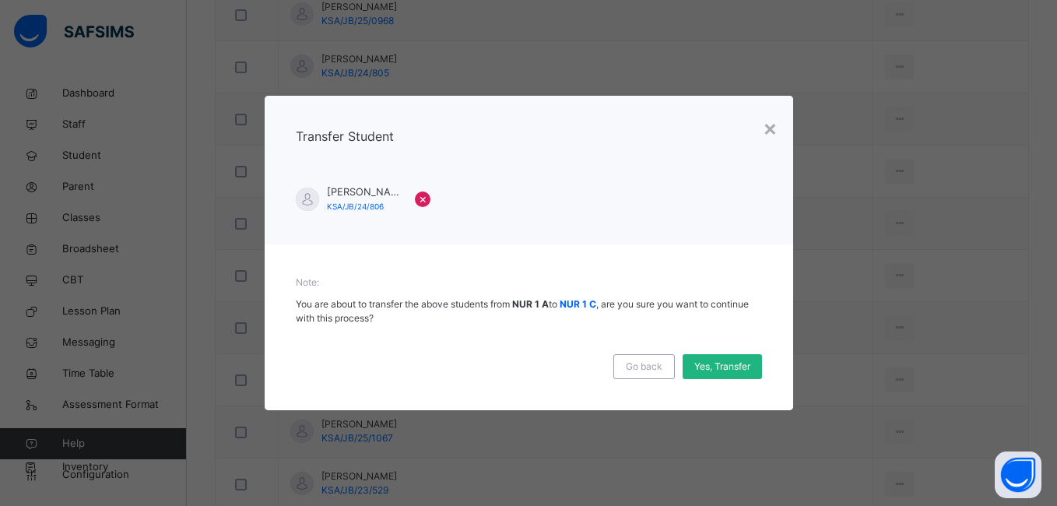
click at [721, 365] on span "Yes, Transfer" at bounding box center [722, 367] width 56 height 14
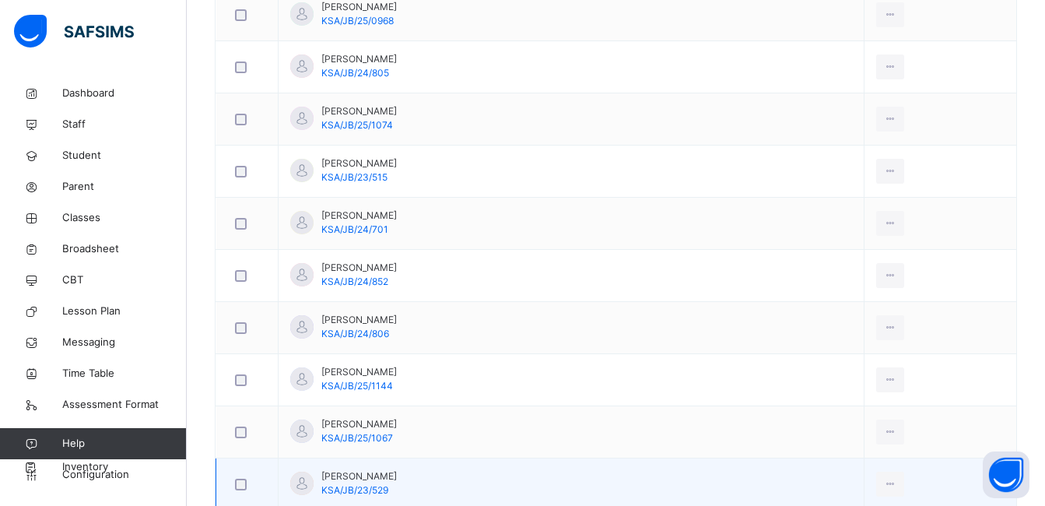
scroll to position [1401, 0]
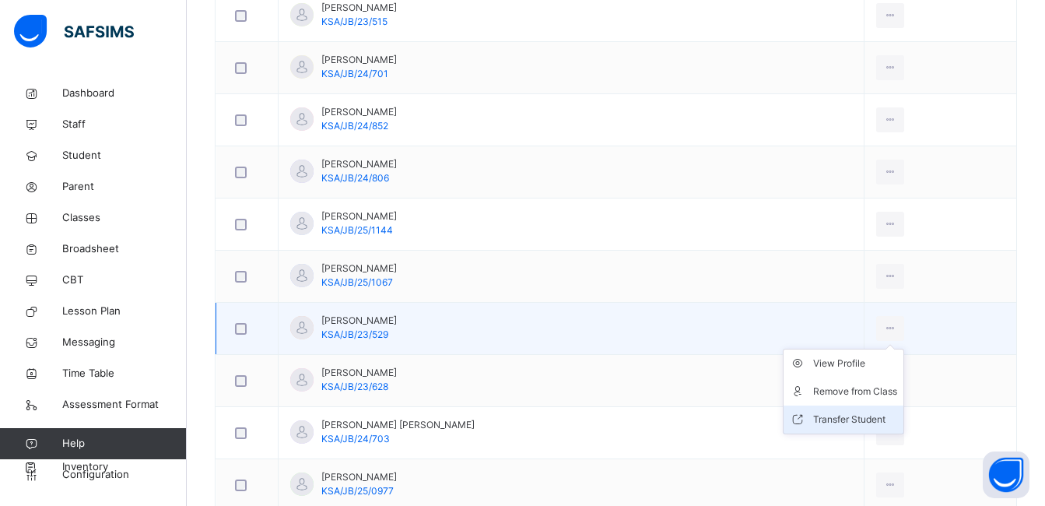
click at [860, 418] on div "Transfer Student" at bounding box center [855, 420] width 84 height 16
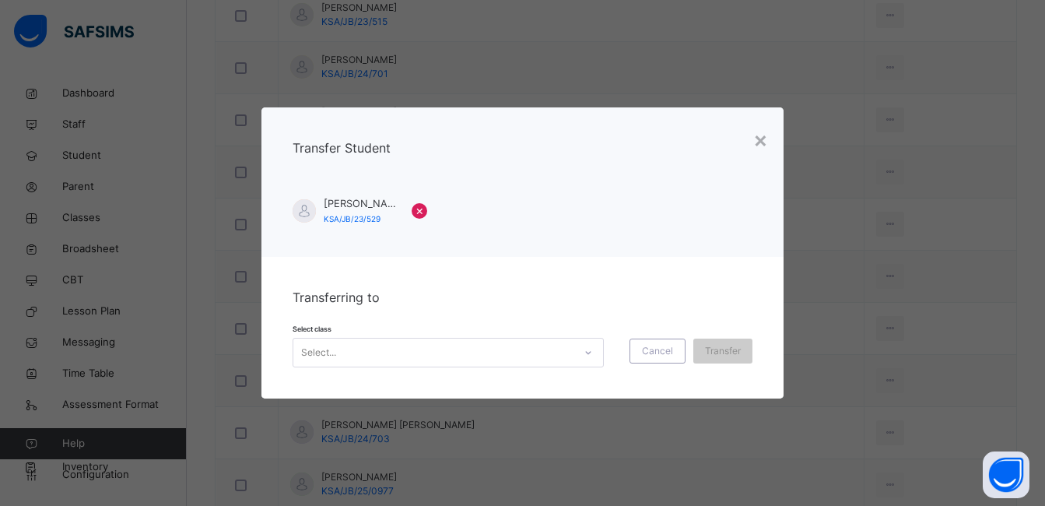
click at [584, 352] on icon at bounding box center [588, 353] width 9 height 16
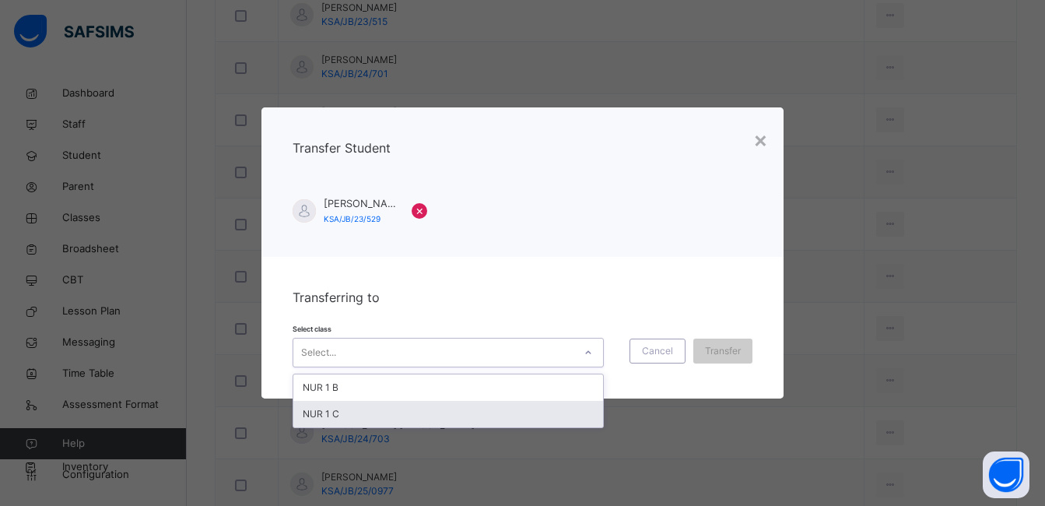
click at [542, 409] on div "NUR 1 C" at bounding box center [448, 414] width 310 height 26
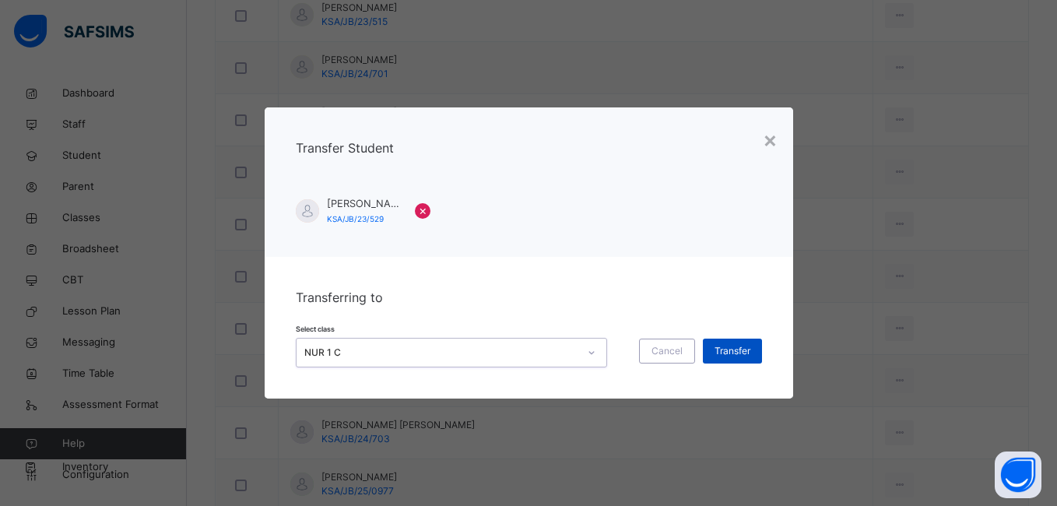
click at [722, 353] on span "Transfer" at bounding box center [732, 351] width 36 height 14
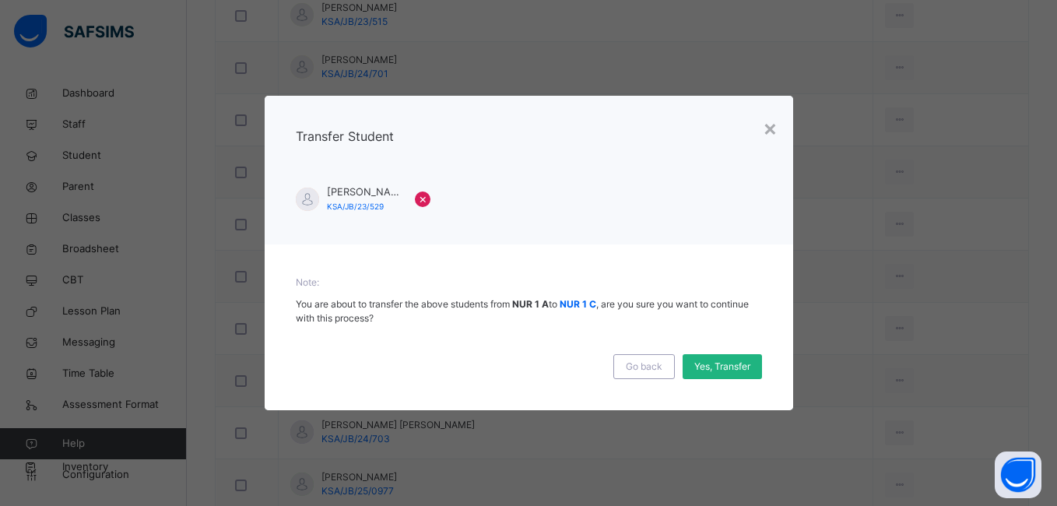
click at [719, 367] on span "Yes, Transfer" at bounding box center [722, 367] width 56 height 14
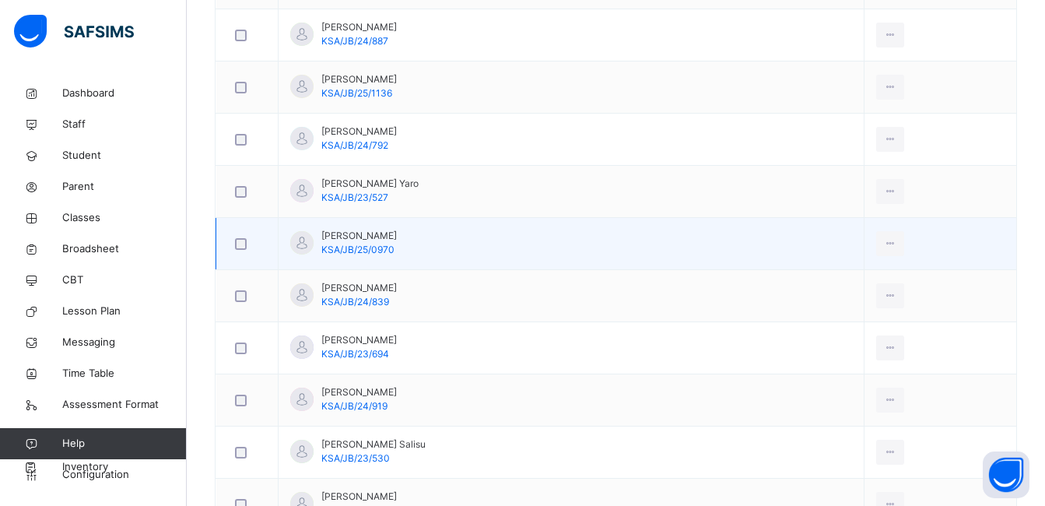
scroll to position [1946, 0]
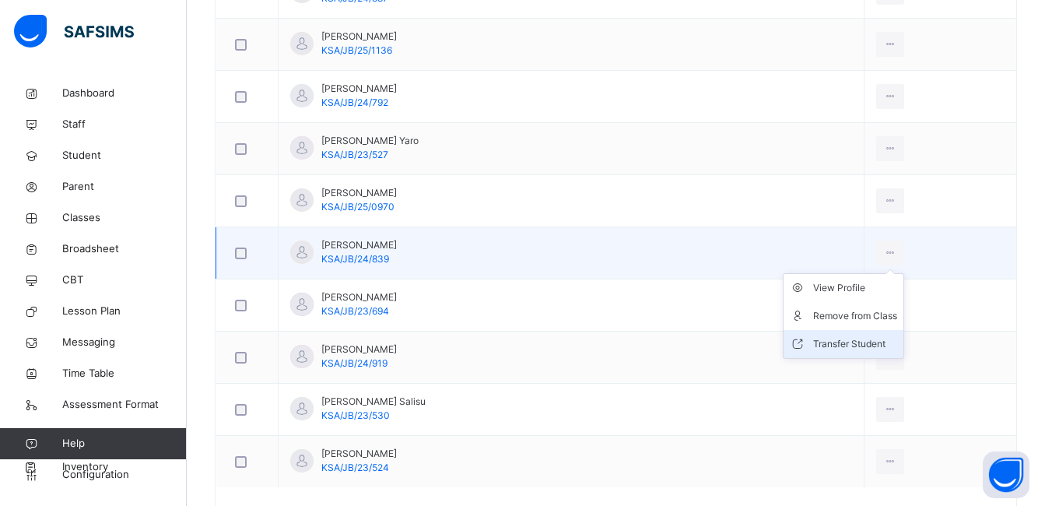
click at [852, 340] on div "Transfer Student" at bounding box center [855, 344] width 84 height 16
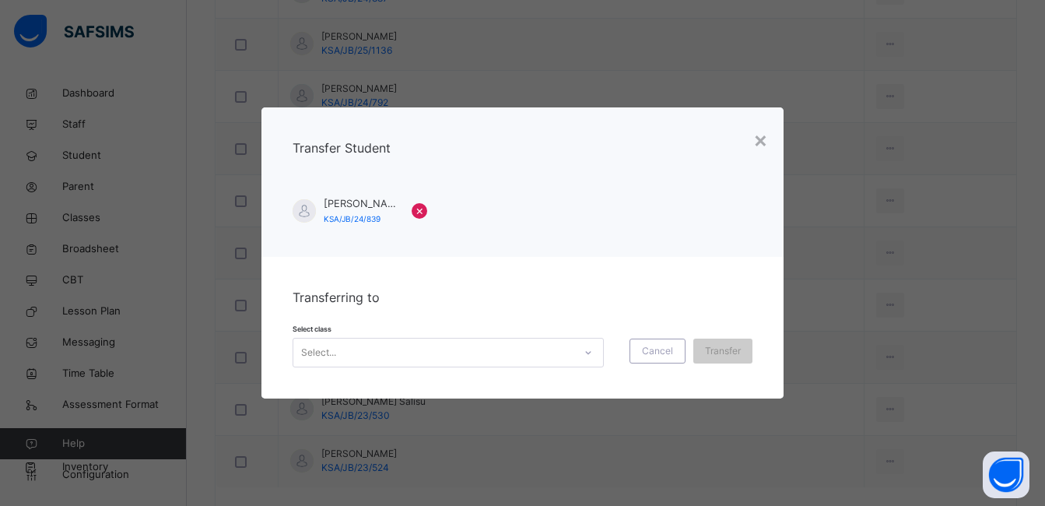
click at [588, 349] on icon at bounding box center [588, 353] width 9 height 16
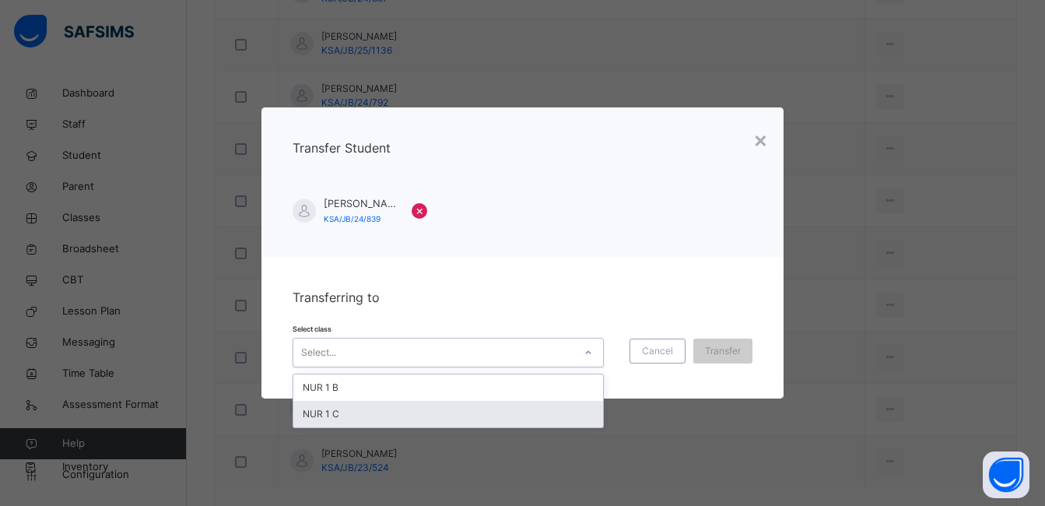
click at [541, 409] on div "NUR 1 C" at bounding box center [448, 414] width 310 height 26
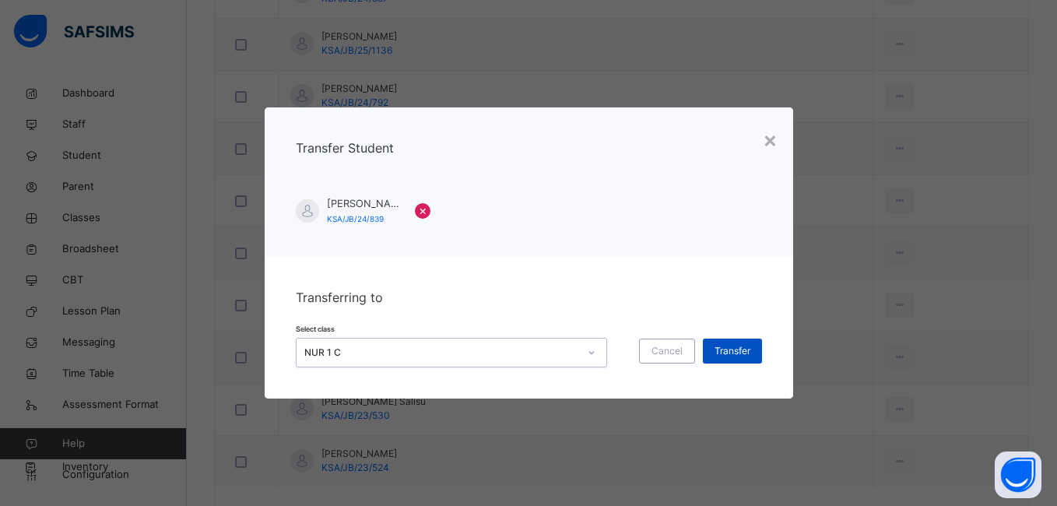
click at [714, 353] on span "Transfer" at bounding box center [732, 351] width 36 height 14
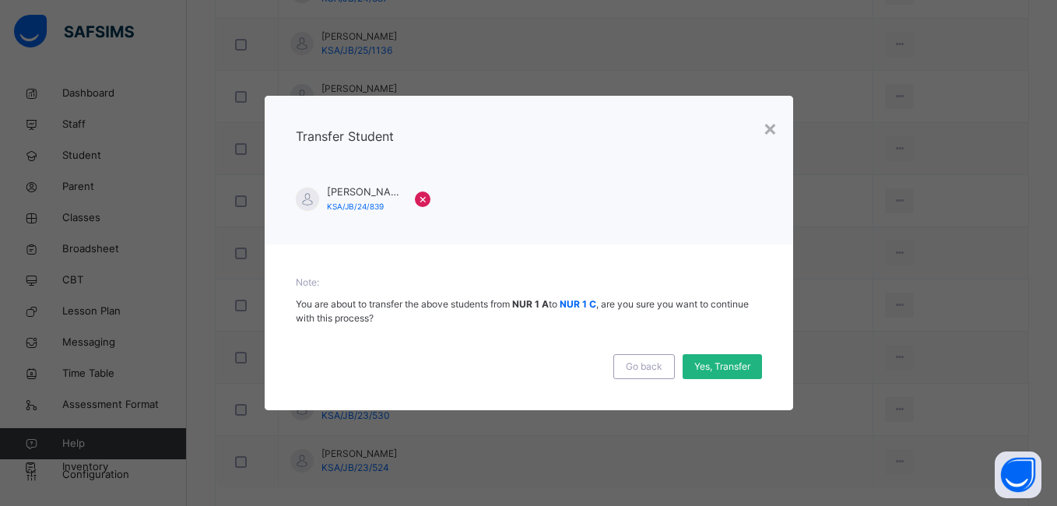
click at [713, 362] on span "Yes, Transfer" at bounding box center [722, 367] width 56 height 14
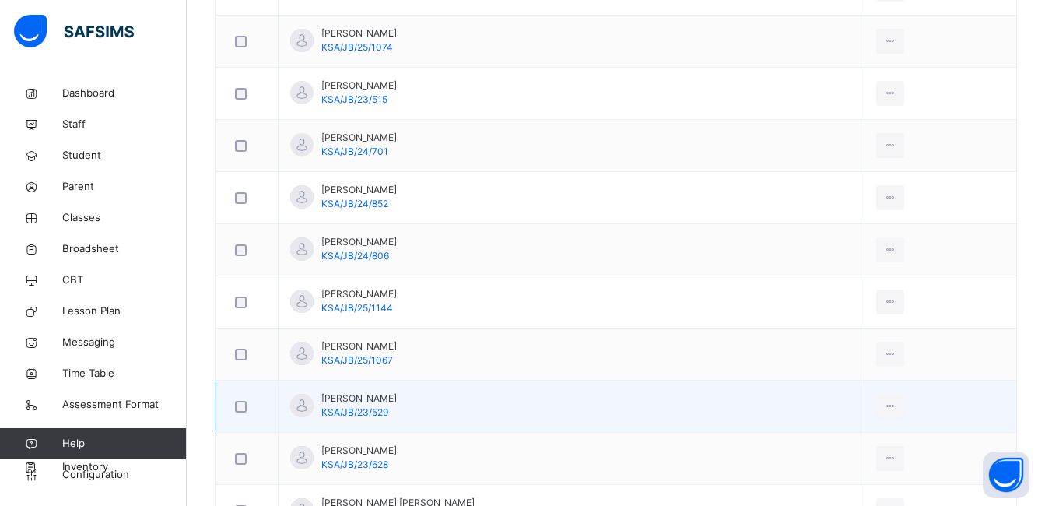
scroll to position [1401, 0]
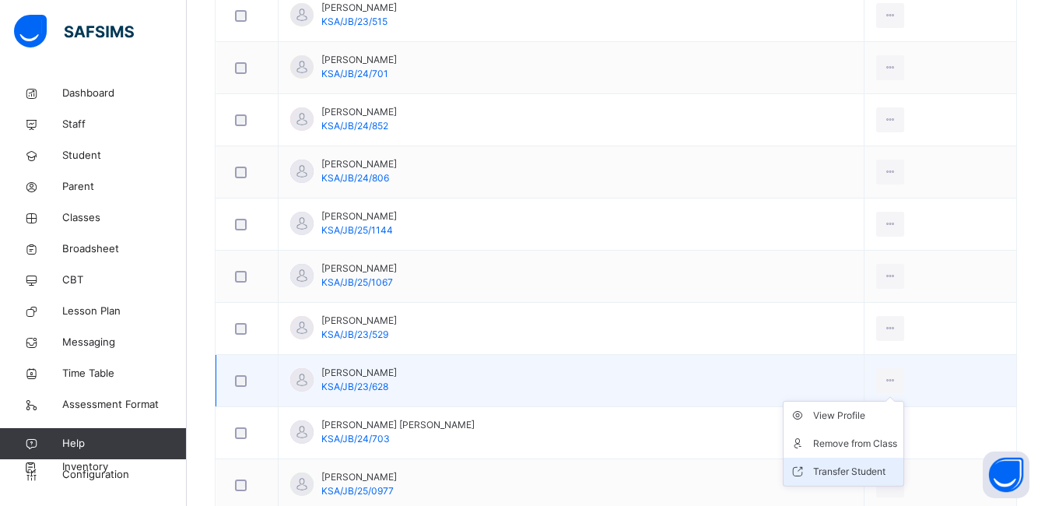
click at [839, 470] on div "Transfer Student" at bounding box center [855, 472] width 84 height 16
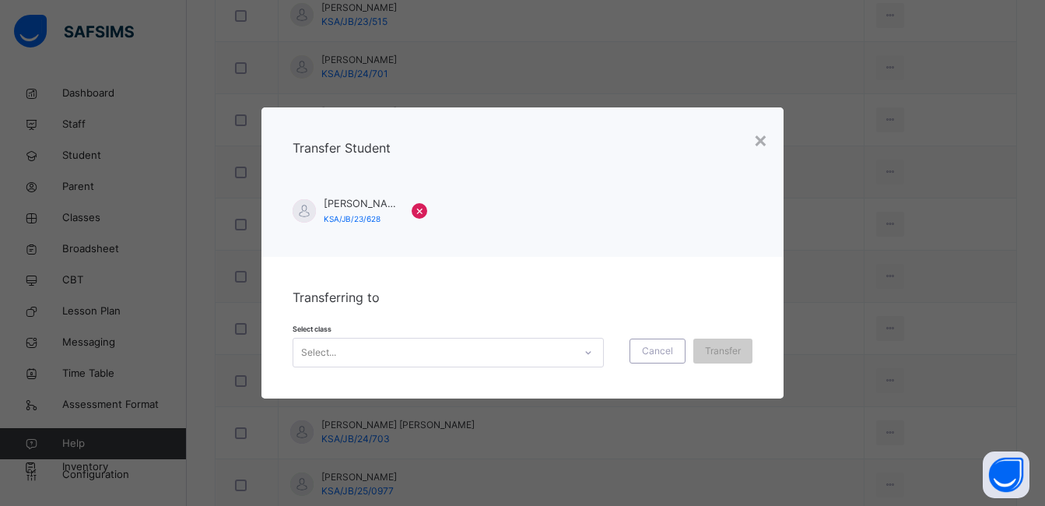
click at [588, 351] on icon at bounding box center [588, 353] width 9 height 16
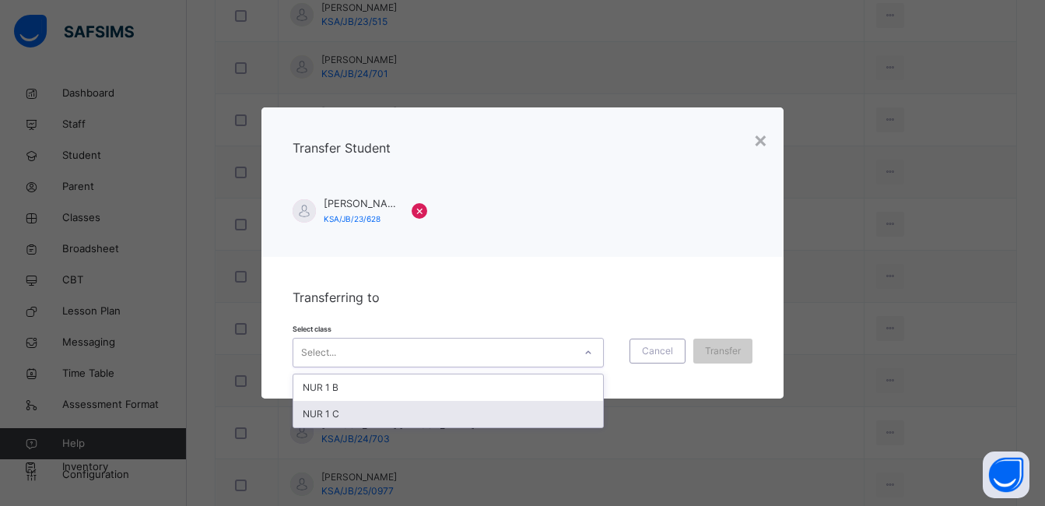
click at [533, 416] on div "NUR 1 C" at bounding box center [448, 414] width 310 height 26
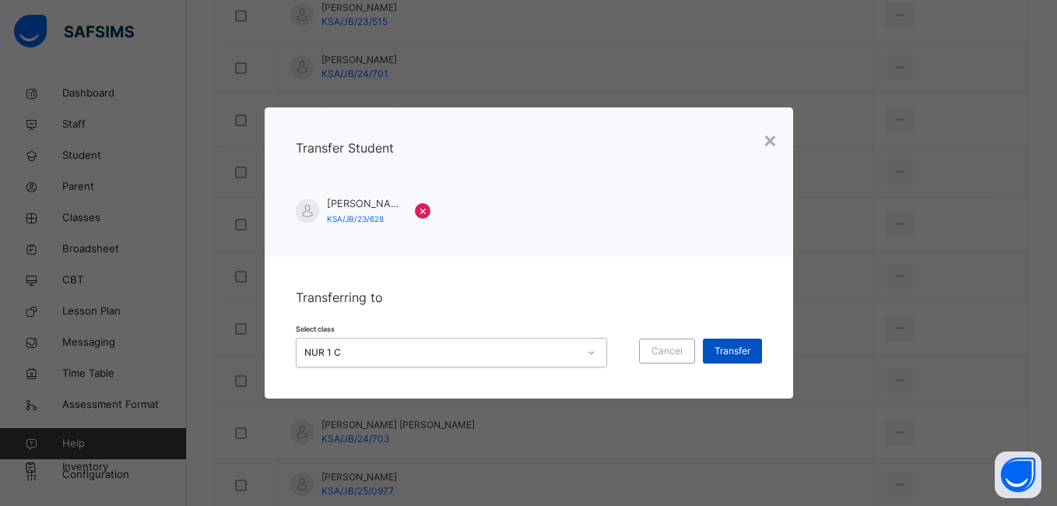
click at [730, 352] on span "Transfer" at bounding box center [732, 351] width 36 height 14
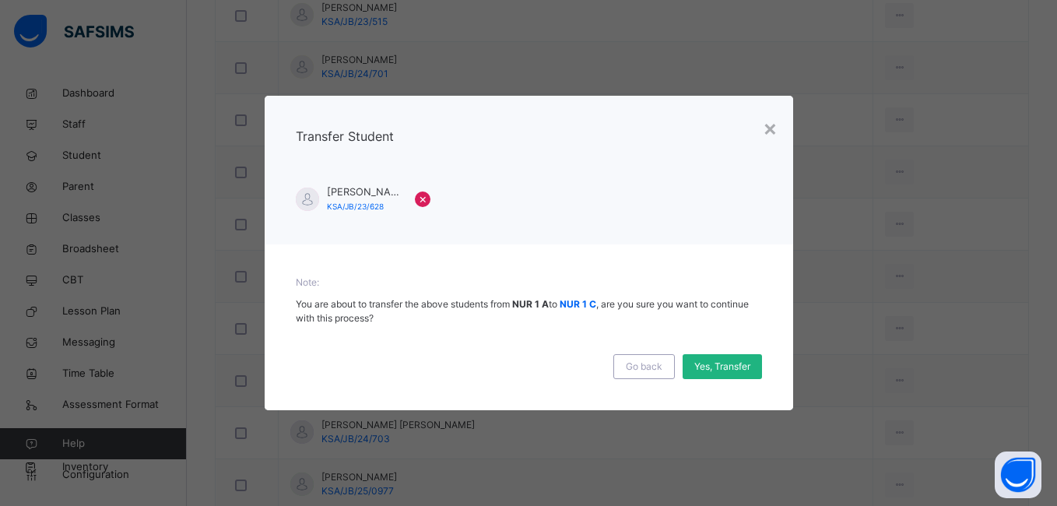
click at [718, 366] on span "Yes, Transfer" at bounding box center [722, 367] width 56 height 14
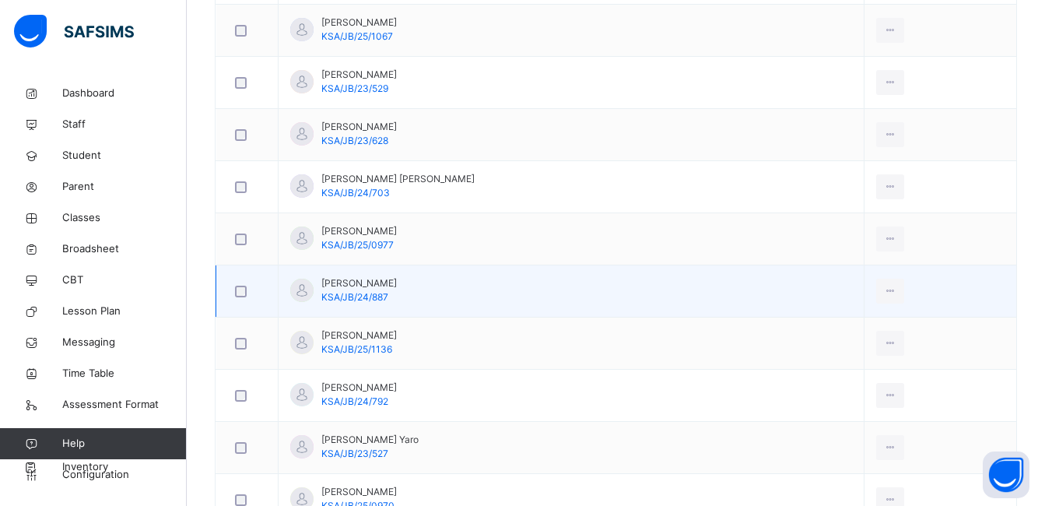
scroll to position [1712, 0]
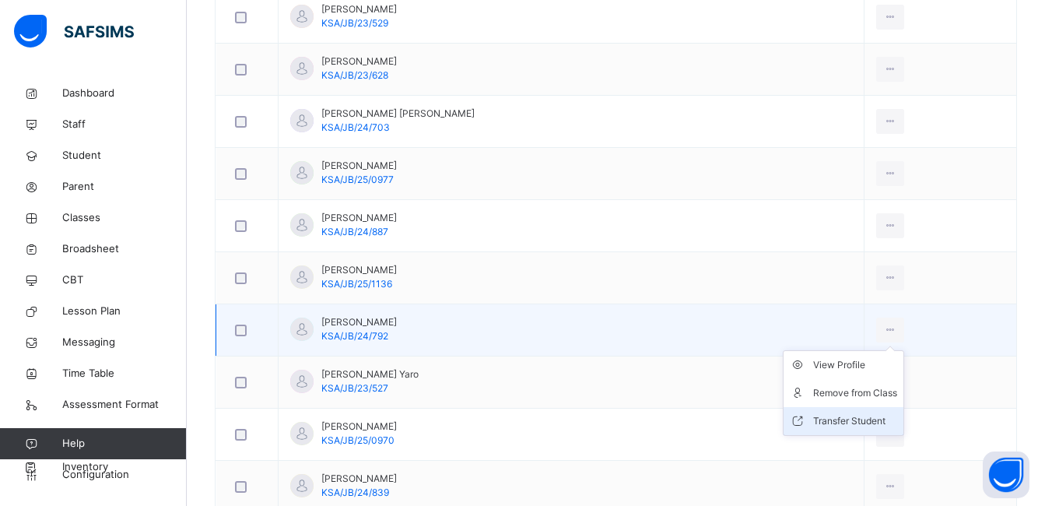
click at [854, 421] on div "Transfer Student" at bounding box center [855, 421] width 84 height 16
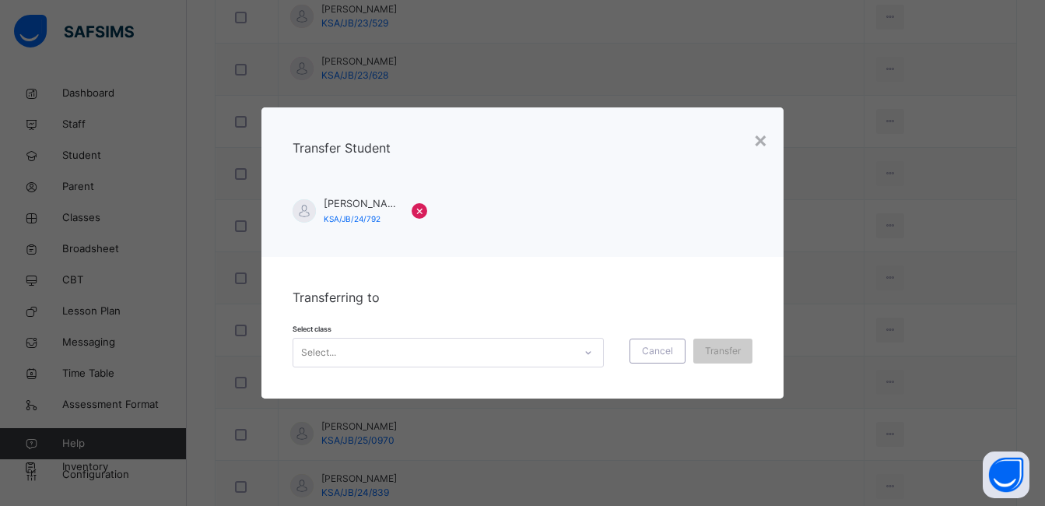
click at [585, 353] on icon at bounding box center [587, 352] width 5 height 3
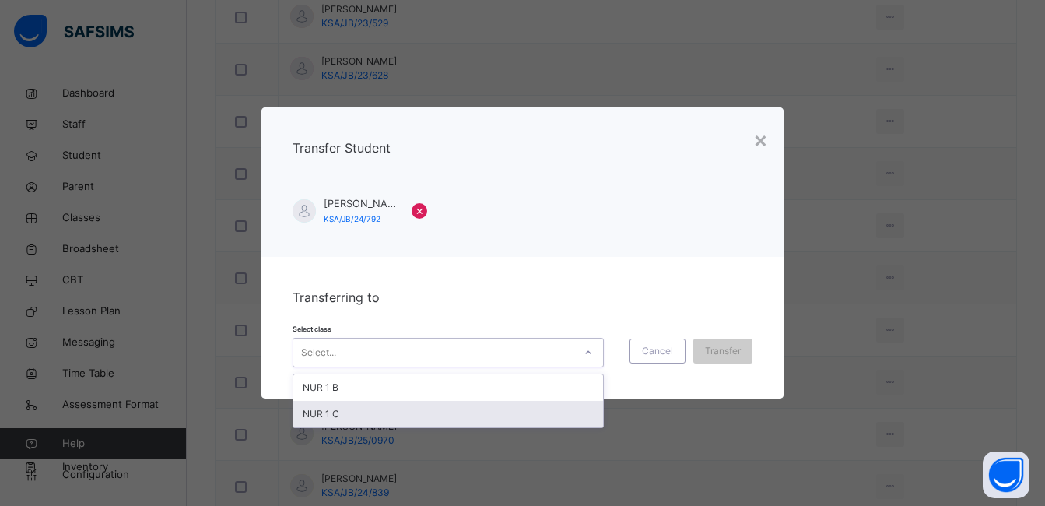
click at [518, 419] on div "NUR 1 C" at bounding box center [448, 414] width 310 height 26
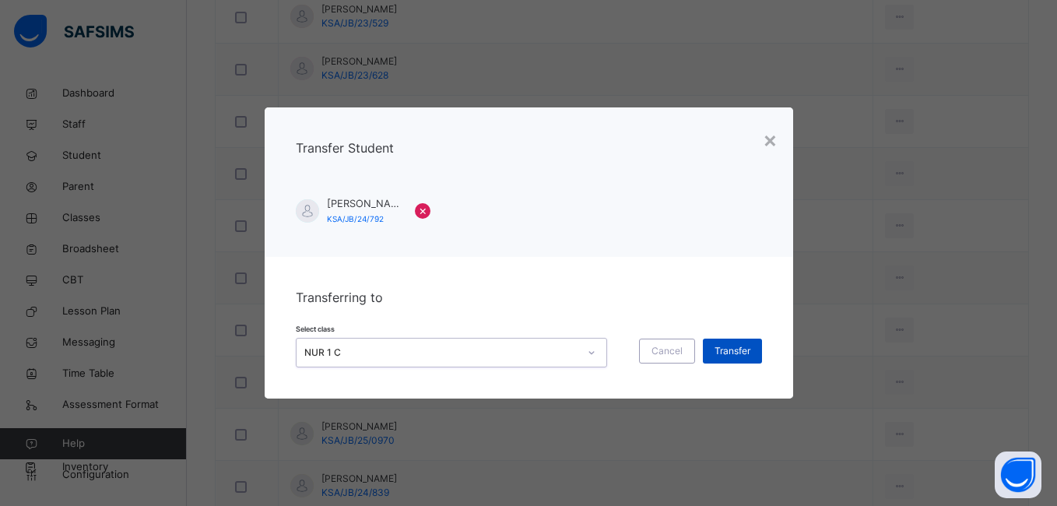
click at [722, 354] on span "Transfer" at bounding box center [732, 351] width 36 height 14
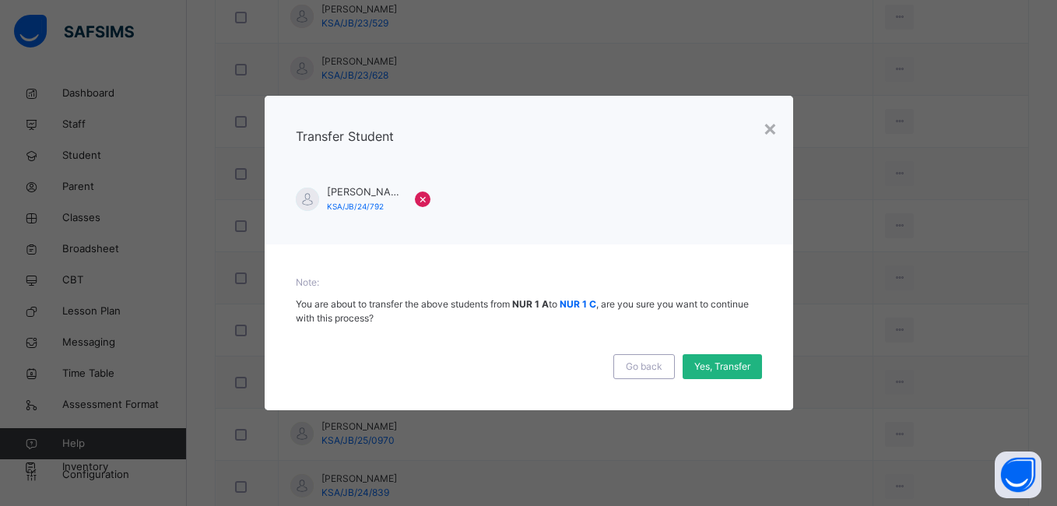
click at [717, 363] on span "Yes, Transfer" at bounding box center [722, 367] width 56 height 14
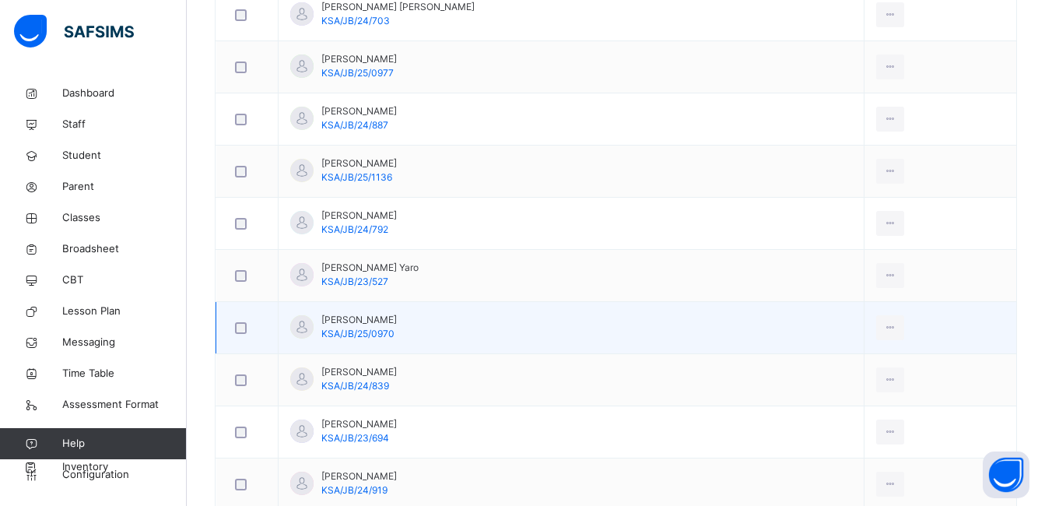
scroll to position [1868, 0]
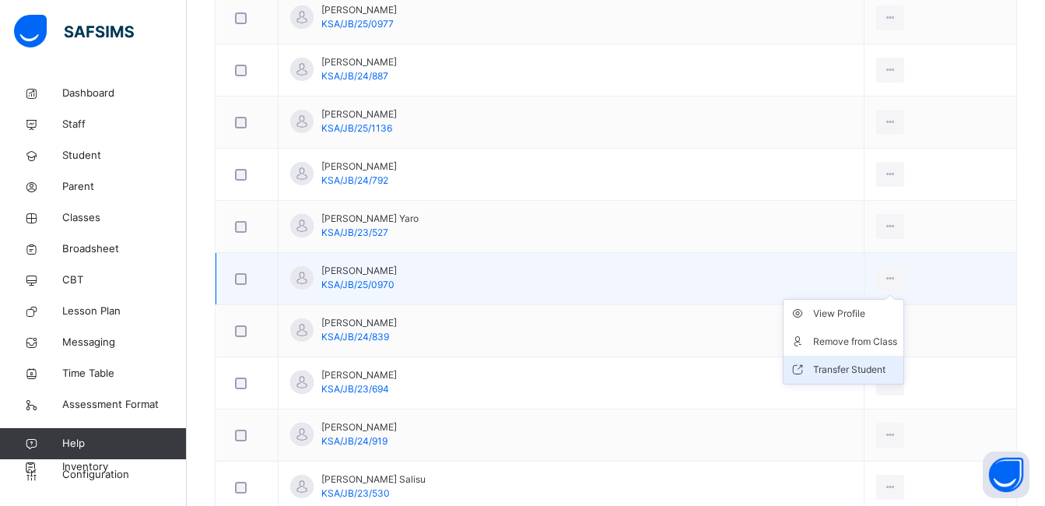
click at [850, 369] on div "Transfer Student" at bounding box center [855, 370] width 84 height 16
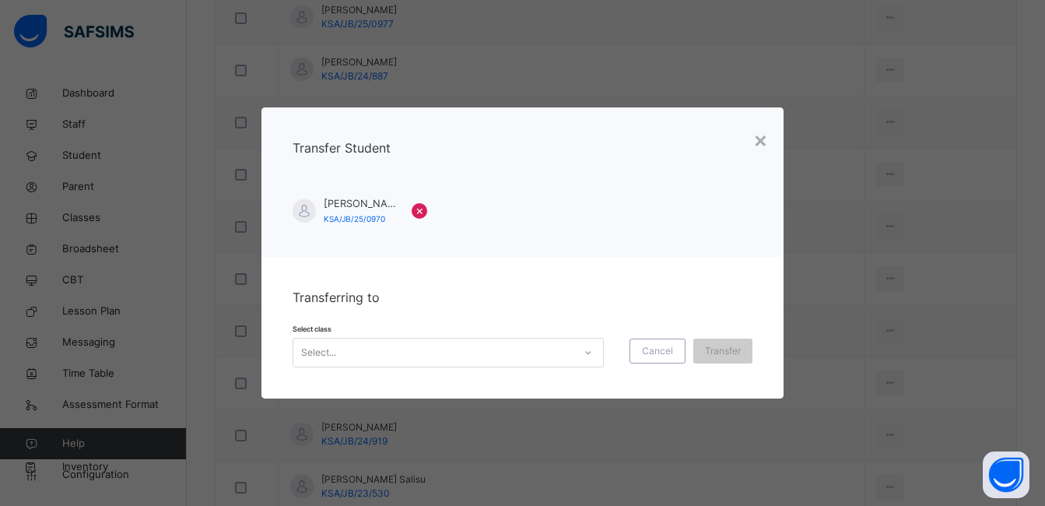
click at [586, 350] on icon at bounding box center [588, 353] width 9 height 16
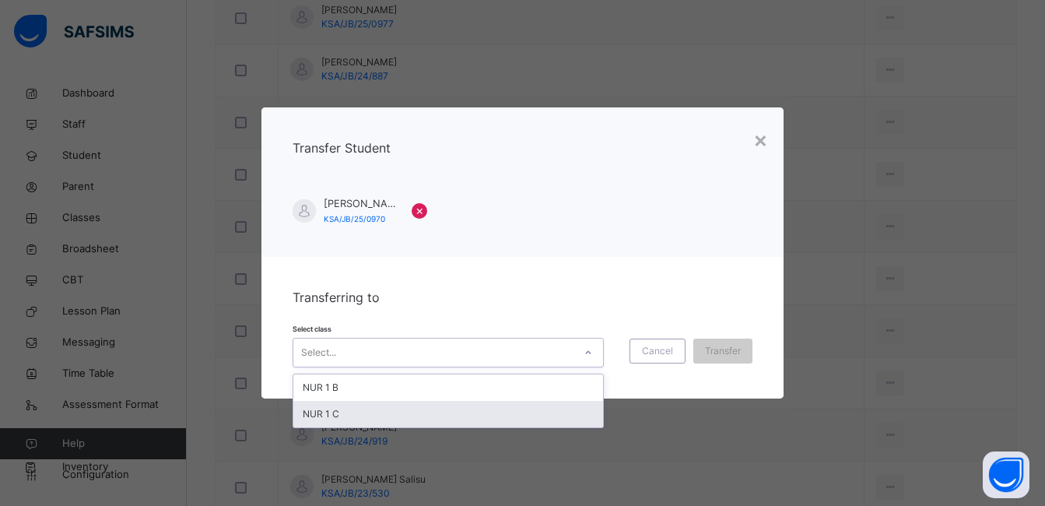
click at [542, 412] on div "NUR 1 C" at bounding box center [448, 414] width 310 height 26
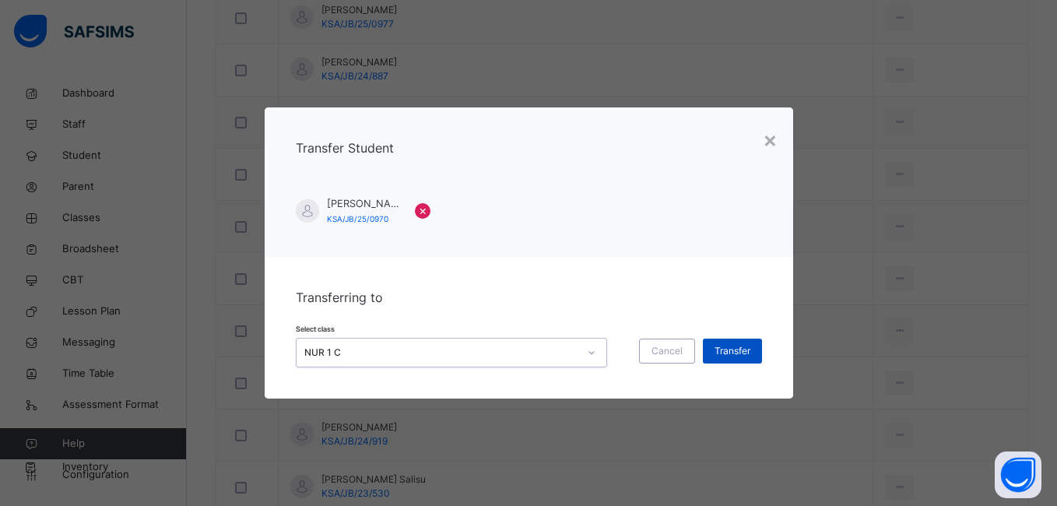
click at [721, 346] on span "Transfer" at bounding box center [732, 351] width 36 height 14
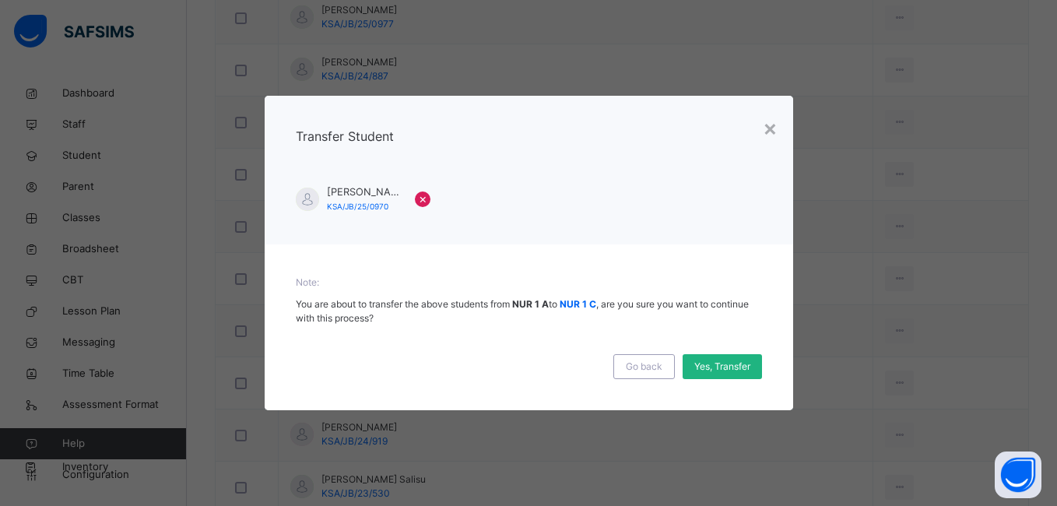
click at [721, 368] on span "Yes, Transfer" at bounding box center [722, 367] width 56 height 14
